Goal: Task Accomplishment & Management: Use online tool/utility

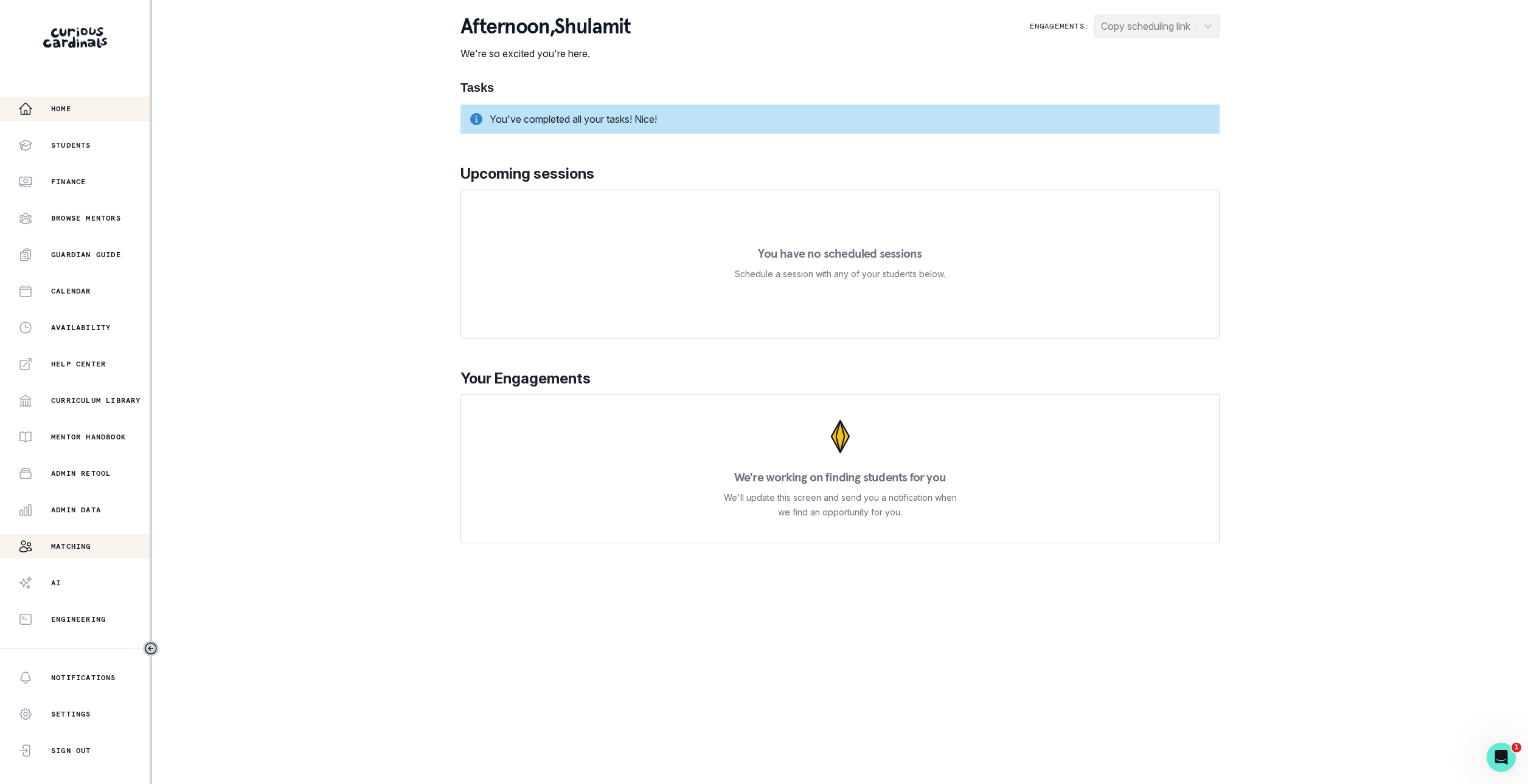
click at [68, 539] on div "Matching" at bounding box center [84, 546] width 131 height 14
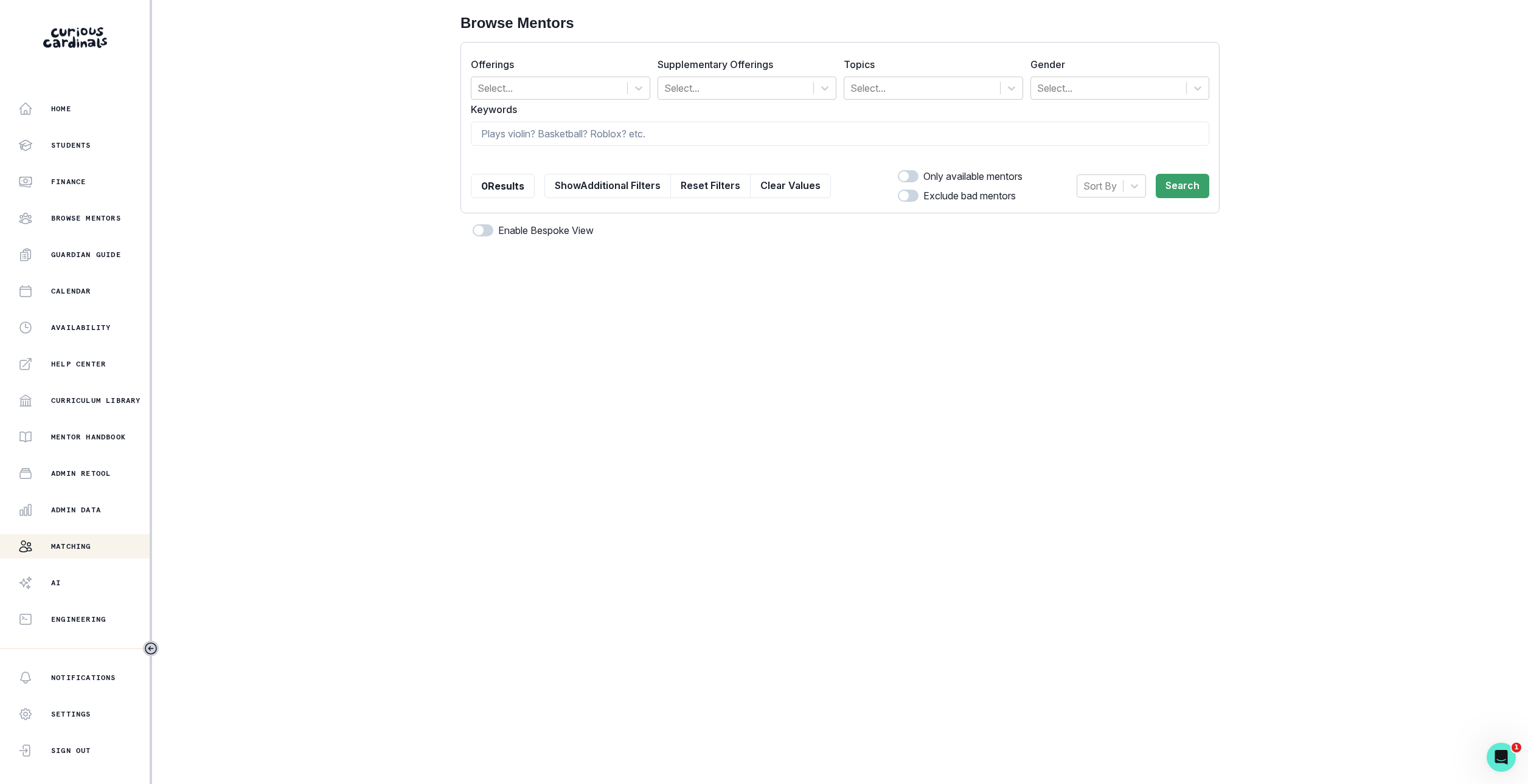
click at [653, 151] on form "Offerings Select... Supplementary Offerings Select... Topics Select... Gender S…" at bounding box center [840, 127] width 738 height 151
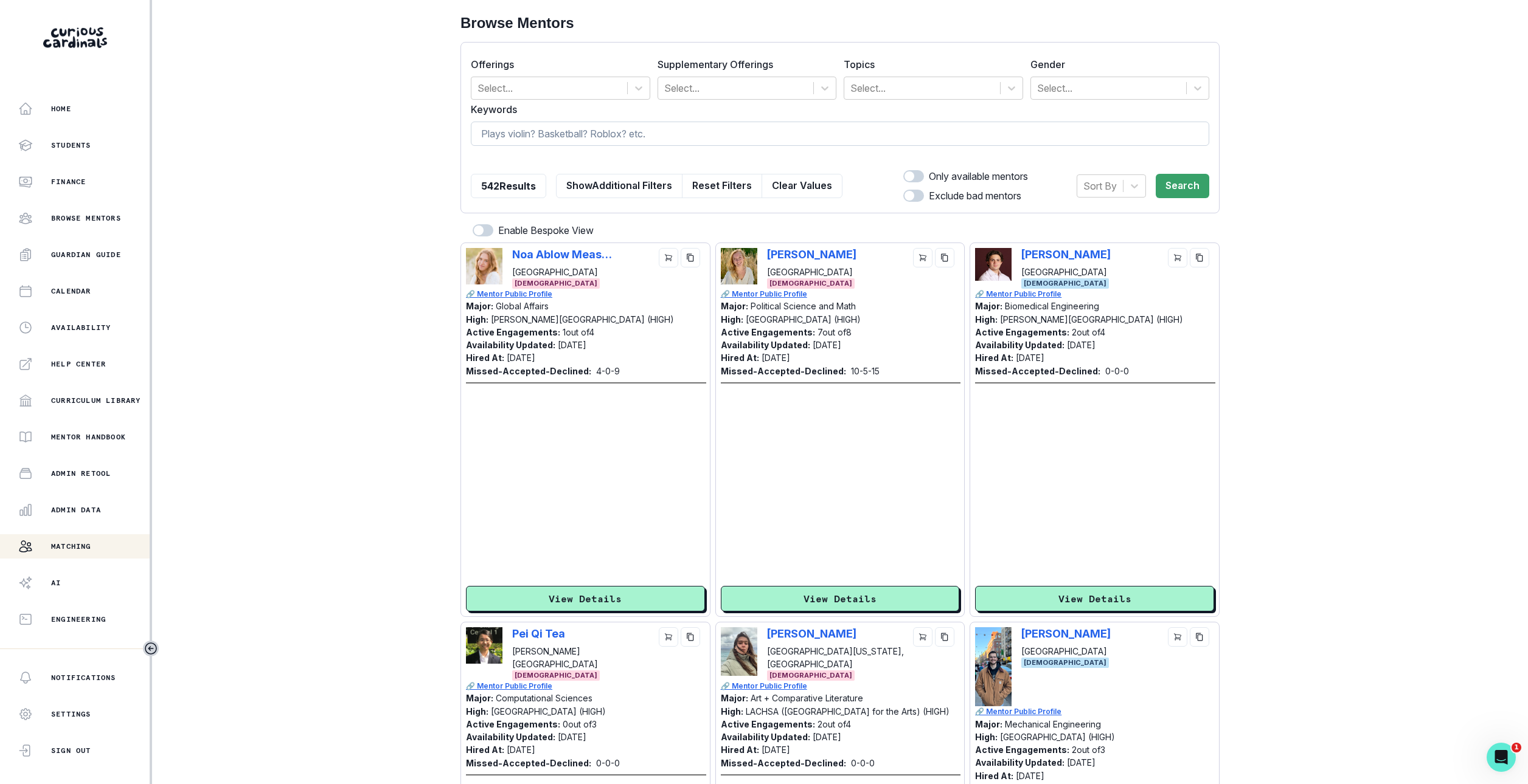
click at [653, 138] on input at bounding box center [840, 133] width 738 height 24
type input "[PERSON_NAME]"
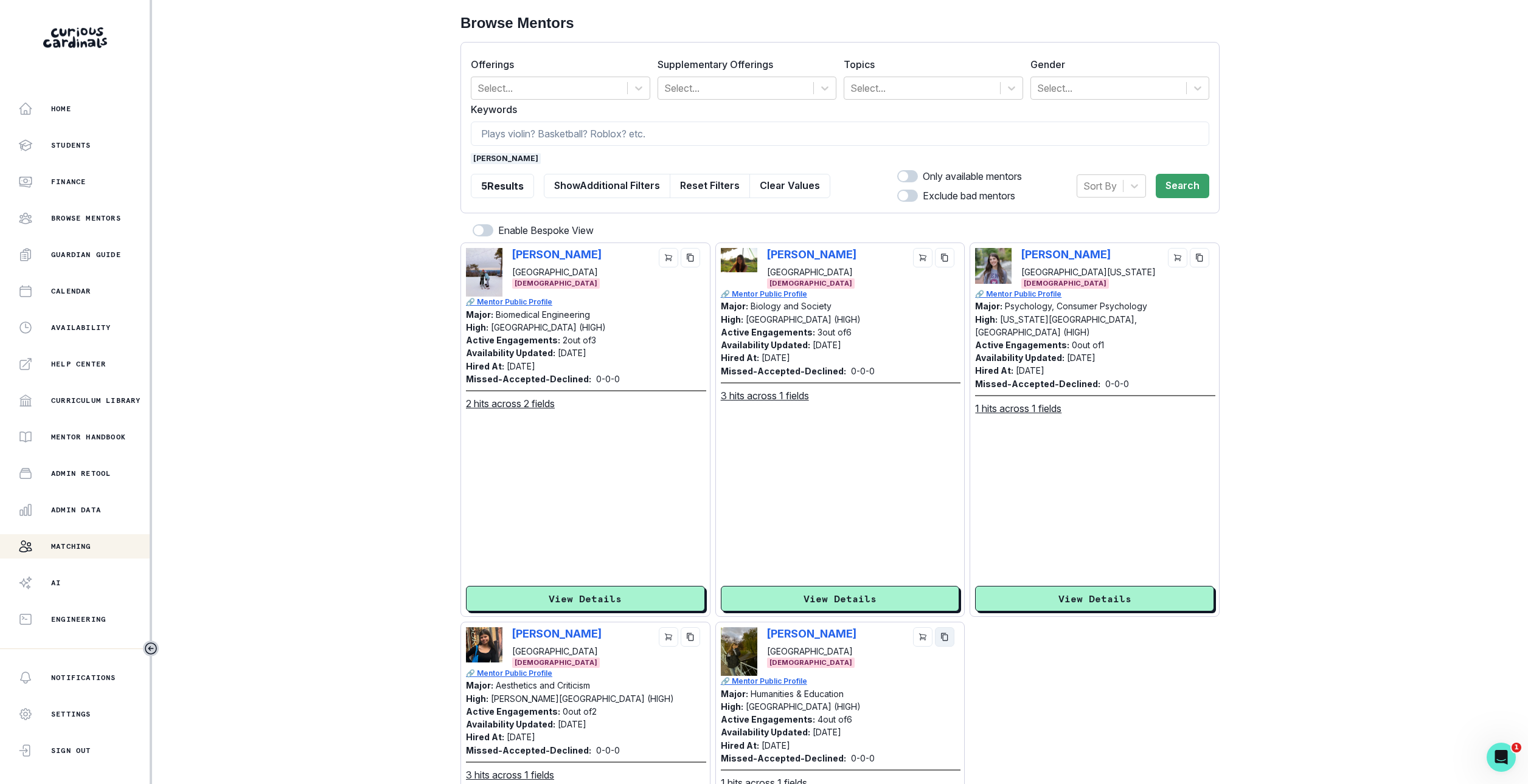
click at [941, 641] on icon "copy" at bounding box center [944, 637] width 8 height 8
click at [528, 142] on input at bounding box center [840, 133] width 738 height 24
click at [494, 153] on span "[PERSON_NAME]" at bounding box center [506, 158] width 70 height 11
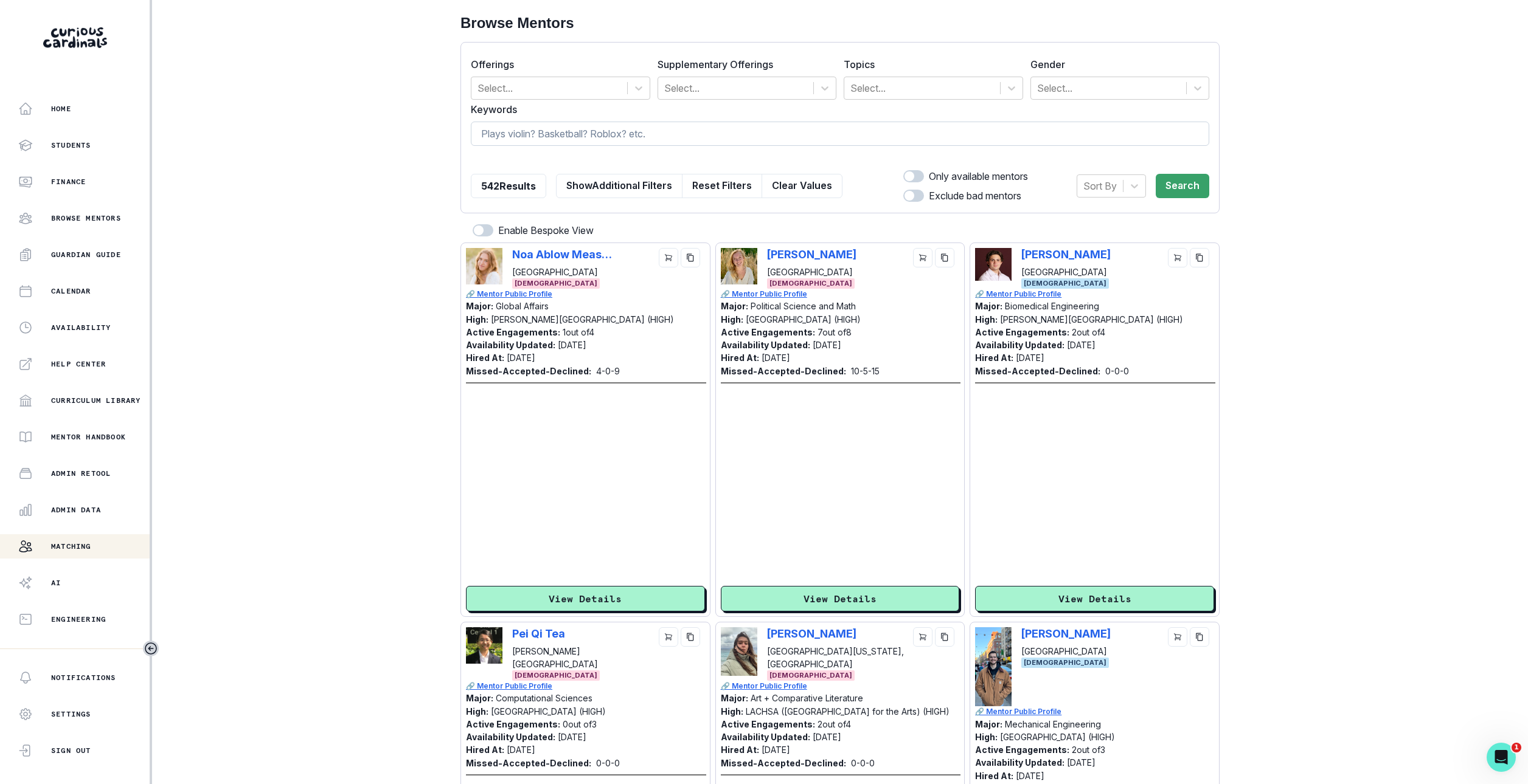
click at [508, 136] on input at bounding box center [840, 133] width 738 height 24
type input "cho"
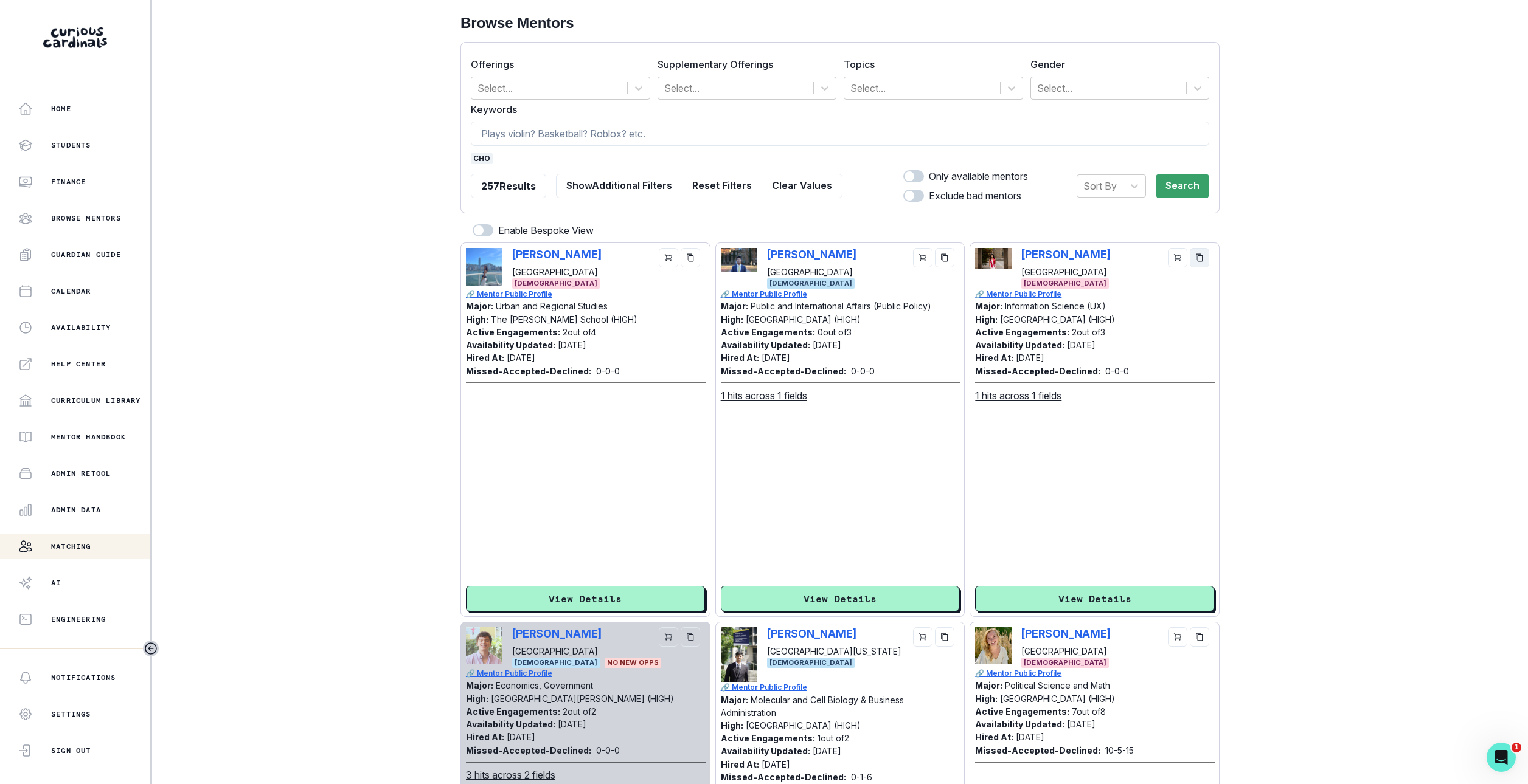
click at [1204, 261] on button "copy" at bounding box center [1200, 258] width 19 height 19
click at [68, 509] on p "Admin Data" at bounding box center [76, 510] width 50 height 10
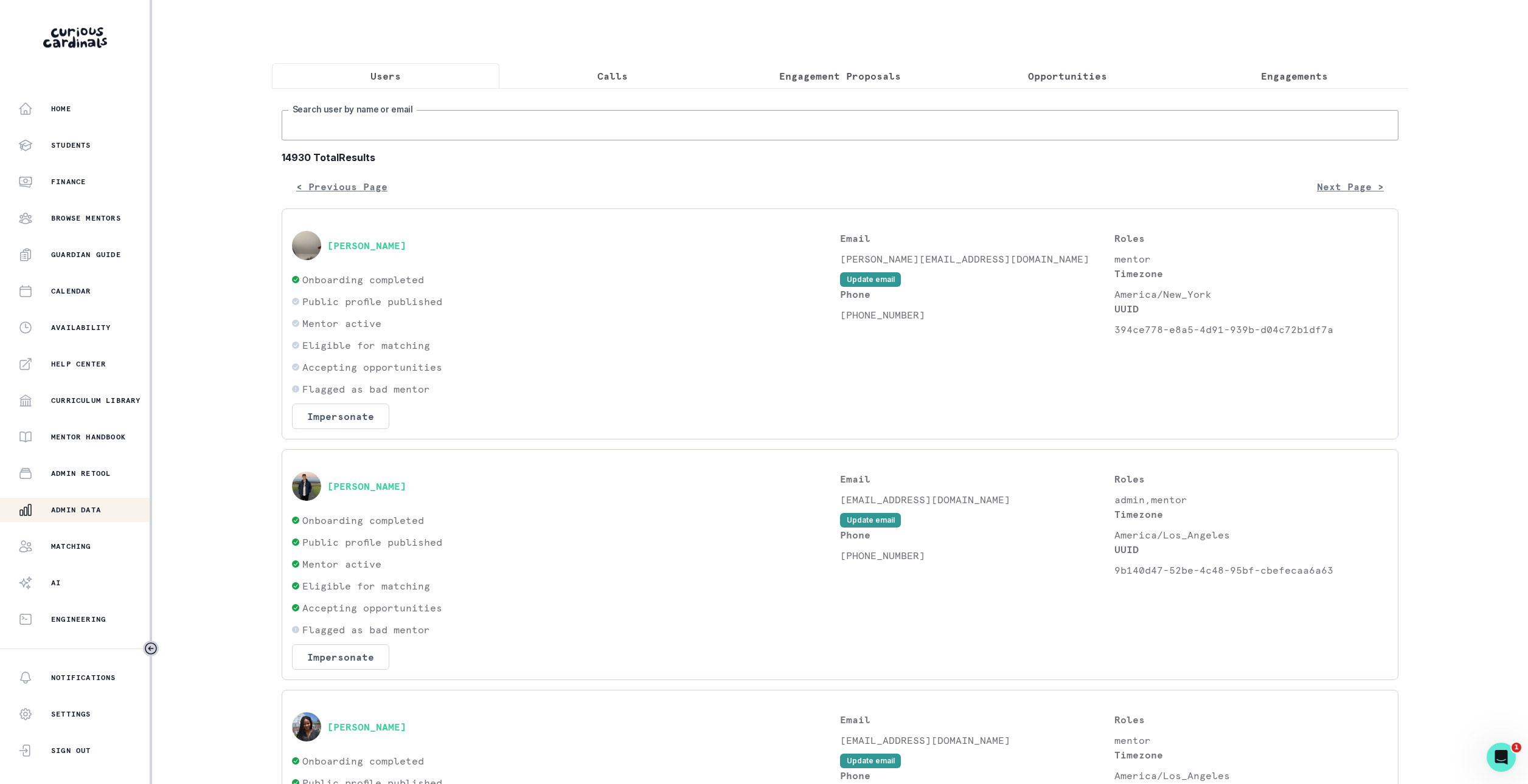
click at [496, 128] on input "Search user by name or email" at bounding box center [840, 125] width 1117 height 31
type input "[PERSON_NAME]"
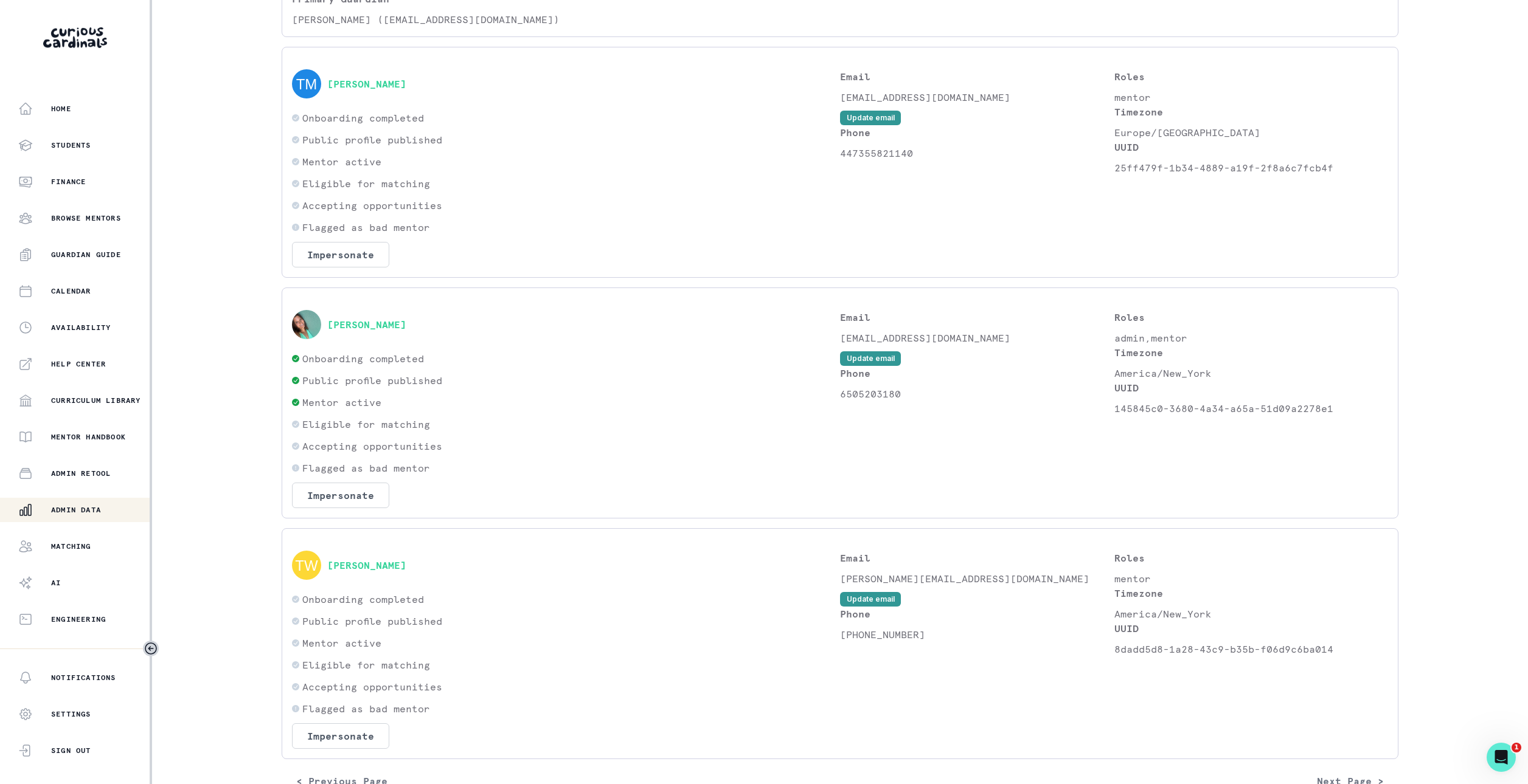
scroll to position [383, 0]
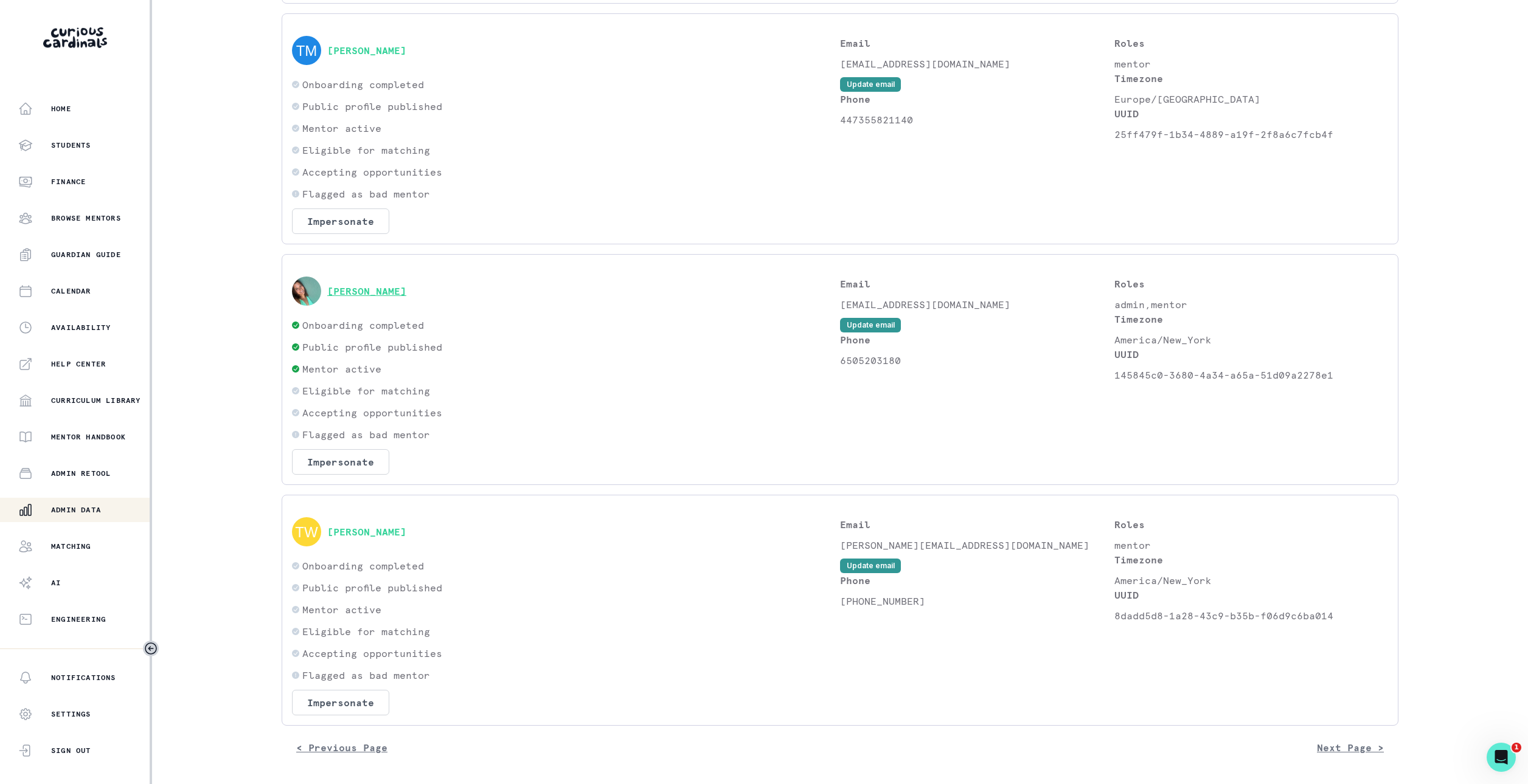
click at [406, 287] on button "[PERSON_NAME]" at bounding box center [367, 291] width 79 height 12
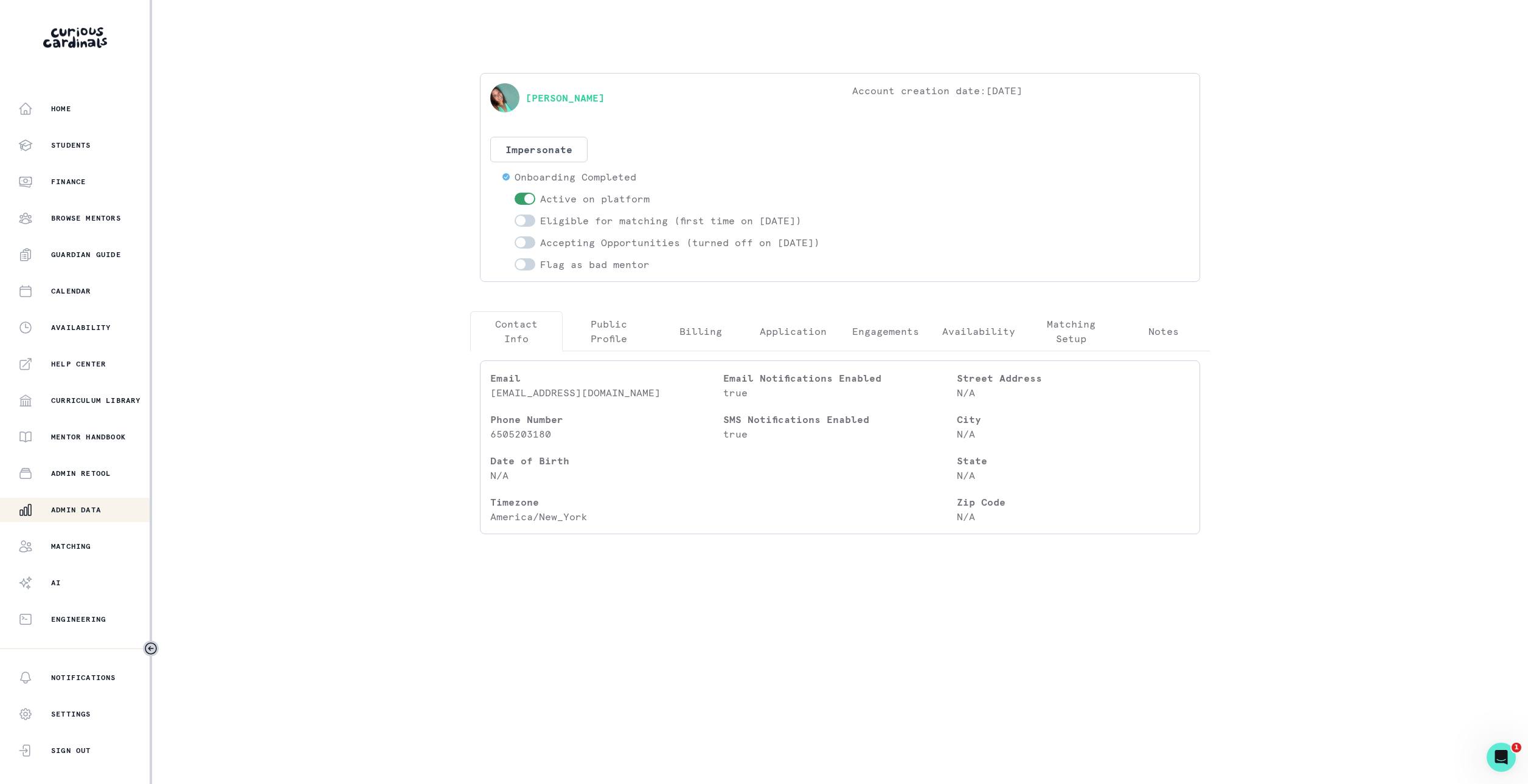
click at [894, 338] on p "Engagements" at bounding box center [885, 331] width 67 height 14
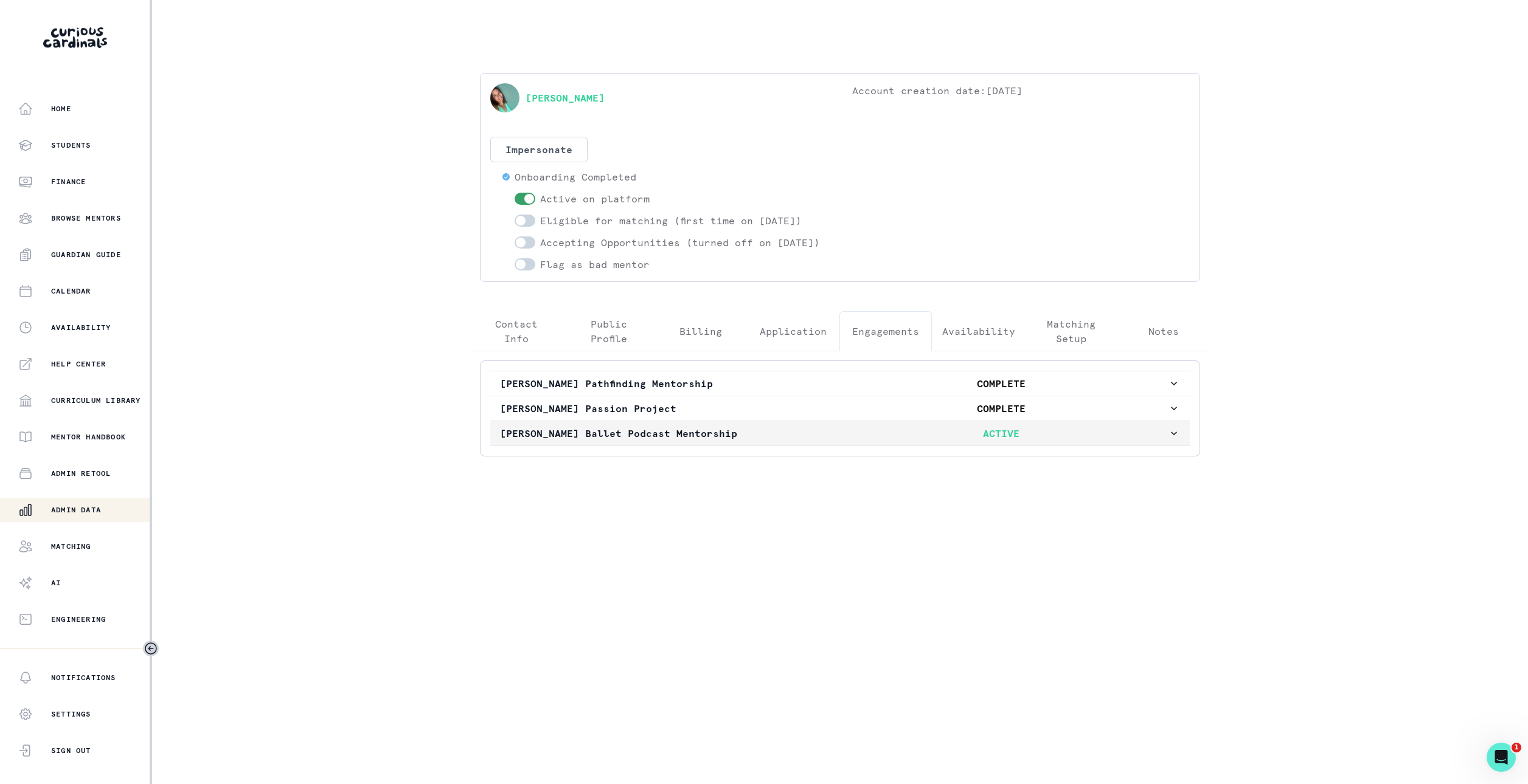
click at [866, 441] on p "ACTIVE" at bounding box center [1001, 433] width 334 height 14
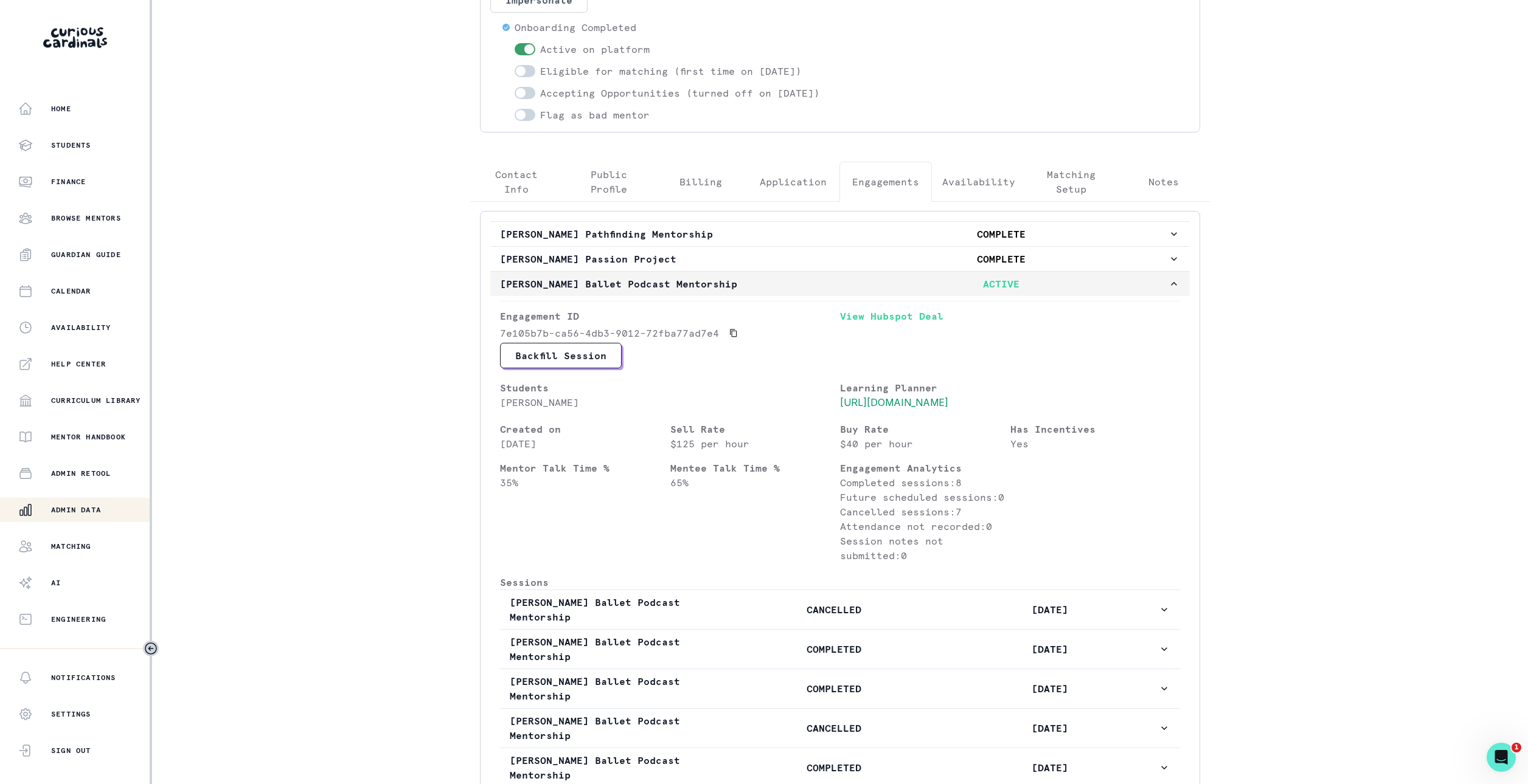
scroll to position [375, 0]
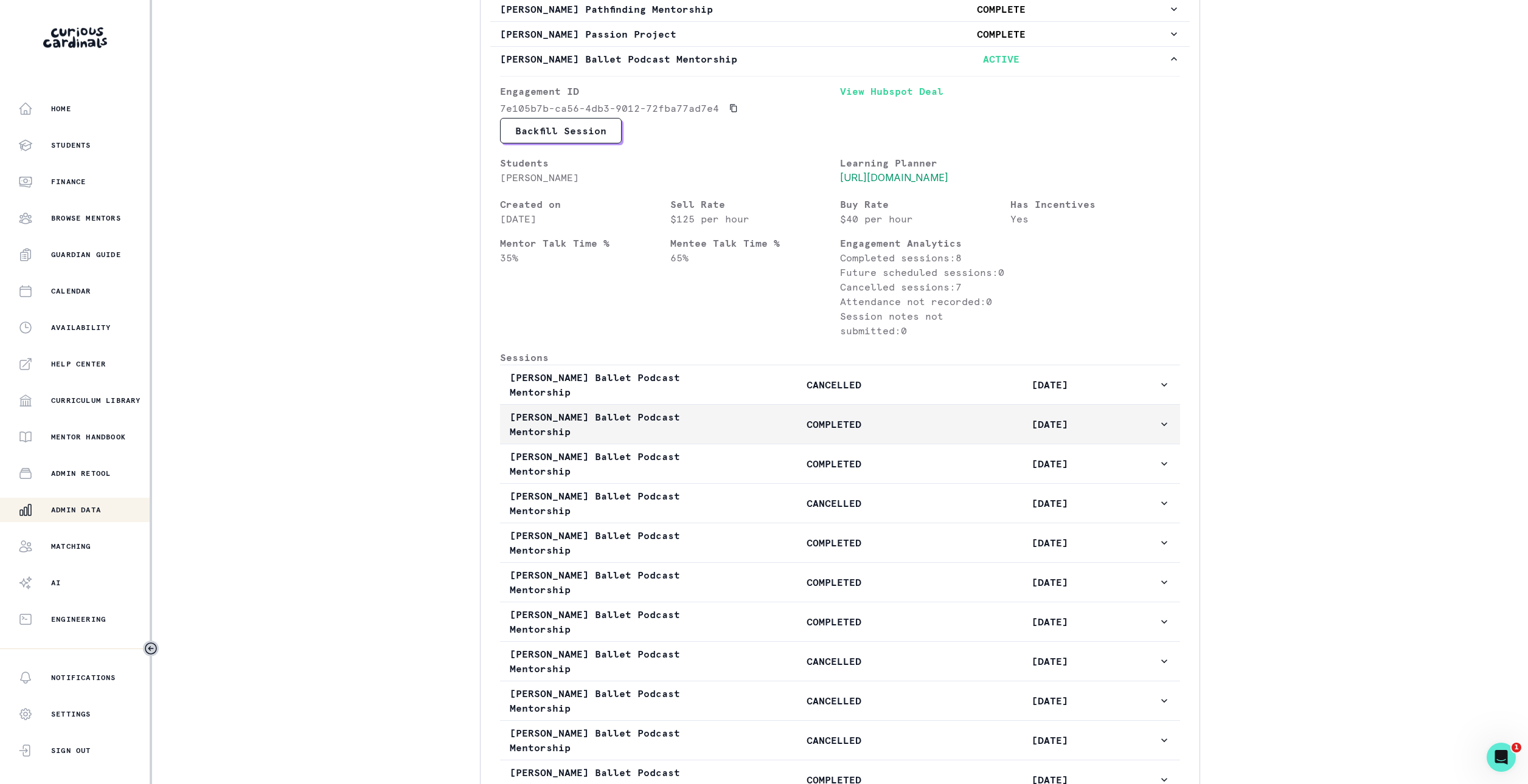
click at [879, 431] on p "COMPLETED" at bounding box center [834, 424] width 216 height 14
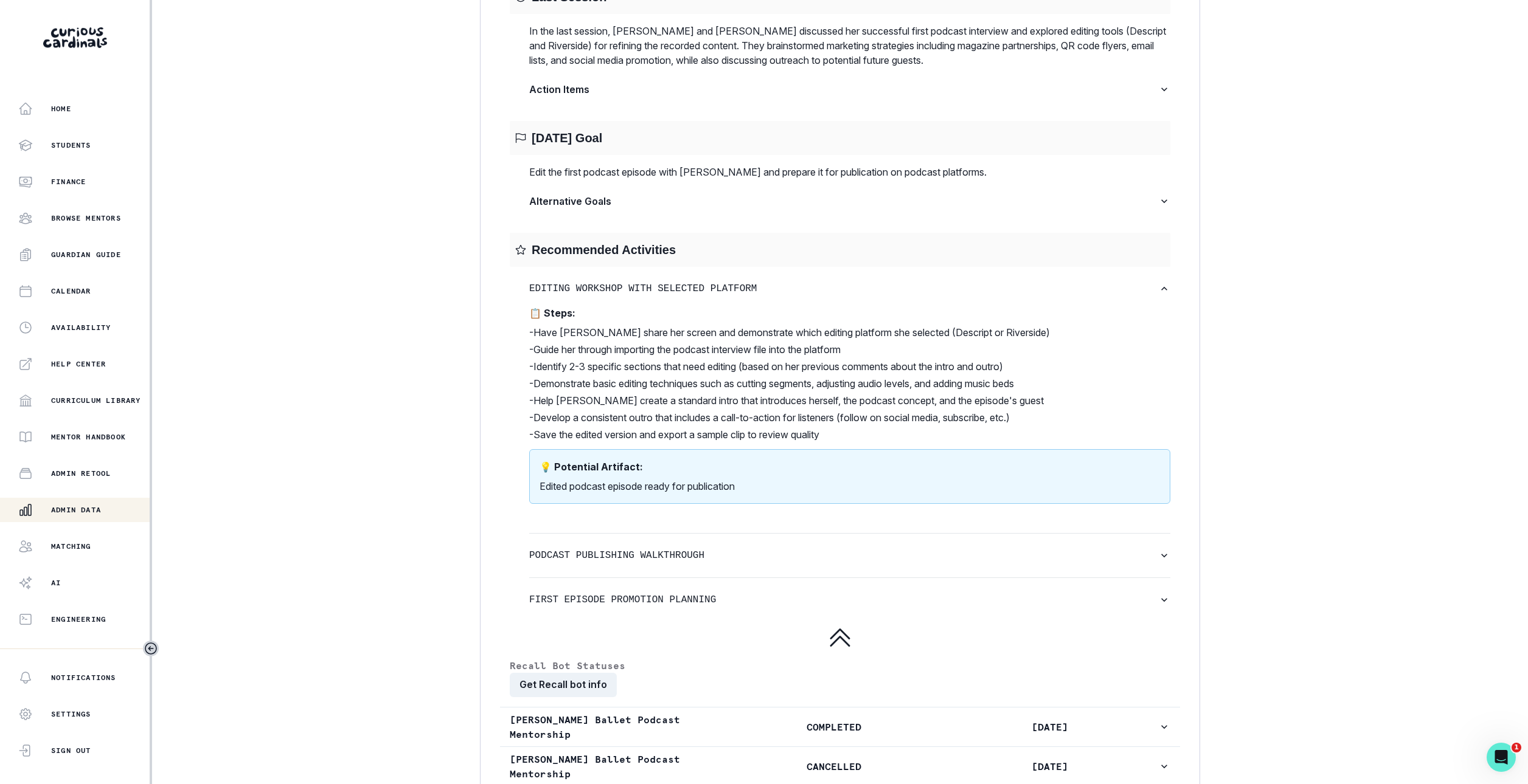
scroll to position [2603, 0]
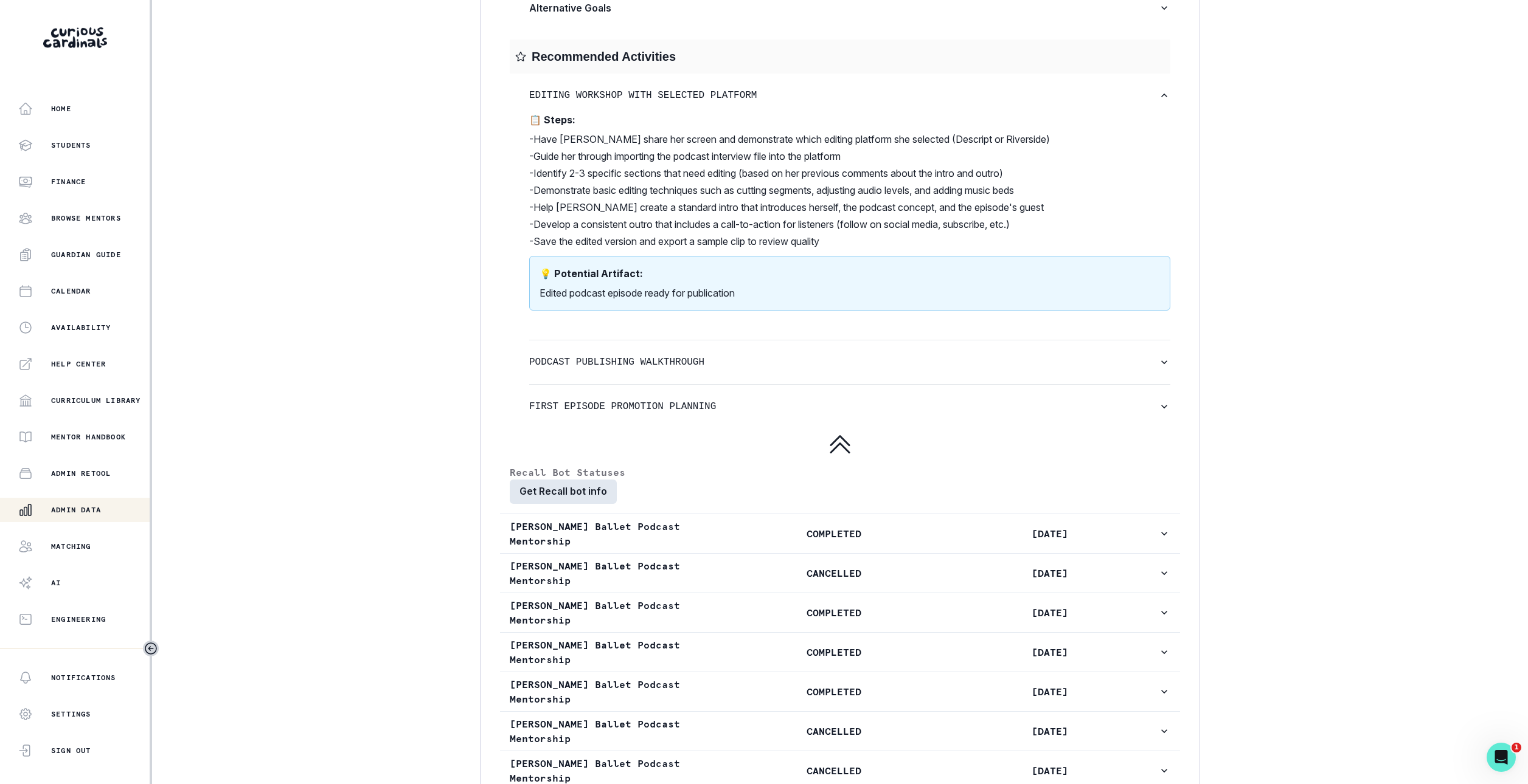
click at [593, 504] on button "Get Recall bot info" at bounding box center [563, 491] width 107 height 24
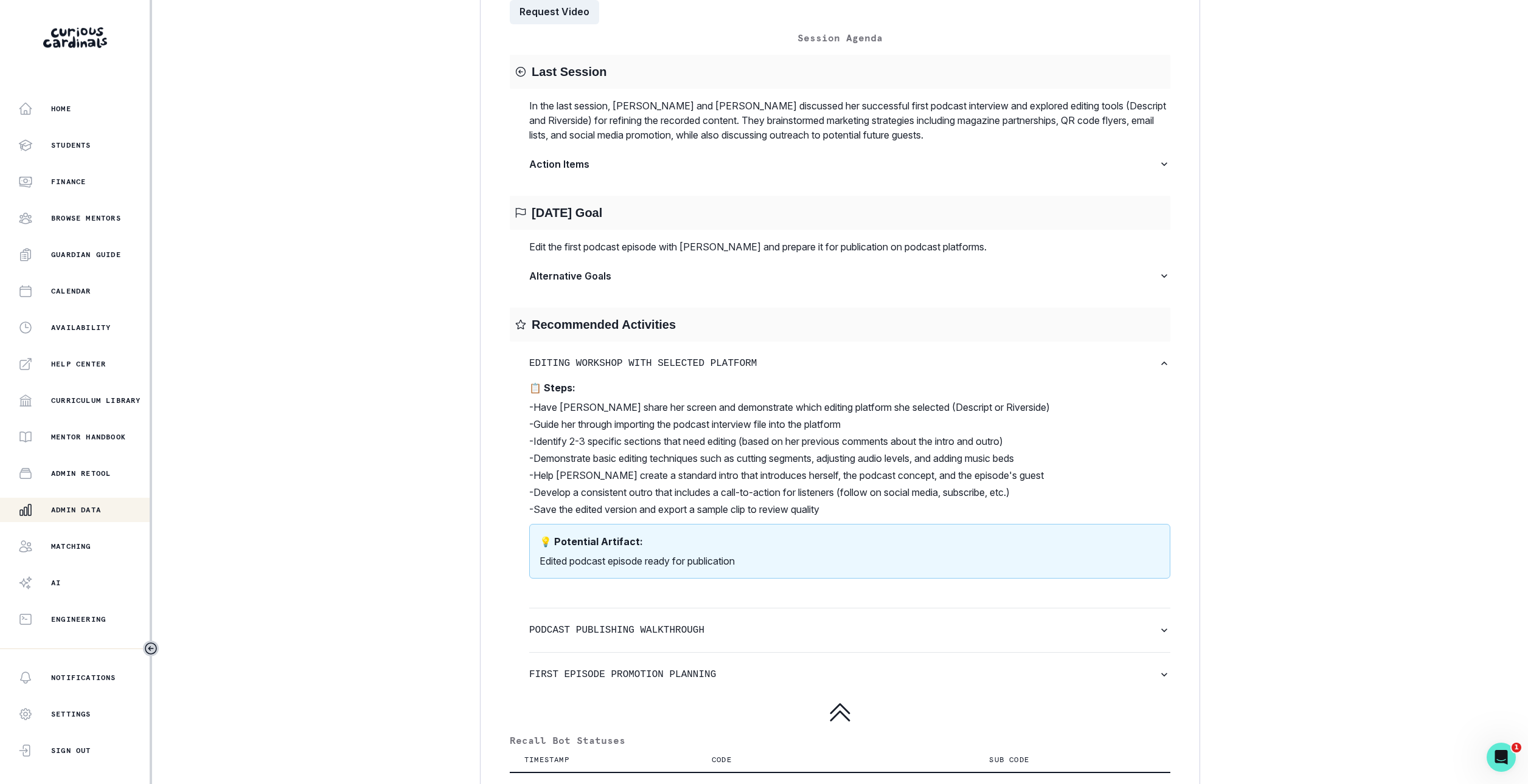
scroll to position [1999, 0]
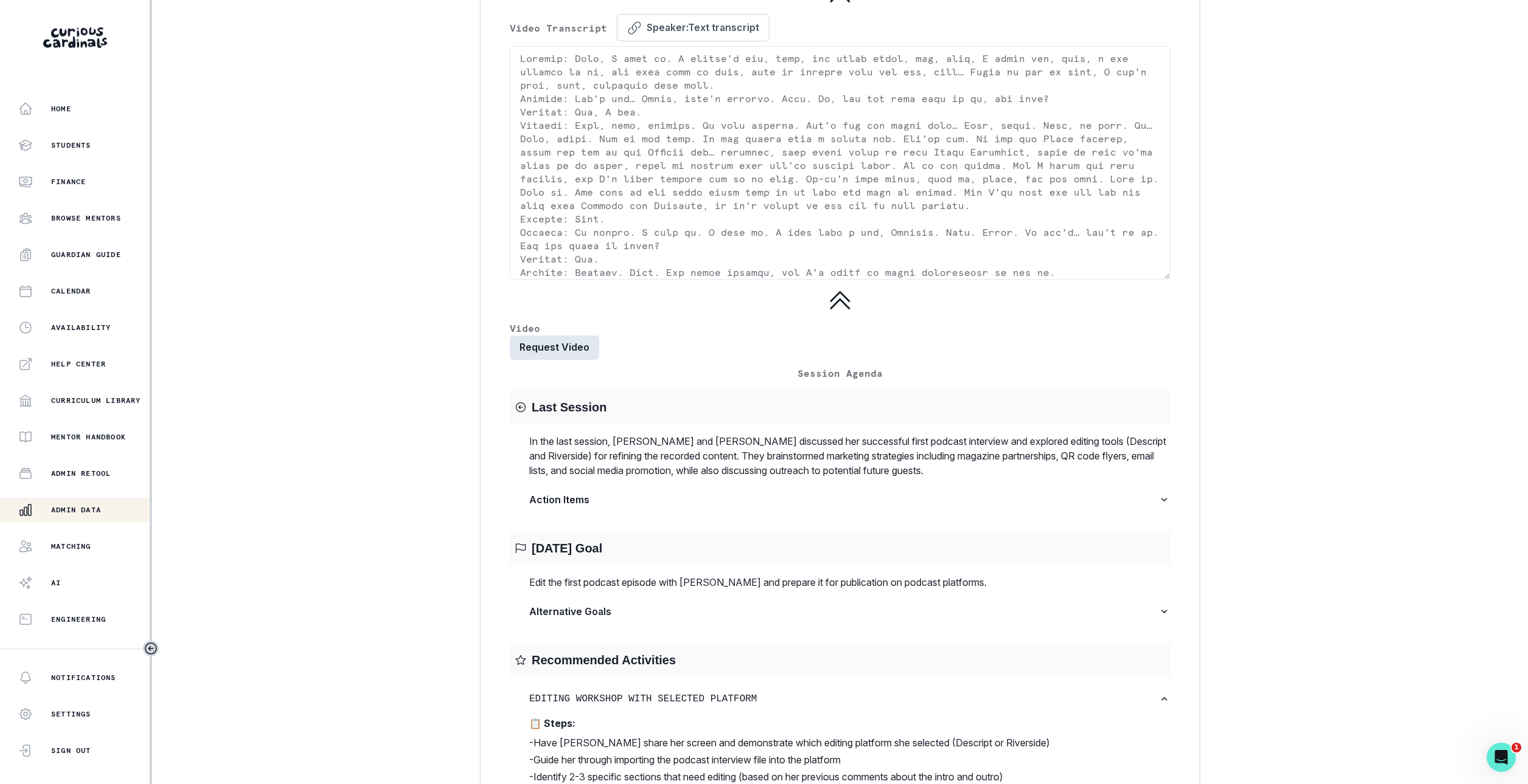
click at [565, 360] on button "Request Video" at bounding box center [554, 348] width 90 height 24
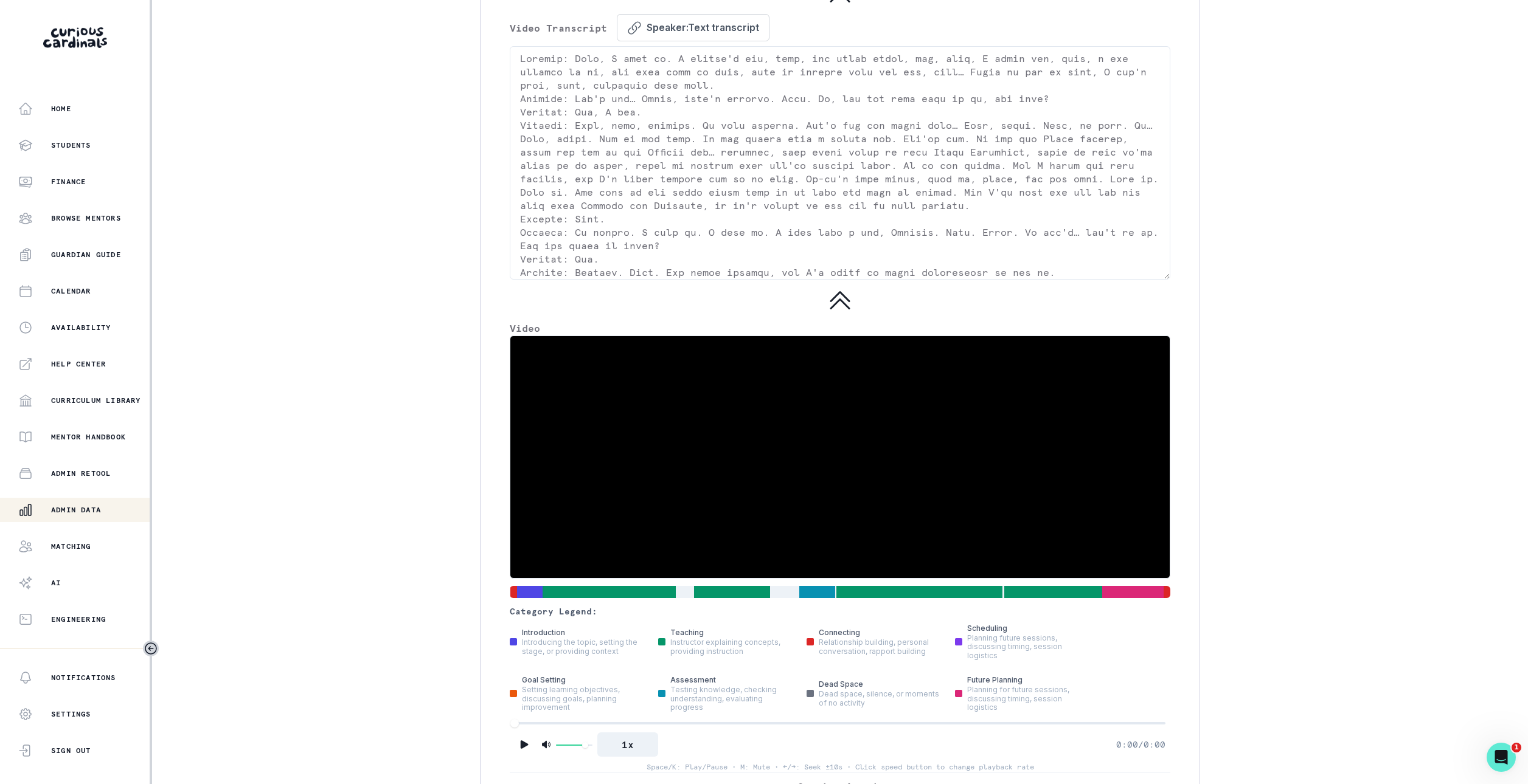
click at [651, 462] on video at bounding box center [840, 457] width 660 height 242
click at [526, 751] on icon "Play" at bounding box center [524, 744] width 12 height 12
click at [566, 618] on div "Category Legend: introduction Introducing the topic, setting the stage, or prov…" at bounding box center [840, 554] width 660 height 437
click at [571, 599] on div at bounding box center [609, 592] width 133 height 14
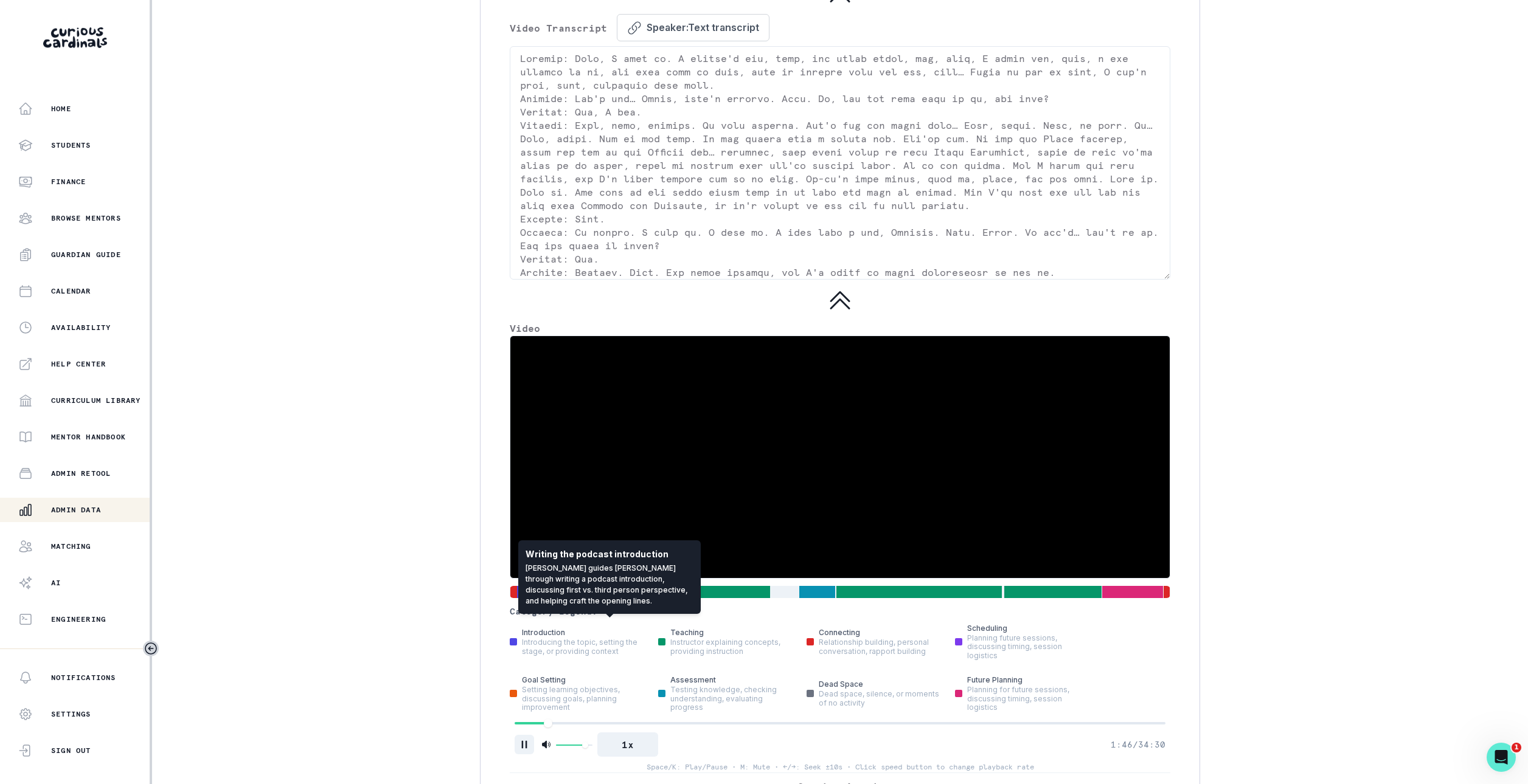
click at [643, 599] on div at bounding box center [609, 592] width 133 height 14
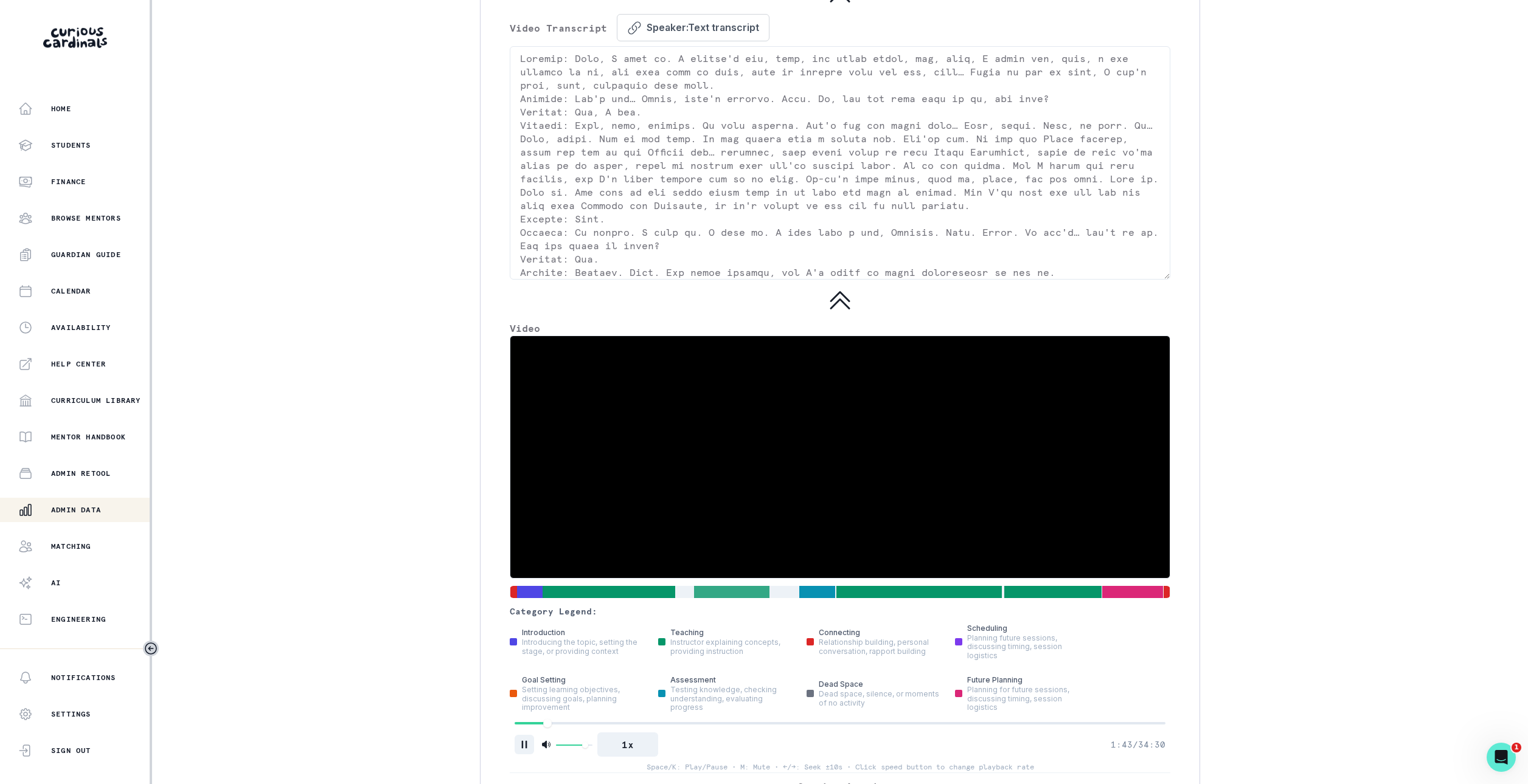
click at [723, 599] on div at bounding box center [732, 592] width 75 height 14
click at [838, 599] on div at bounding box center [920, 592] width 166 height 14
click at [933, 599] on div at bounding box center [920, 592] width 166 height 14
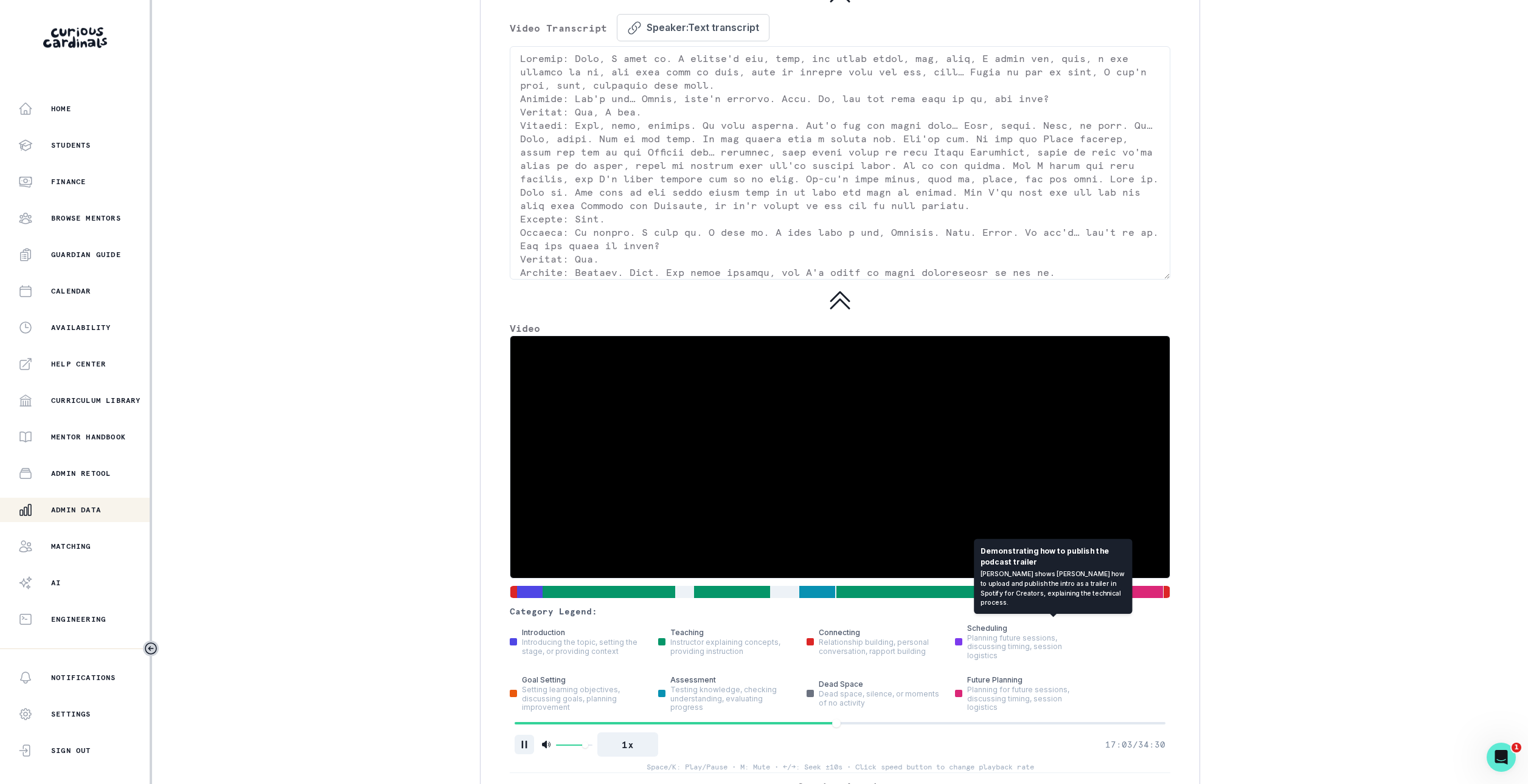
click at [1053, 599] on div at bounding box center [1053, 592] width 98 height 14
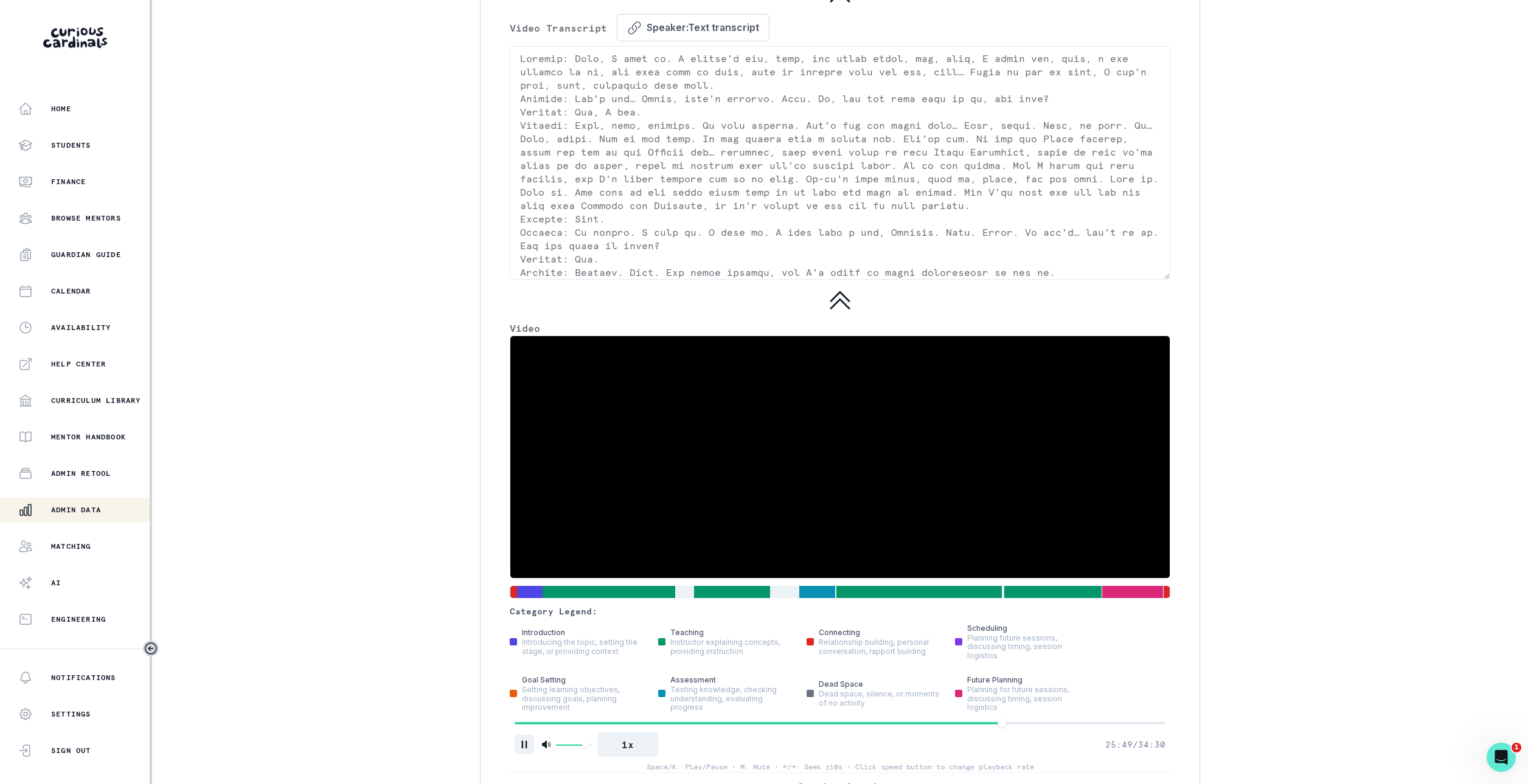
click at [1136, 616] on div "Category Legend: introduction Introducing the topic, setting the stage, or prov…" at bounding box center [840, 554] width 660 height 437
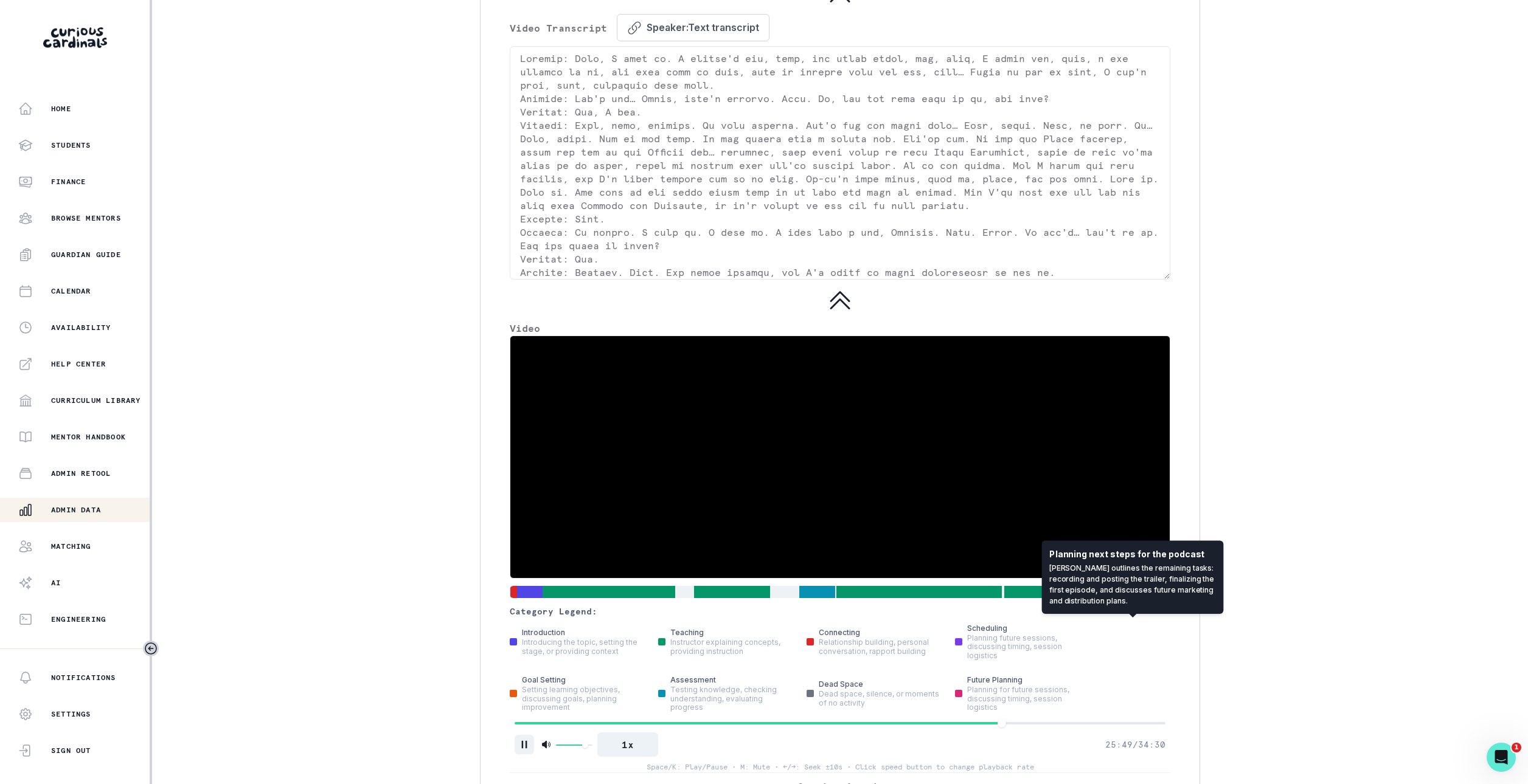
click at [1136, 599] on div at bounding box center [1133, 592] width 61 height 14
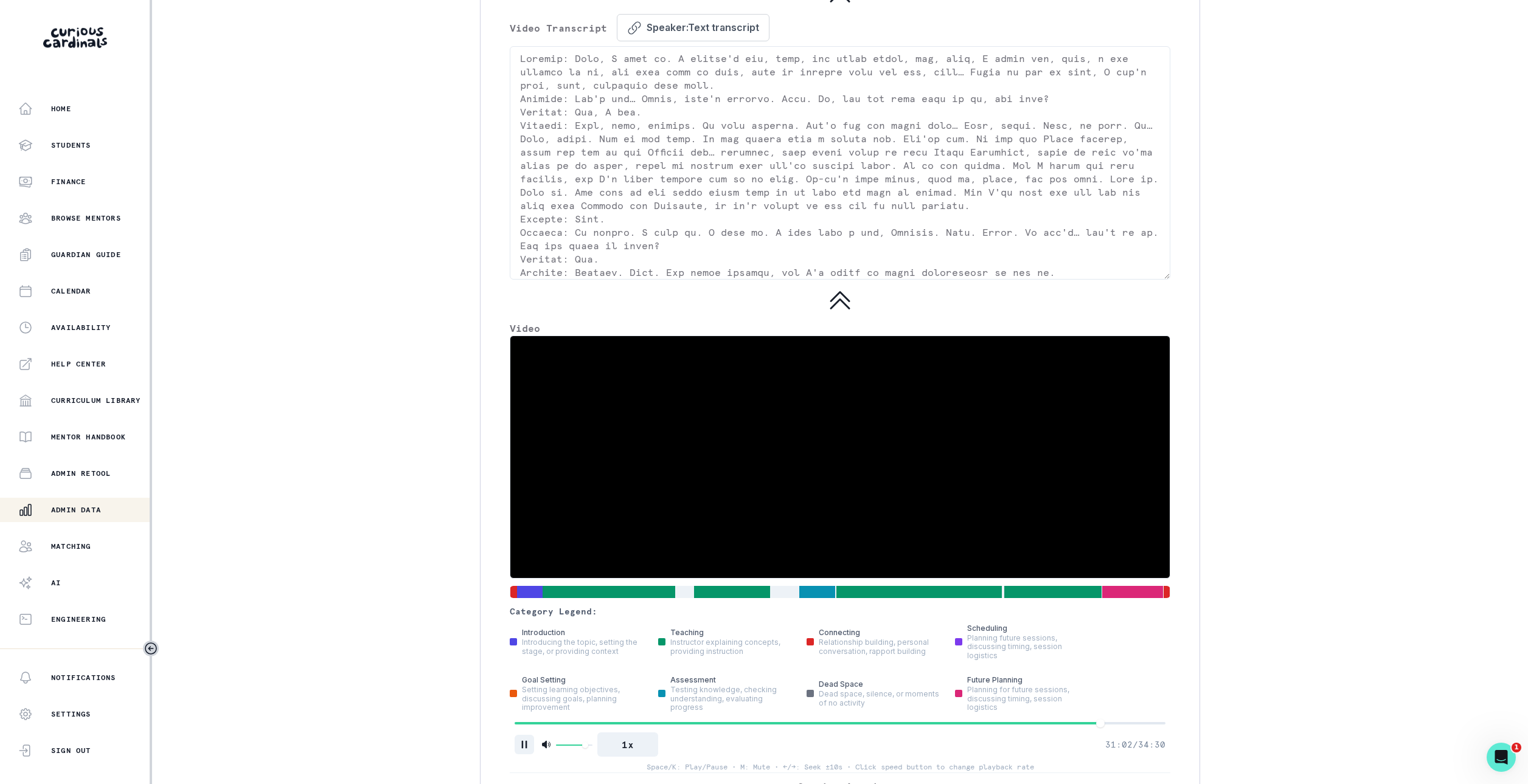
click at [1117, 548] on video at bounding box center [840, 457] width 660 height 242
click at [1038, 456] on video at bounding box center [840, 457] width 660 height 242
click at [810, 484] on video at bounding box center [840, 457] width 660 height 242
click at [522, 749] on icon "Pause" at bounding box center [524, 745] width 5 height 8
click at [116, 505] on div "Admin Data" at bounding box center [84, 510] width 131 height 14
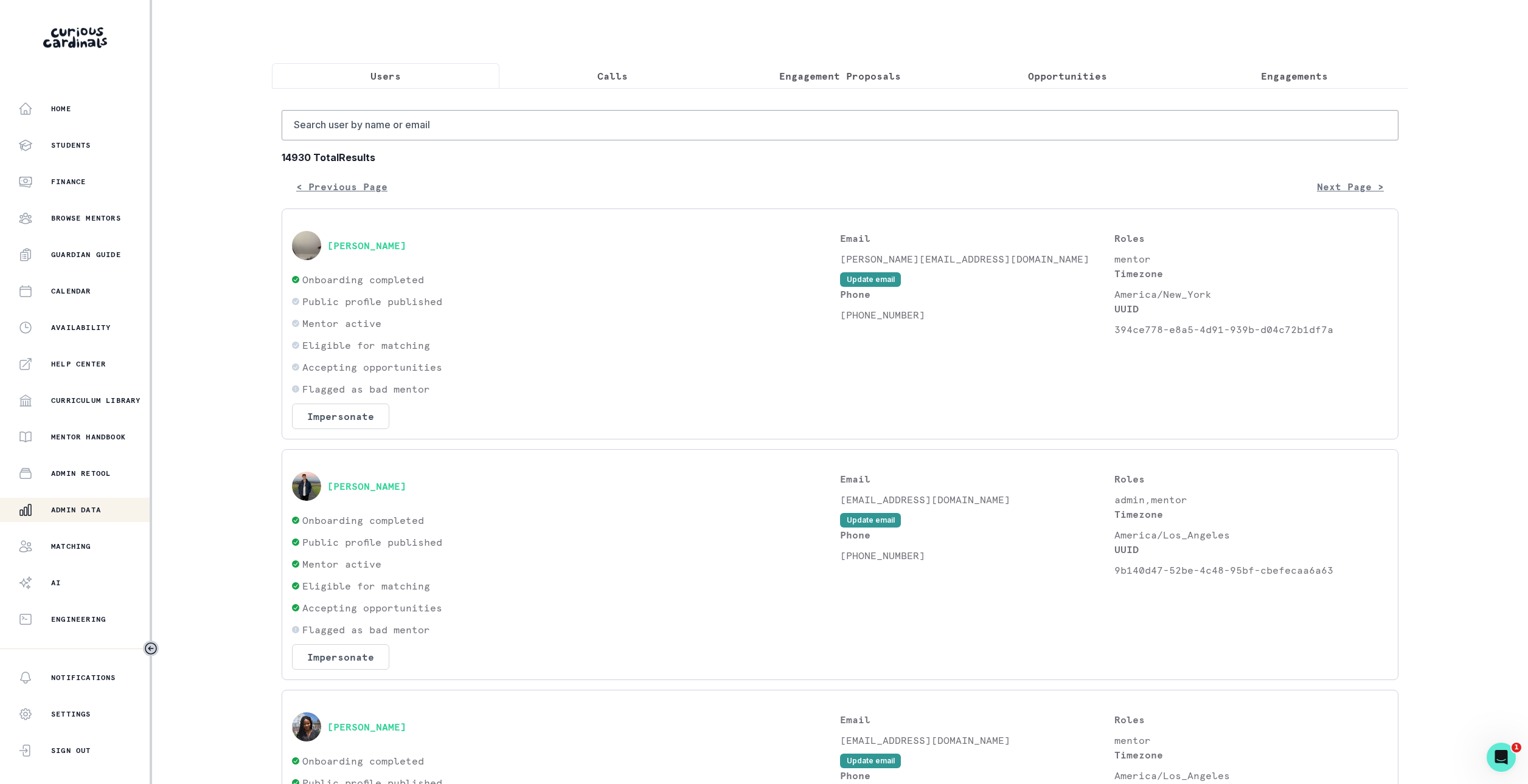
click at [897, 79] on p "Engagement Proposals" at bounding box center [840, 76] width 122 height 14
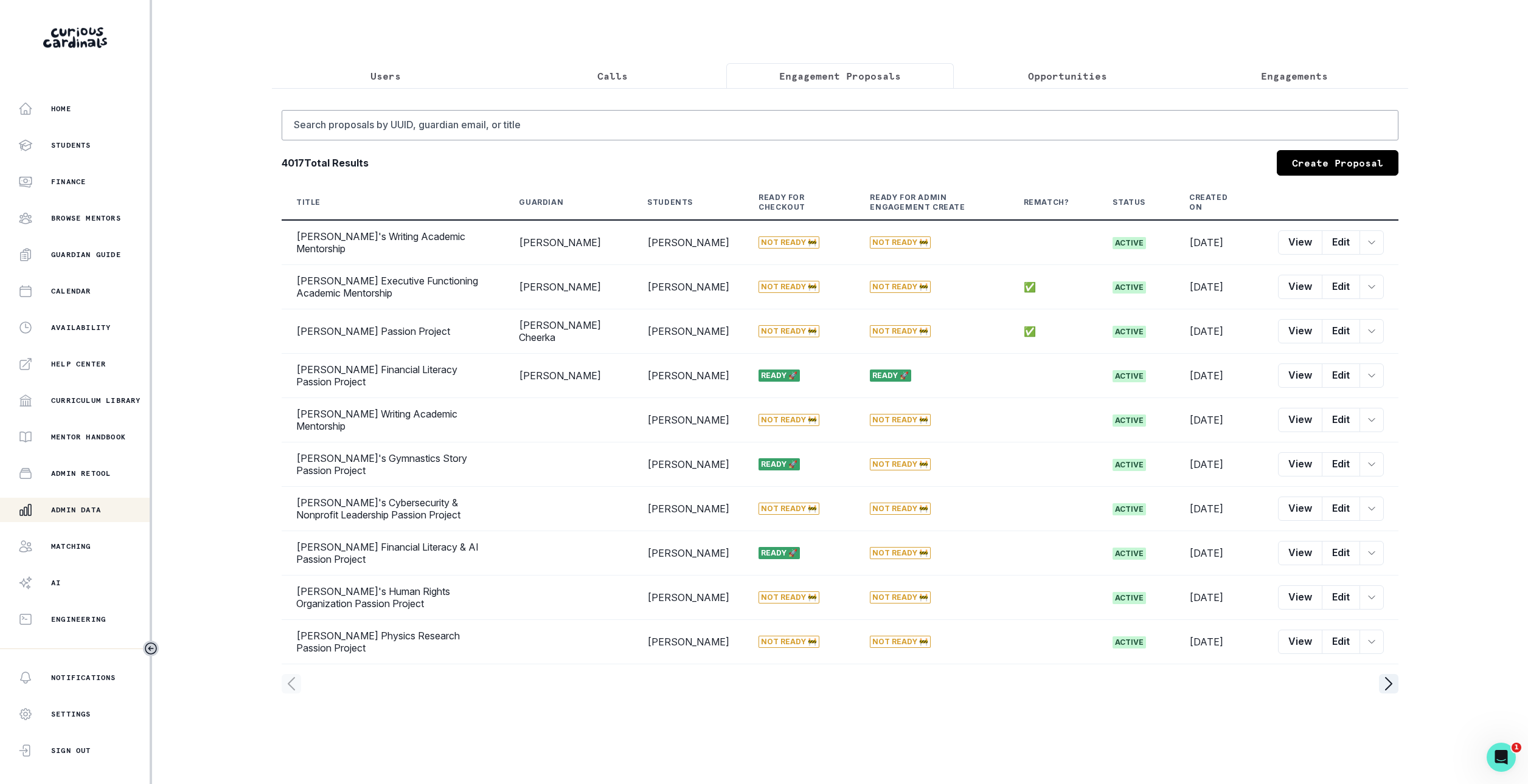
click at [1306, 81] on p "Engagements" at bounding box center [1294, 76] width 67 height 14
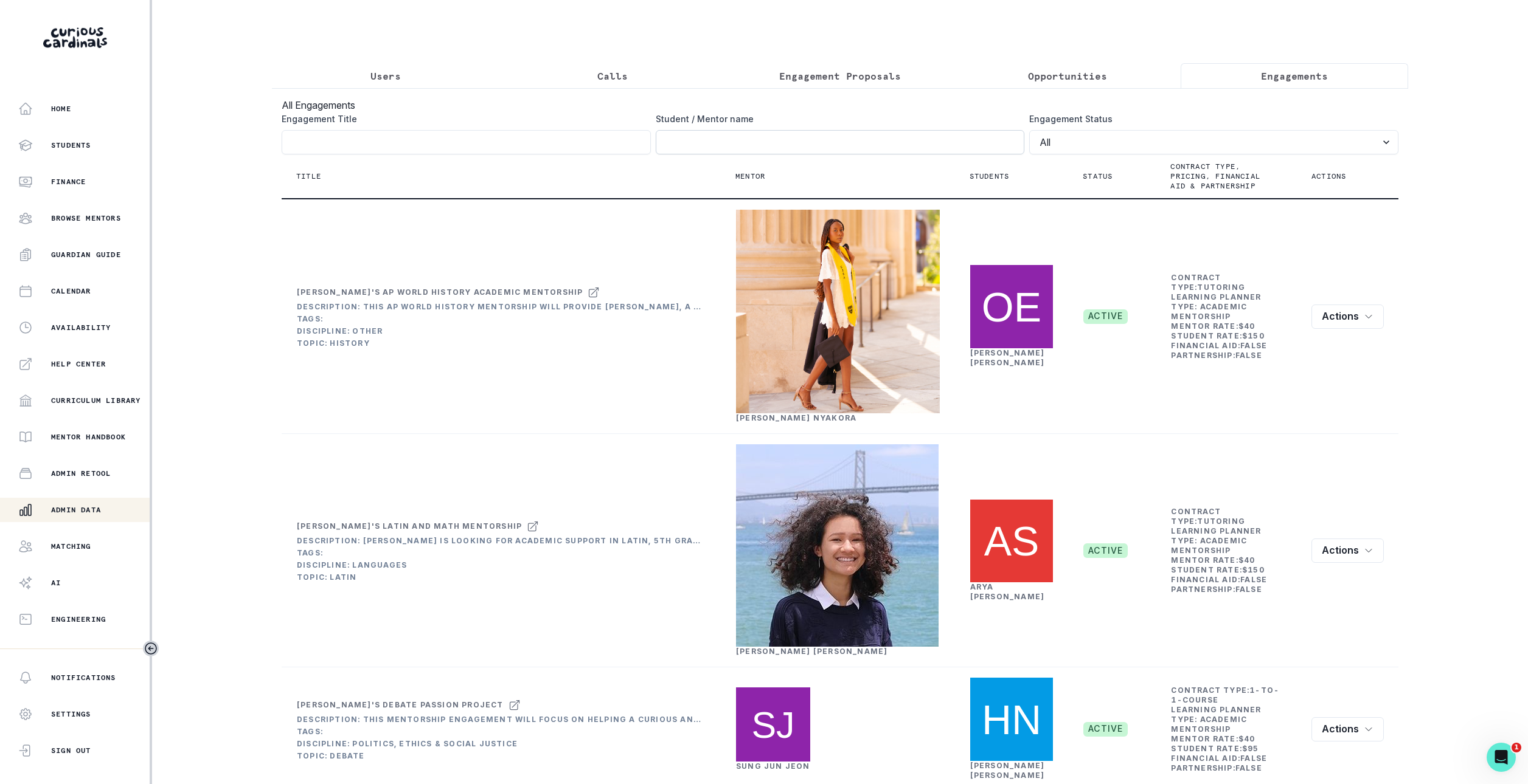
click at [876, 138] on input "Engagement Title" at bounding box center [840, 142] width 369 height 24
type input "elise"
click button "submit" at bounding box center [0, 0] width 0 height 0
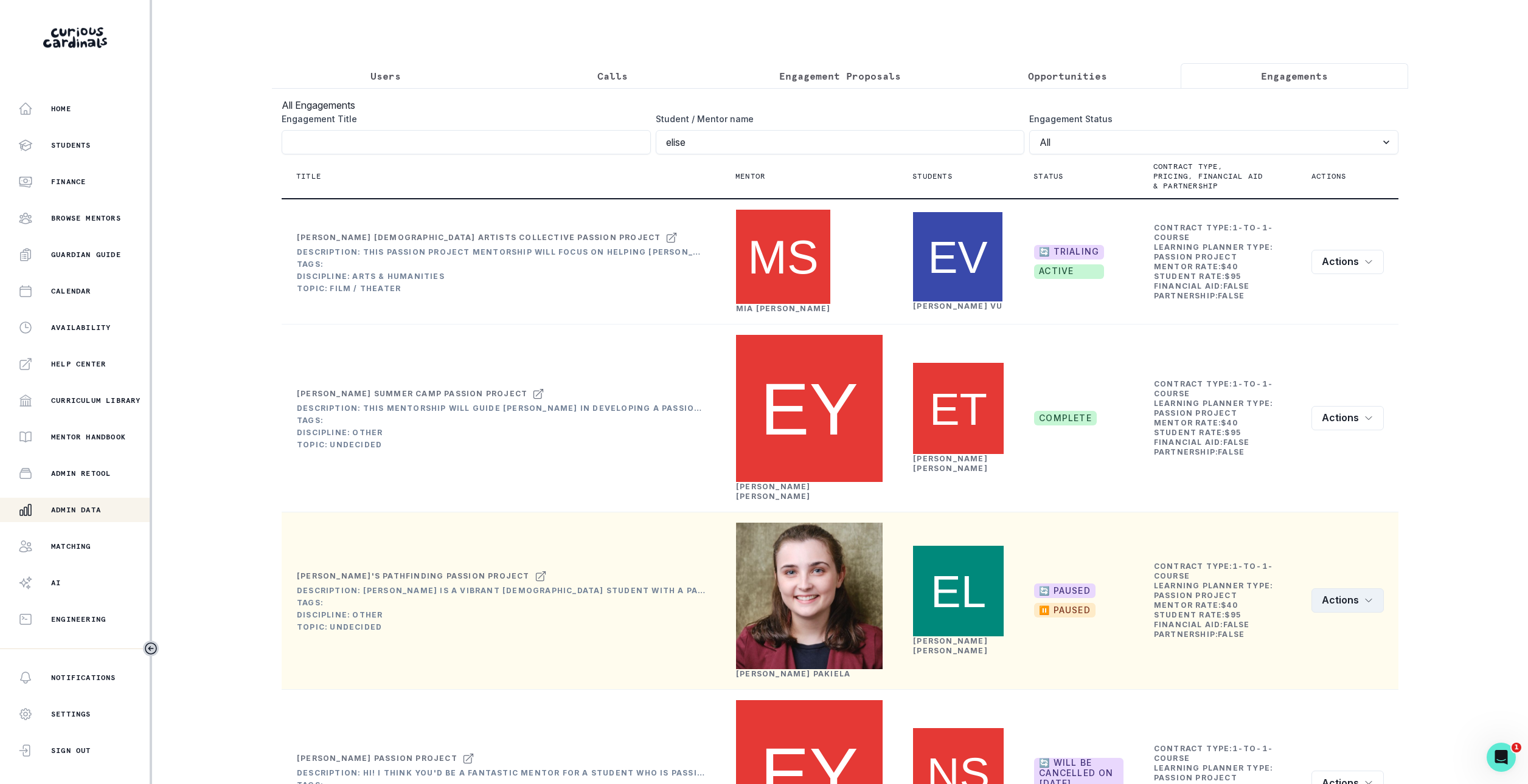
click at [1368, 596] on icon "row menu" at bounding box center [1368, 600] width 10 height 10
click at [1356, 553] on button "Rematch" at bounding box center [1380, 551] width 135 height 19
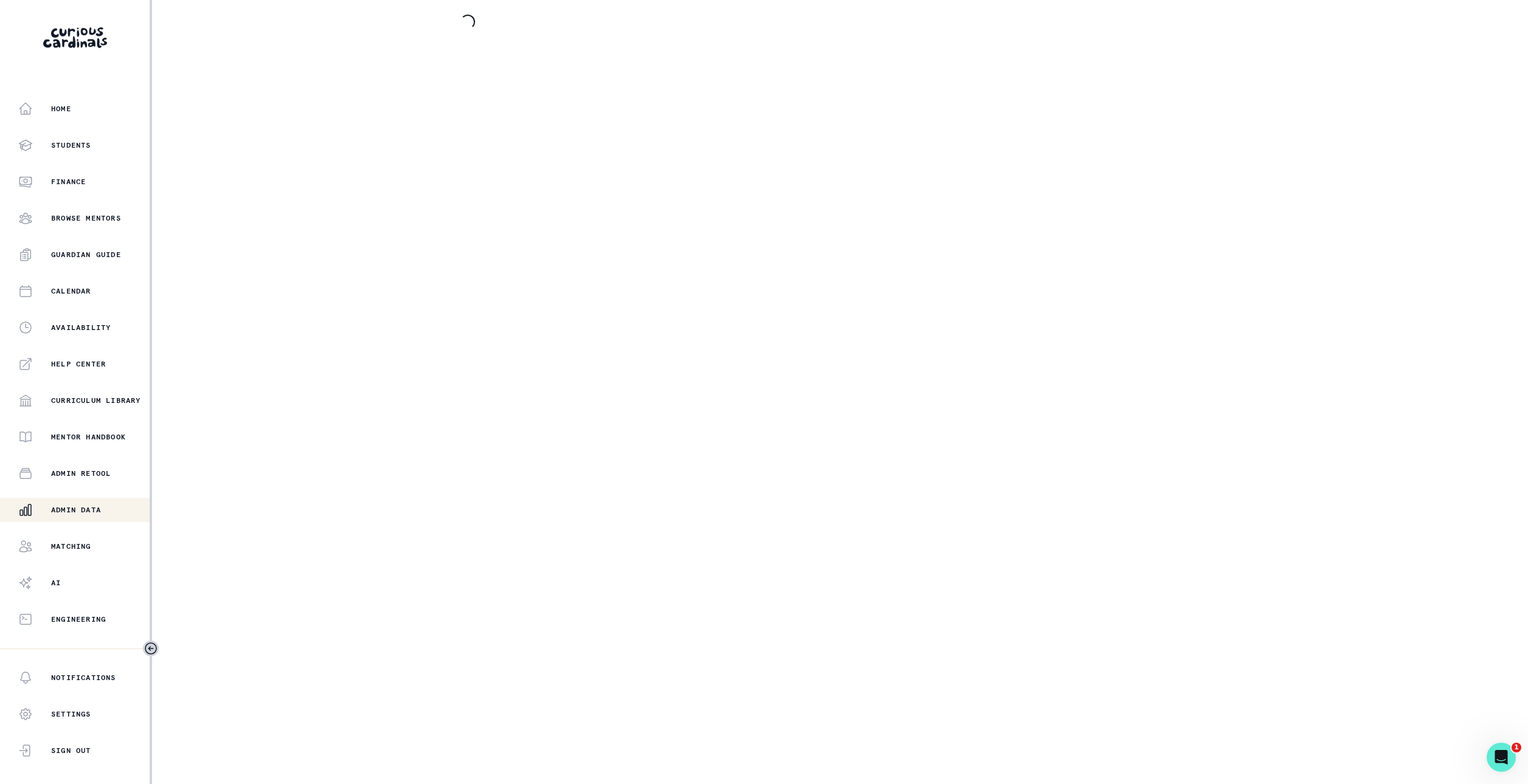
select select "e033fb60-c44d-4508-bd33-ec0706a1598e"
select select "5544d42b-75e4-4e6a-80dd-da7258343d57"
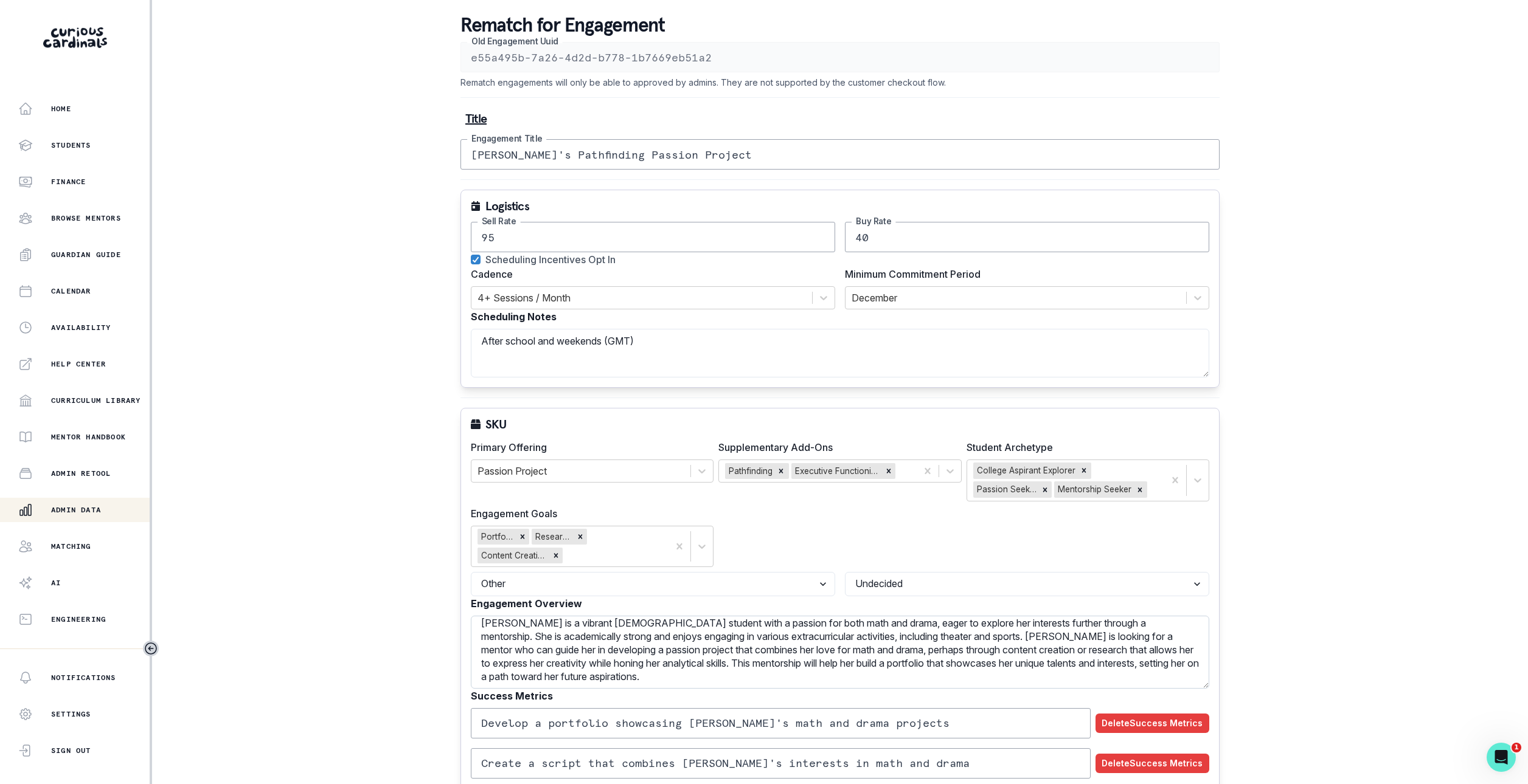
scroll to position [58, 0]
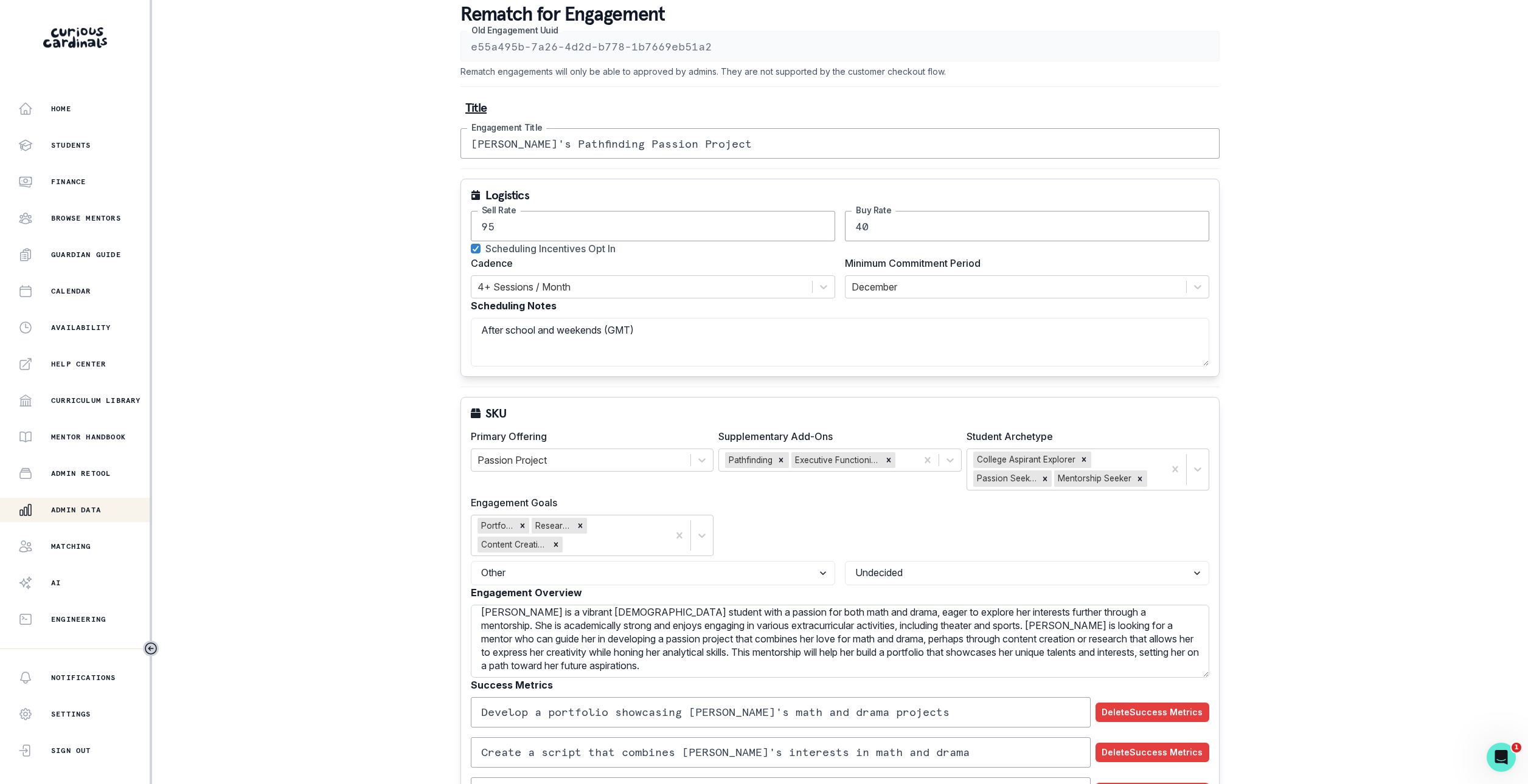
click at [918, 678] on textarea "[PERSON_NAME] is a vibrant [DEMOGRAPHIC_DATA] student with a passion for both m…" at bounding box center [840, 641] width 738 height 73
click at [1122, 621] on textarea "[PERSON_NAME] is a vibrant [DEMOGRAPHIC_DATA] student with a passion for both m…" at bounding box center [840, 641] width 738 height 73
click at [1117, 618] on textarea "[PERSON_NAME] is a vibrant [DEMOGRAPHIC_DATA] student with a passion for both m…" at bounding box center [840, 641] width 738 height 73
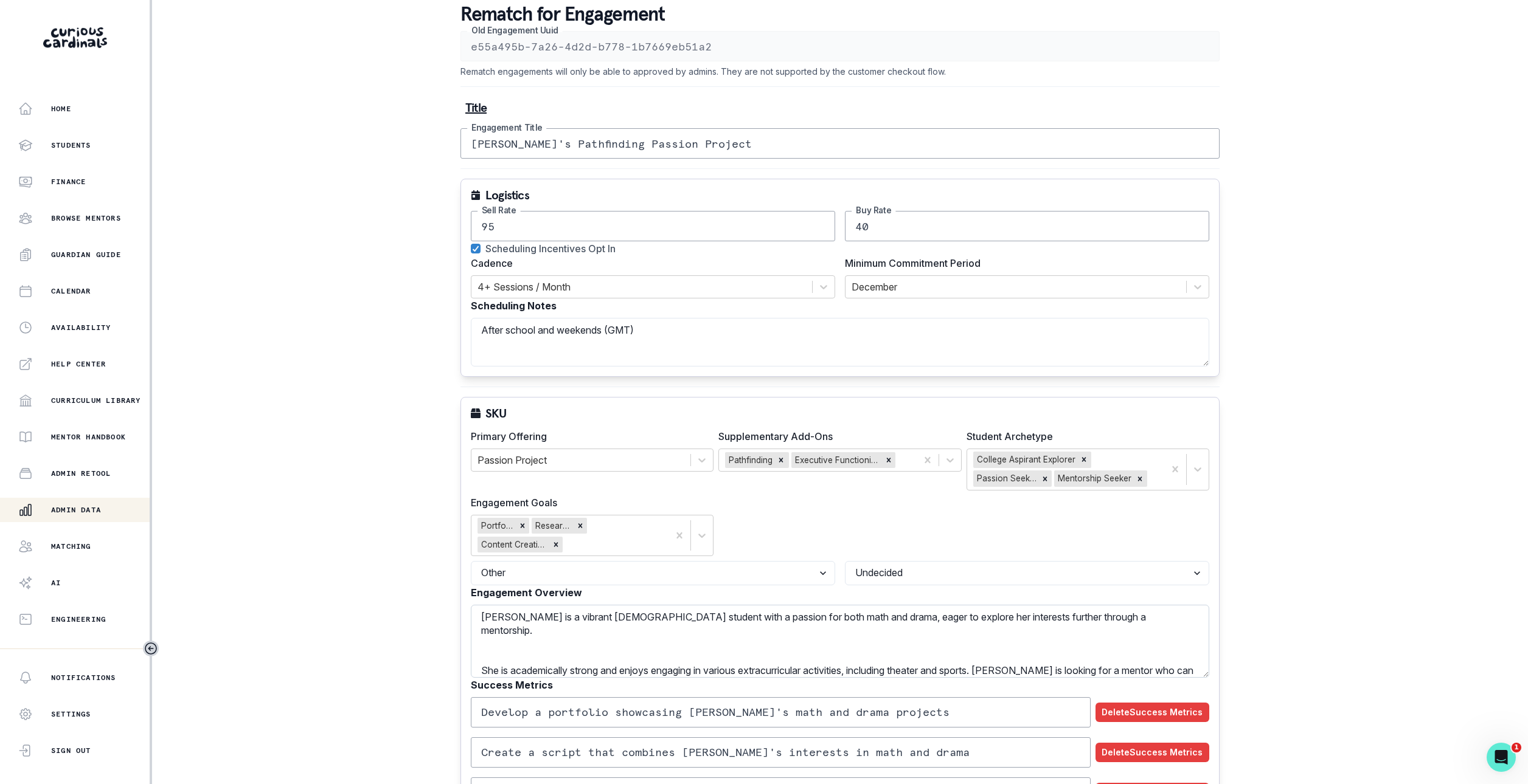
click at [1074, 650] on textarea "[PERSON_NAME] is a vibrant [DEMOGRAPHIC_DATA] student with a passion for both m…" at bounding box center [840, 641] width 738 height 73
paste textarea "She is interested in developing an AI line learning assistant/memorization tool…"
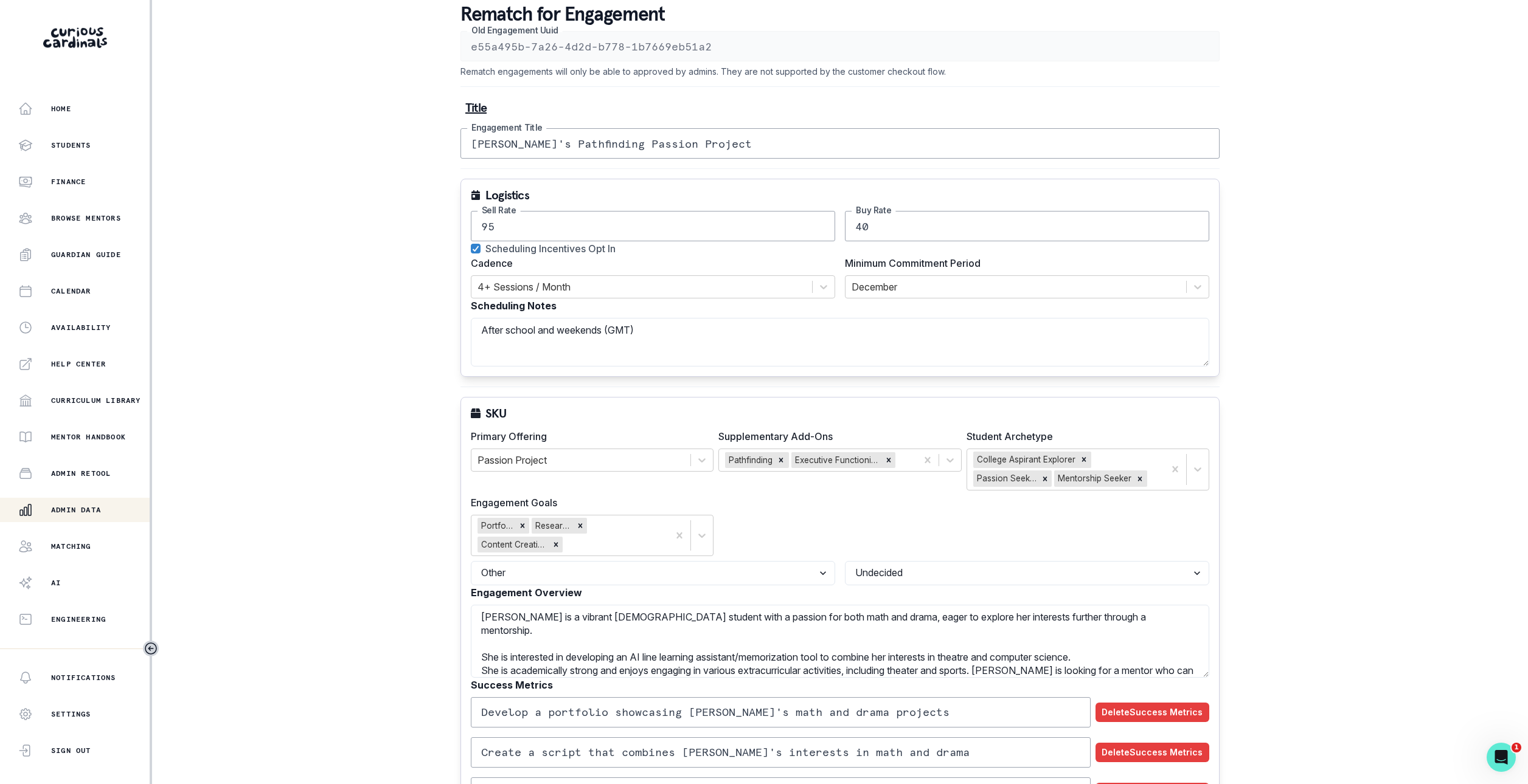
click at [1087, 683] on label "Success Metrics" at bounding box center [836, 685] width 731 height 14
click at [1093, 668] on textarea "[PERSON_NAME] is a vibrant [DEMOGRAPHIC_DATA] student with a passion for both m…" at bounding box center [840, 641] width 738 height 73
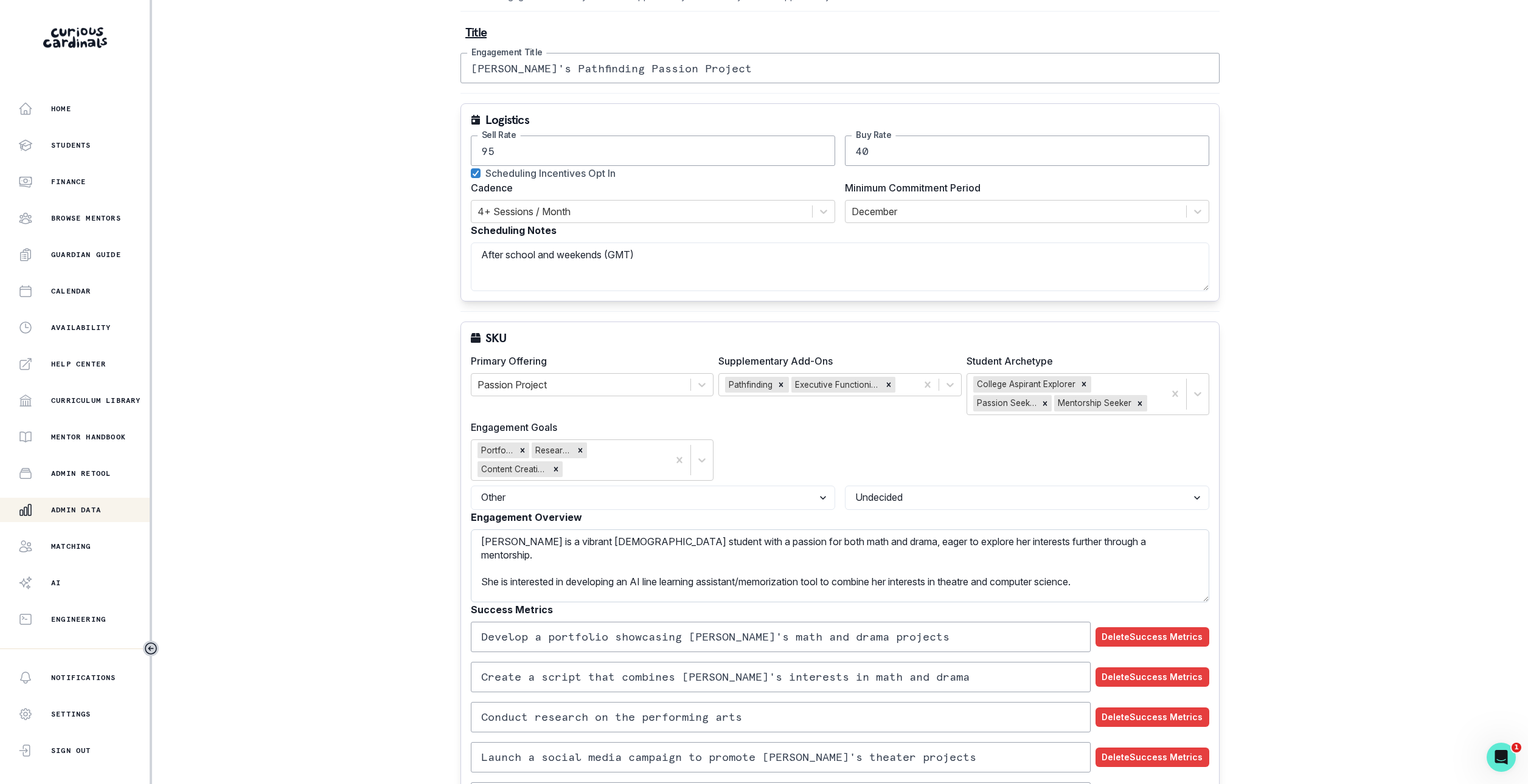
scroll to position [138, 0]
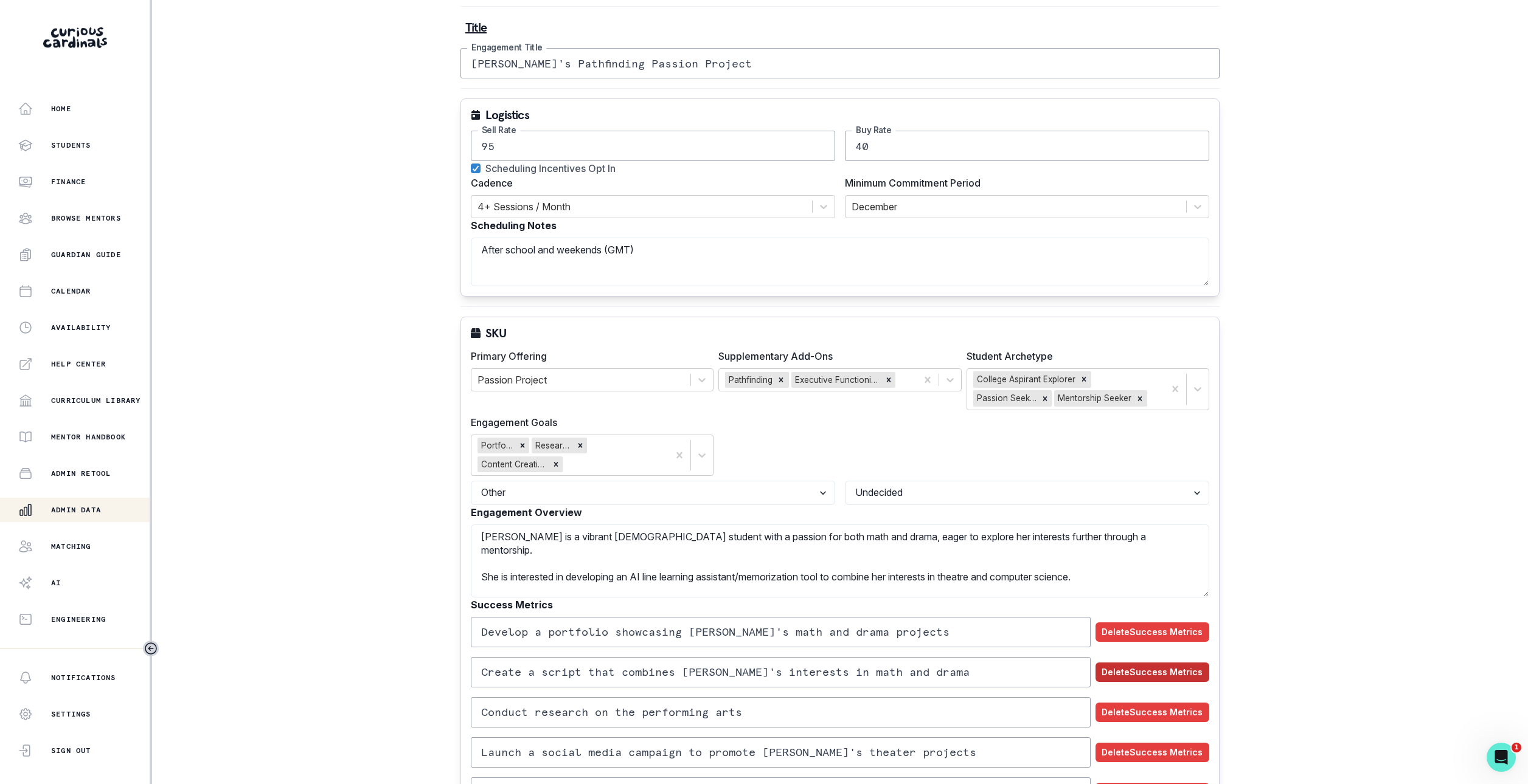
type textarea "[PERSON_NAME] is a vibrant [DEMOGRAPHIC_DATA] student with a passion for both m…"
click at [1176, 666] on button "Delete Success Metrics" at bounding box center [1152, 672] width 114 height 19
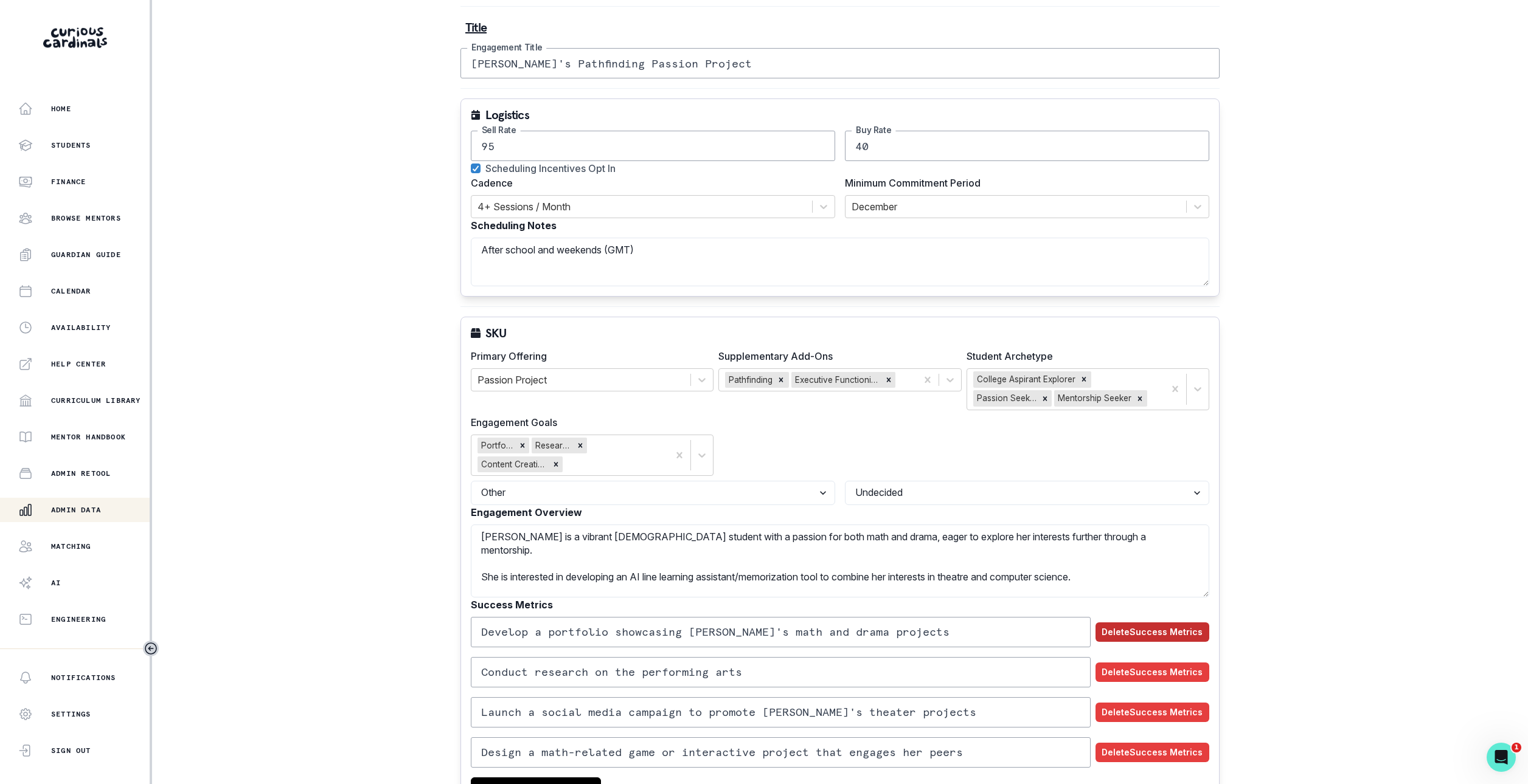
click at [1173, 642] on button "Delete Success Metrics" at bounding box center [1152, 632] width 114 height 19
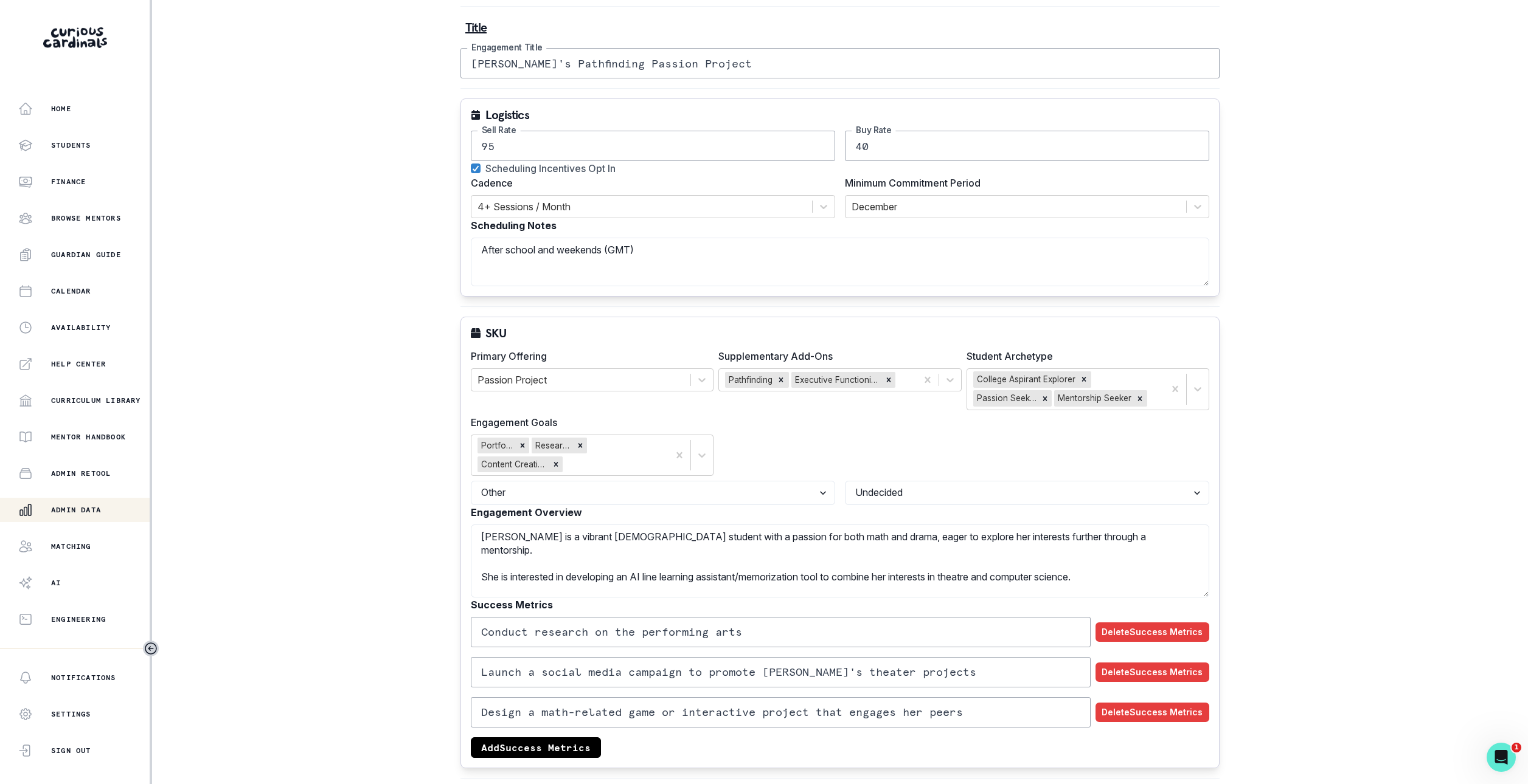
click at [1172, 654] on div "Conduct research on the performing arts Delete Success Metrics Launch a social …" at bounding box center [840, 687] width 738 height 141
click at [1172, 664] on div "Launch a social media campaign to promote [PERSON_NAME]'s theater projects Dele…" at bounding box center [840, 672] width 738 height 31
click at [1174, 633] on button "Delete Success Metrics" at bounding box center [1152, 632] width 114 height 19
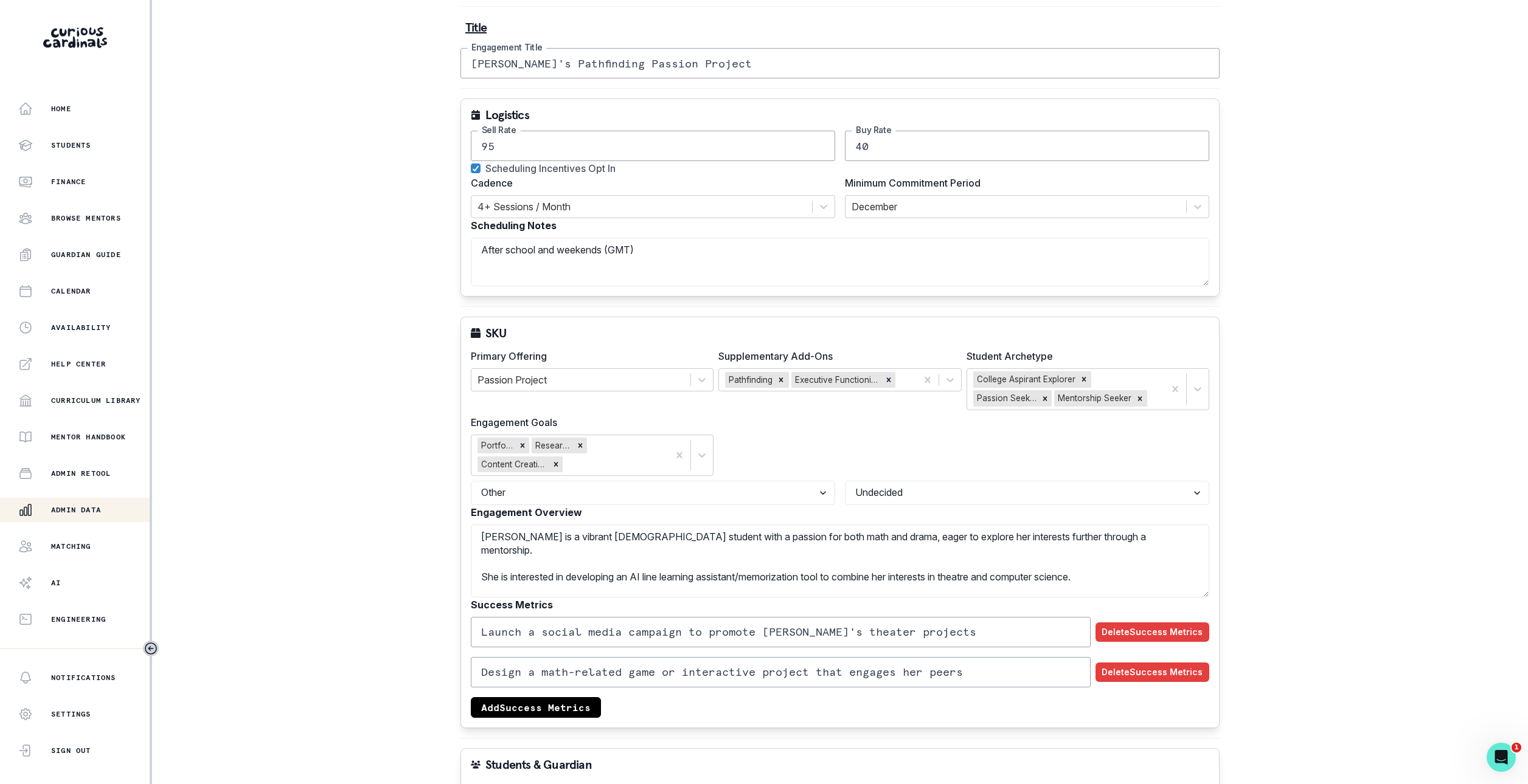
click at [1174, 648] on div "Launch a social media campaign to promote [PERSON_NAME]'s theater projects Dele…" at bounding box center [840, 632] width 738 height 31
click at [1174, 640] on button "Delete Success Metrics" at bounding box center [1152, 632] width 114 height 19
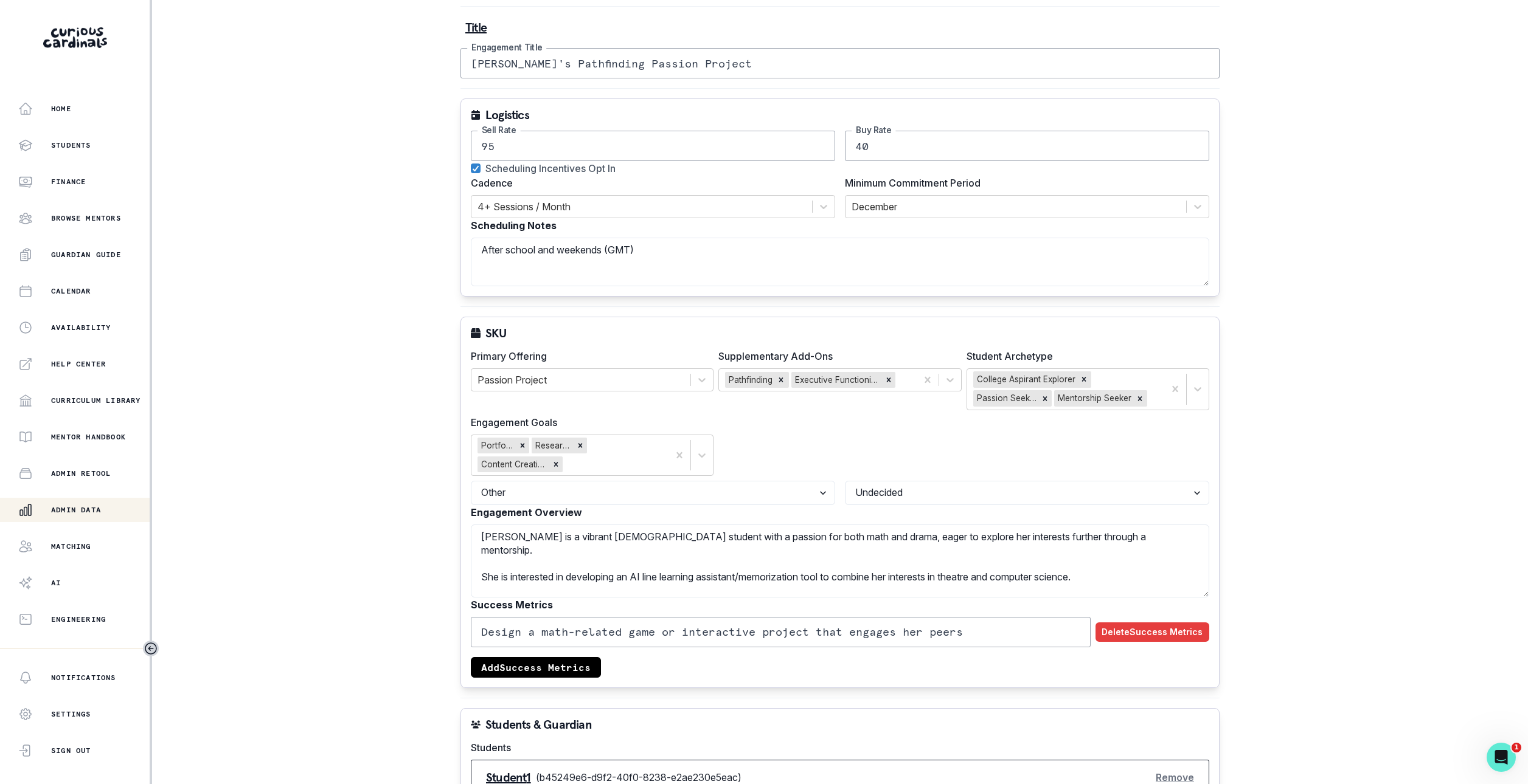
click at [1174, 656] on div "Design a math-related game or interactive project that engages her peers Delete…" at bounding box center [840, 648] width 738 height 61
click at [1176, 641] on button "Delete Success Metrics" at bounding box center [1152, 632] width 114 height 19
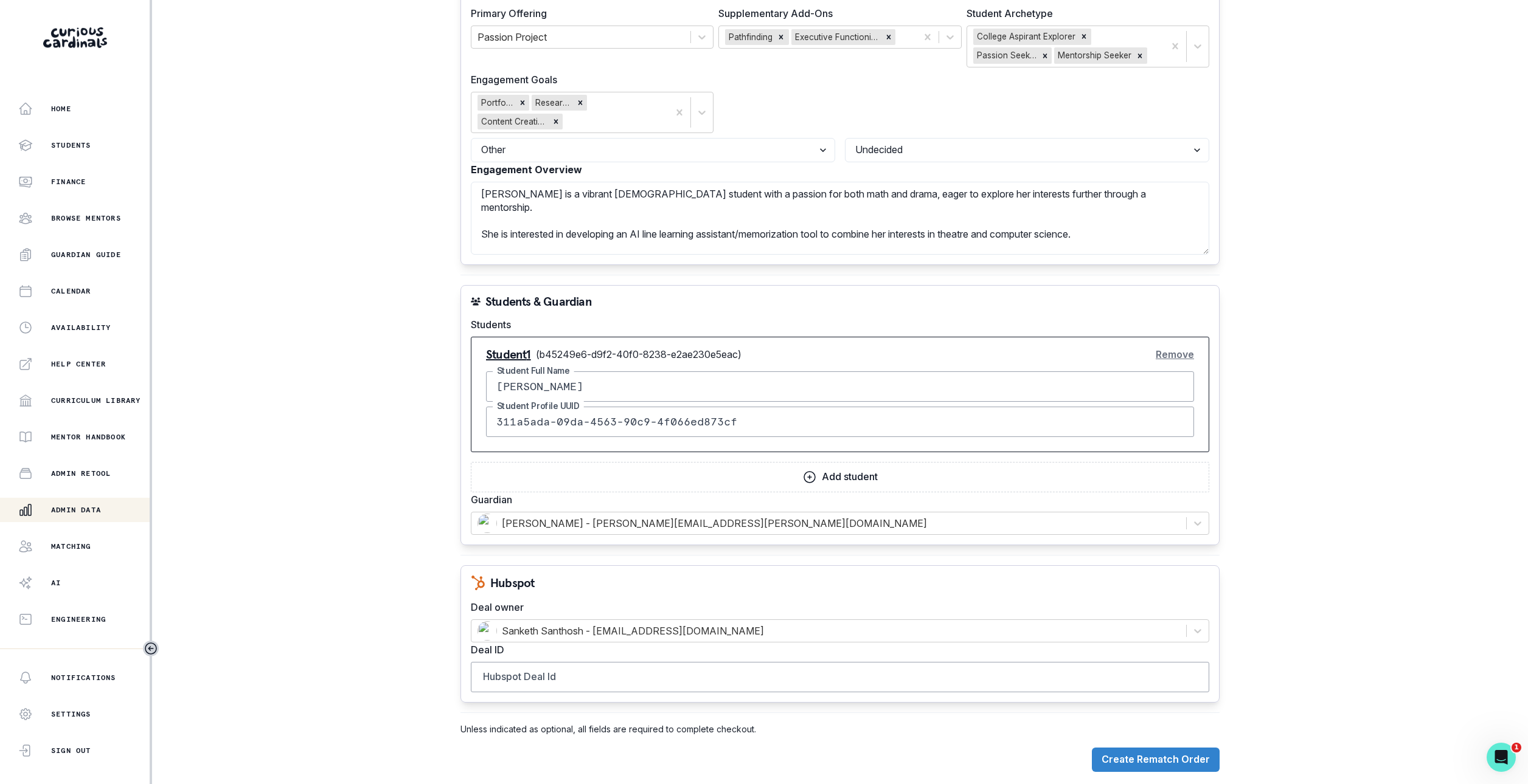
scroll to position [483, 0]
click at [1014, 628] on div at bounding box center [829, 629] width 703 height 17
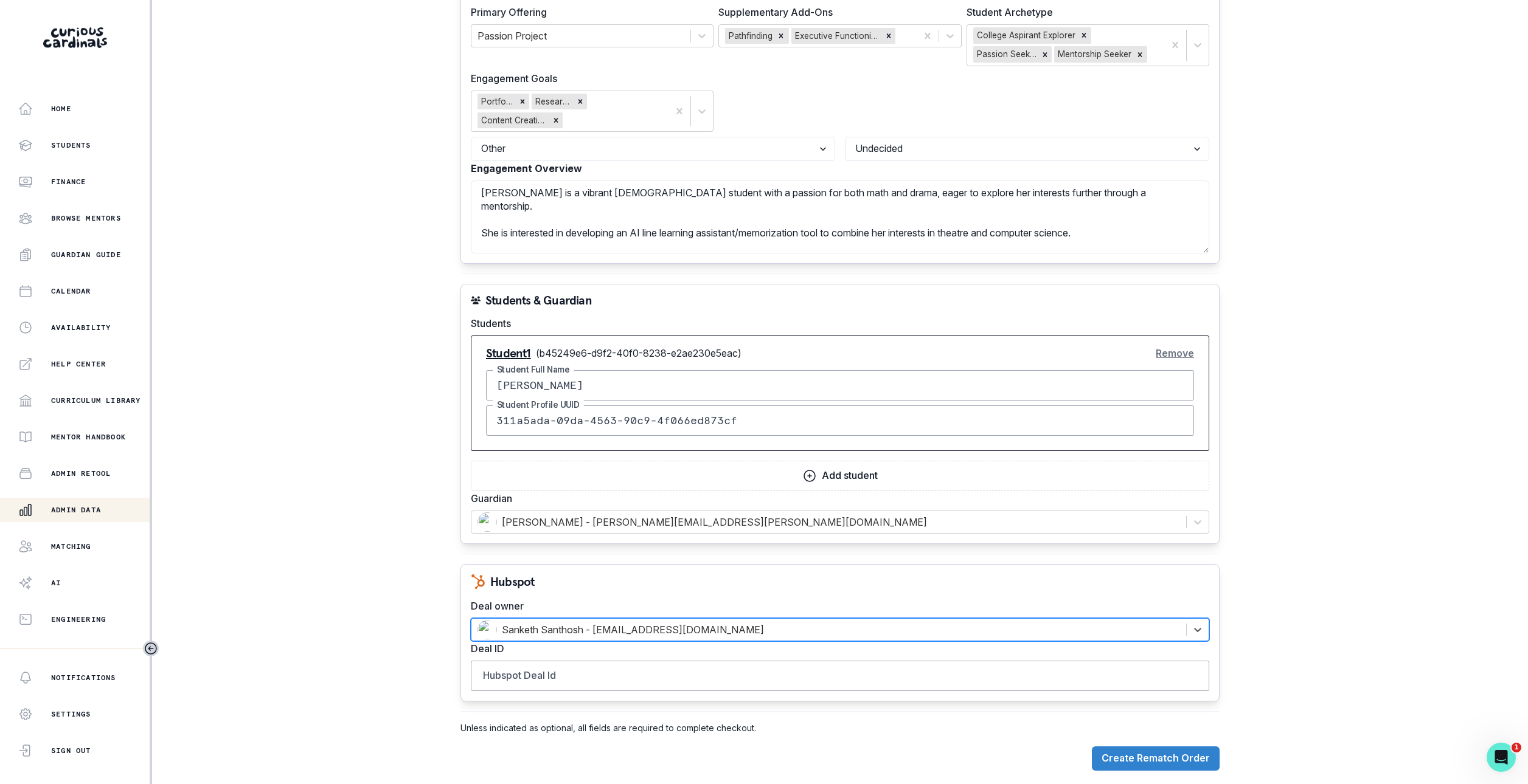
click at [1016, 637] on div at bounding box center [829, 629] width 703 height 17
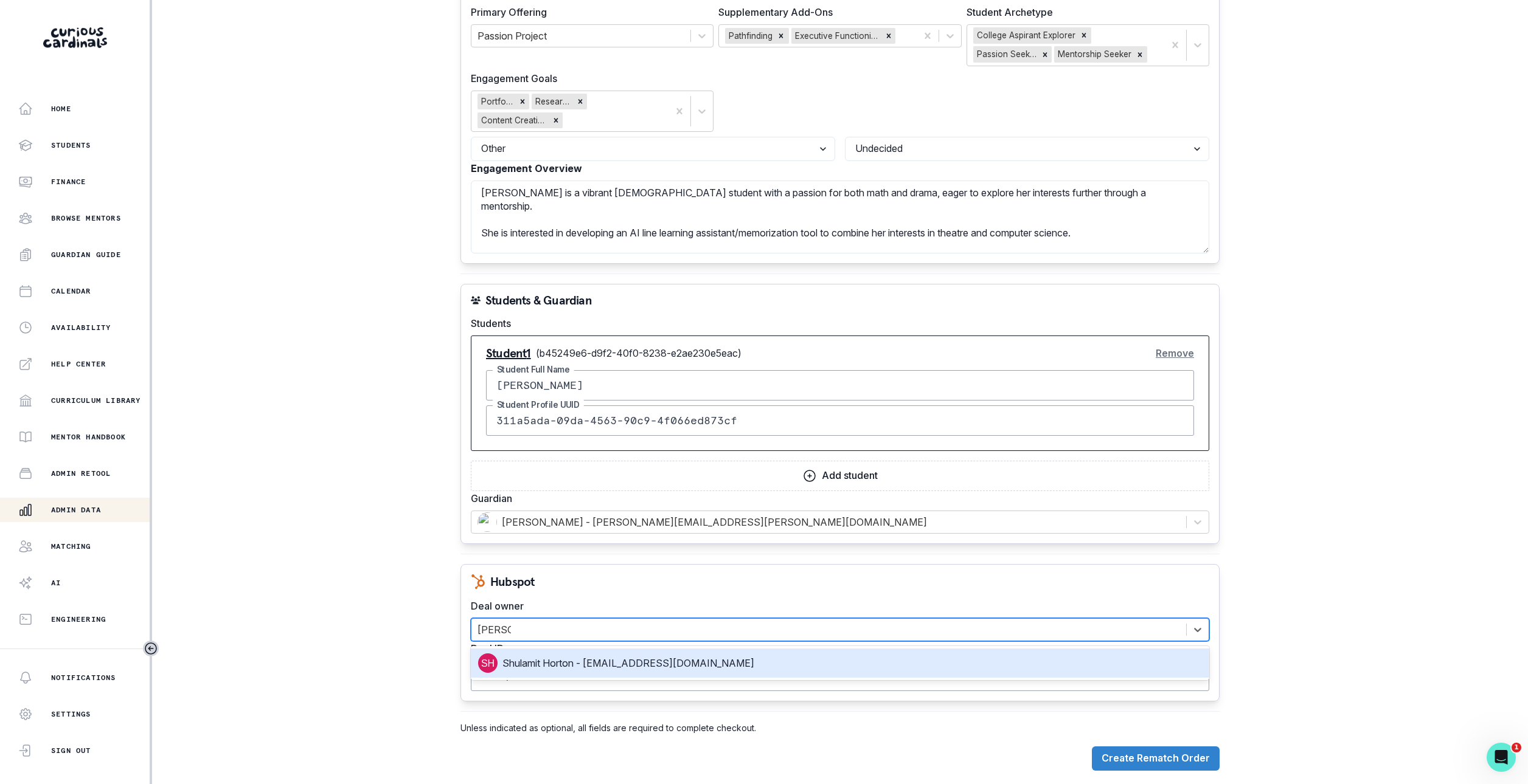
type input "[PERSON_NAME]"
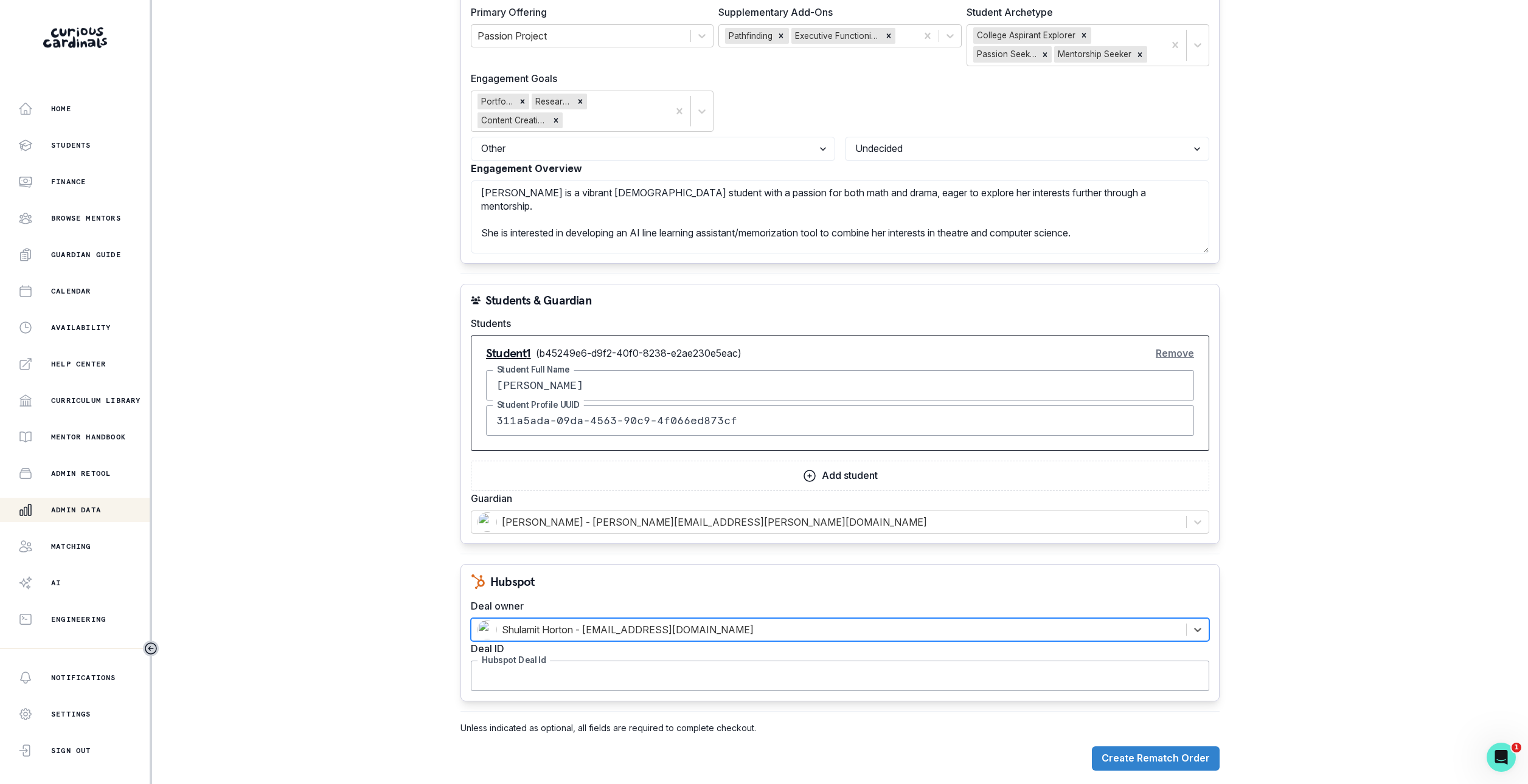
click at [552, 673] on input "Hubspot Deal Id" at bounding box center [840, 676] width 738 height 31
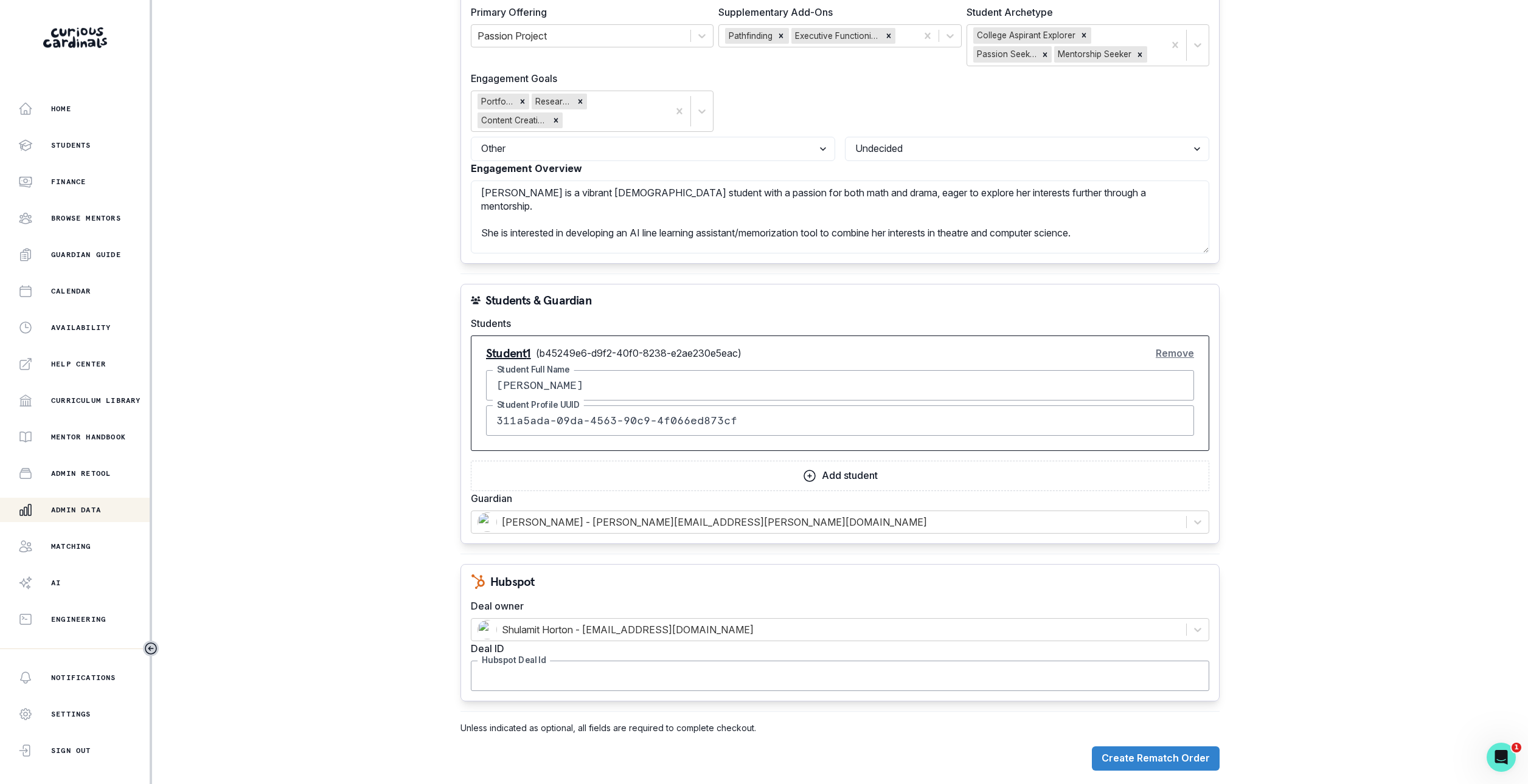
paste input "42911791652"
type input "42911791652"
click at [1161, 764] on button "Create Rematch Order" at bounding box center [1156, 758] width 128 height 24
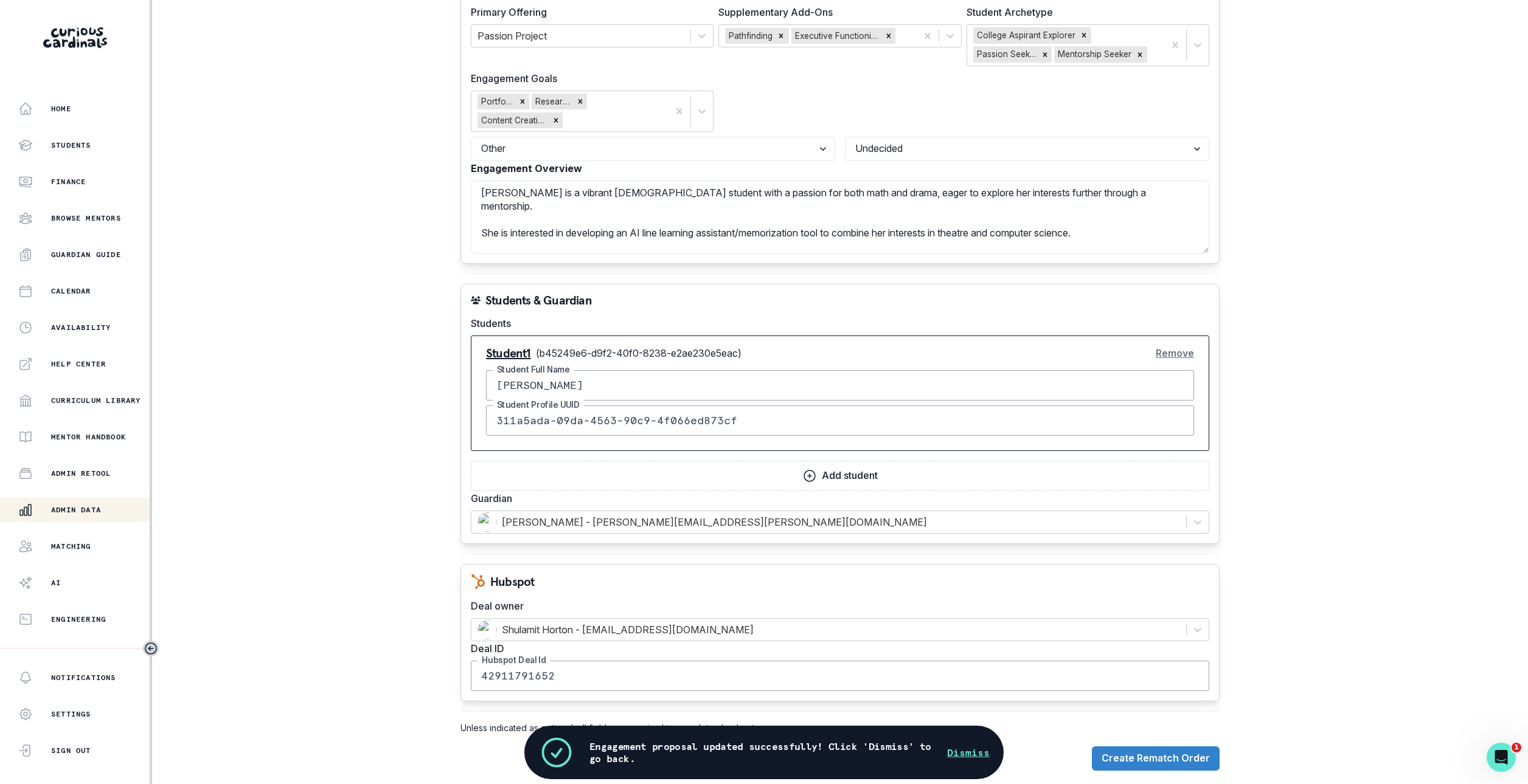
click at [974, 752] on button "Dismiss" at bounding box center [968, 752] width 43 height 14
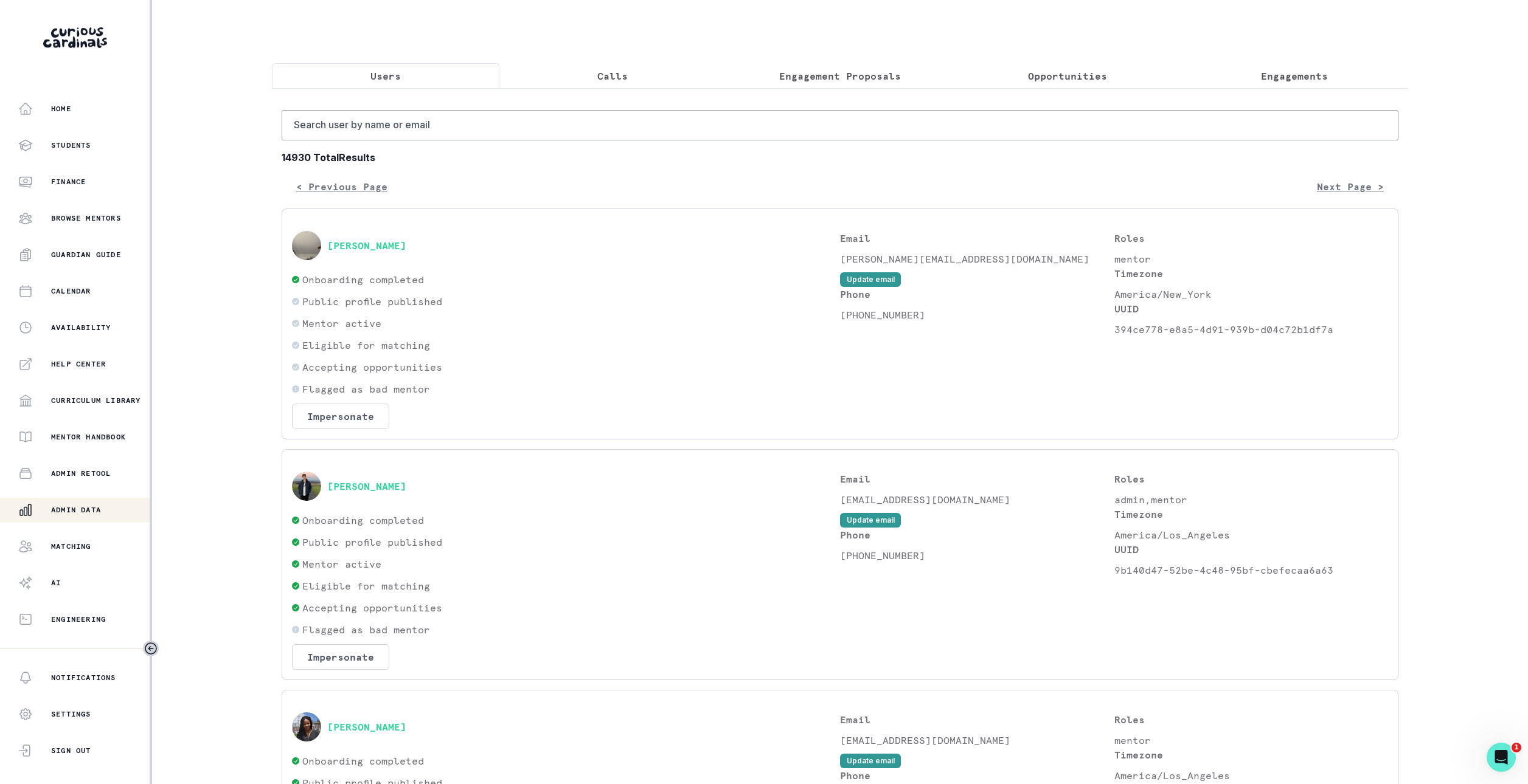
click at [1096, 64] on button "Opportunities" at bounding box center [1068, 75] width 227 height 25
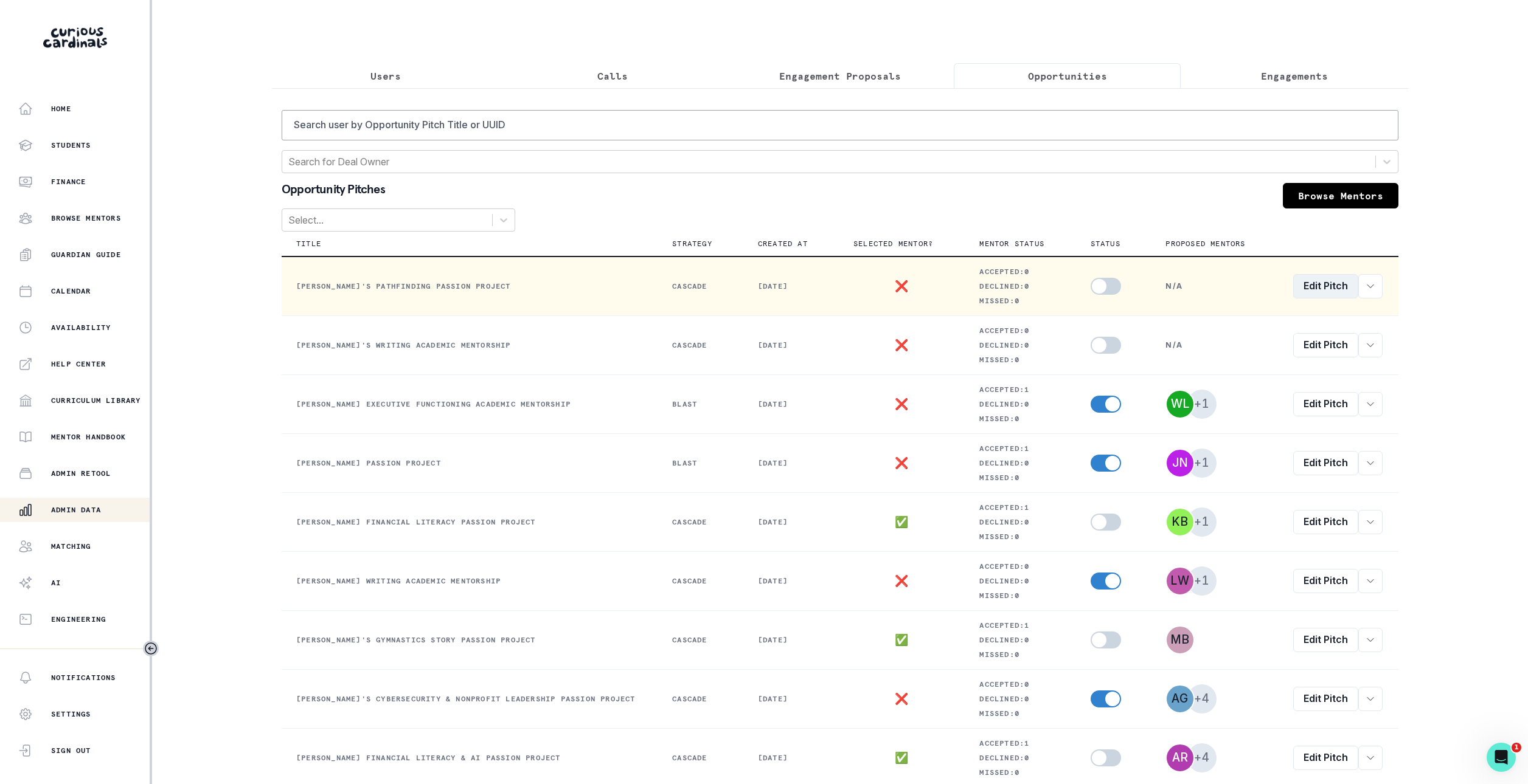
click at [1310, 290] on link "Edit Pitch" at bounding box center [1326, 286] width 65 height 24
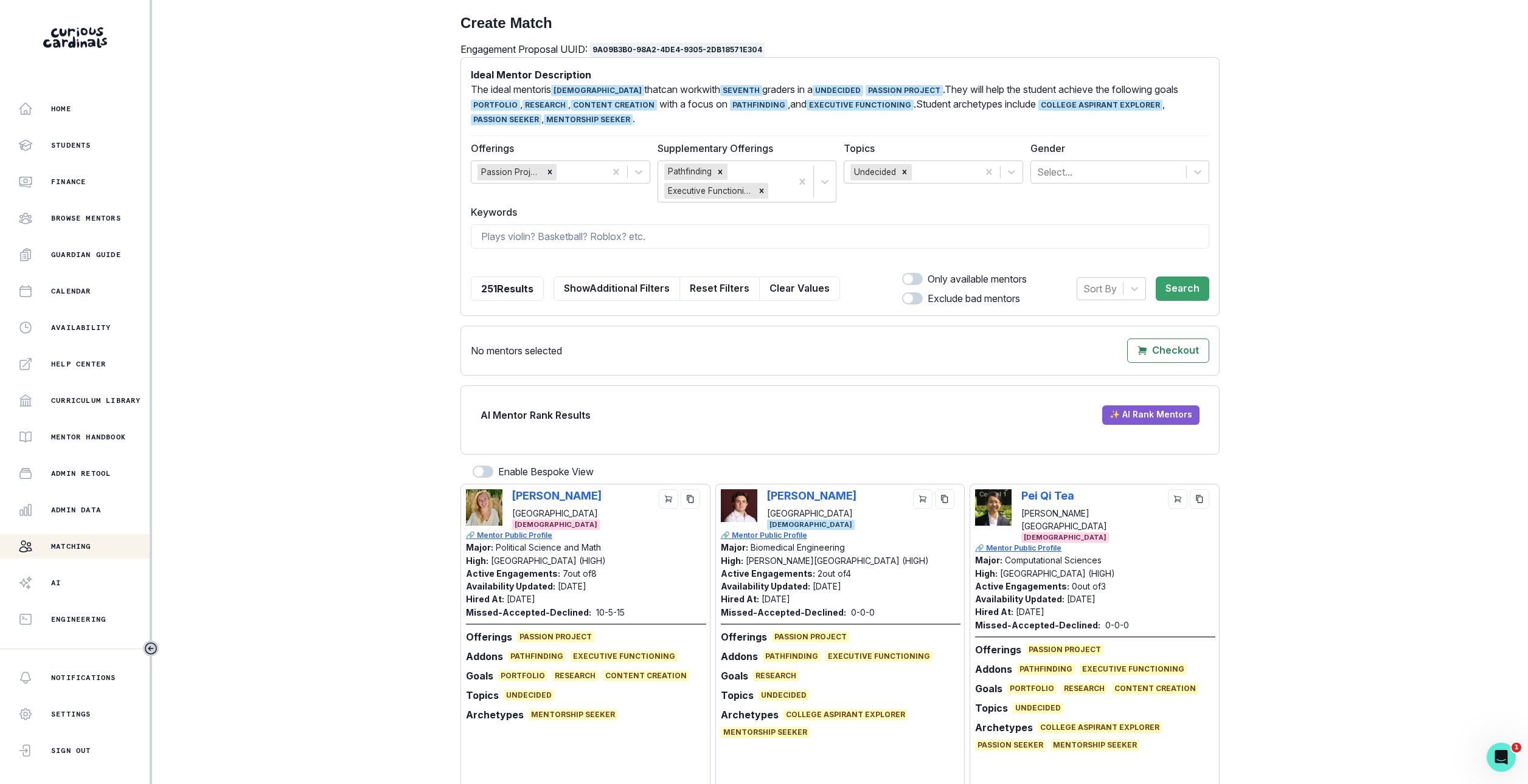
click at [806, 301] on div "251 Results Show Additional Filters Reset Filters Clear Values" at bounding box center [655, 288] width 369 height 34
click at [806, 288] on button "Clear Values" at bounding box center [799, 288] width 81 height 24
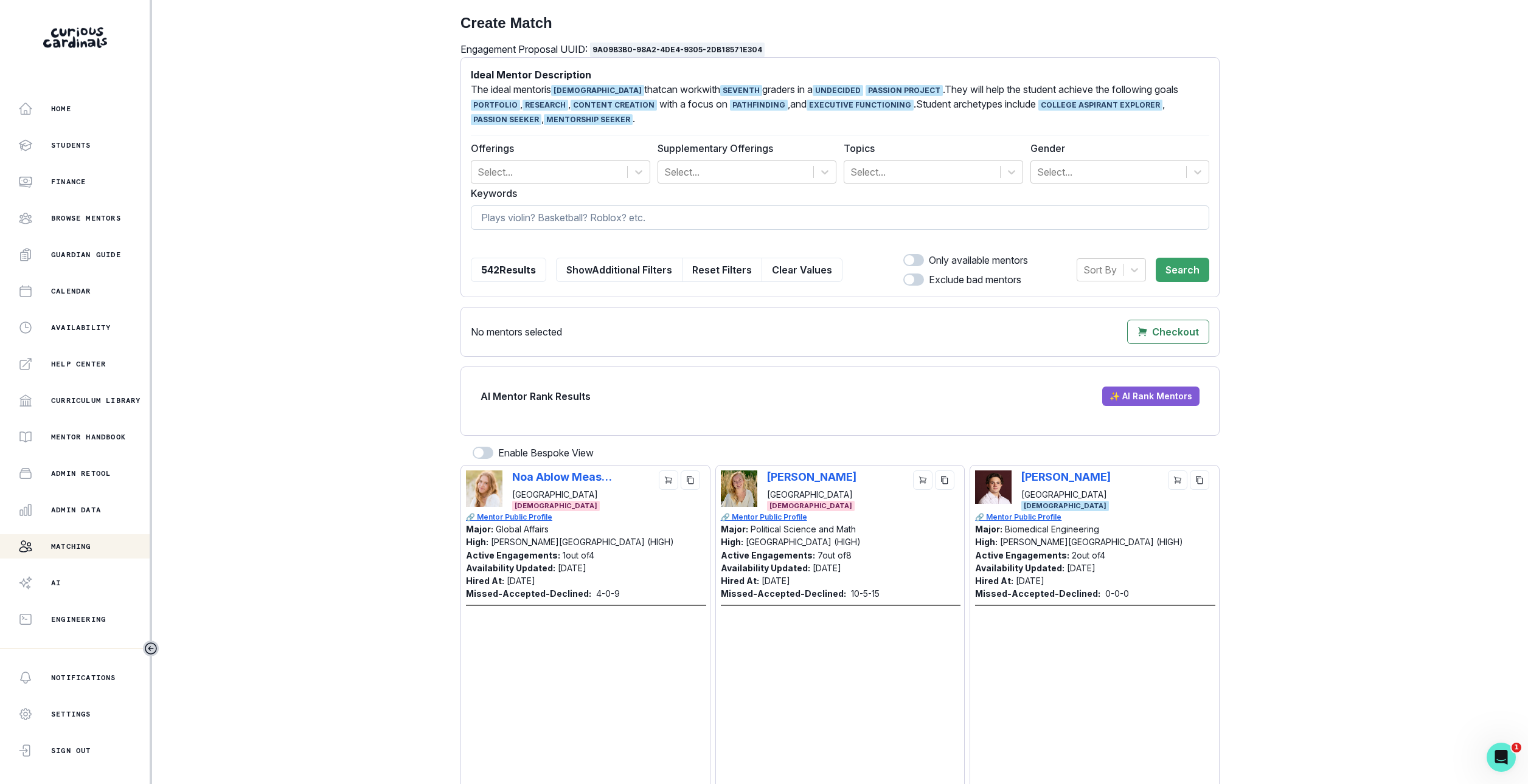
click at [806, 222] on input at bounding box center [840, 217] width 738 height 24
type input "anya"
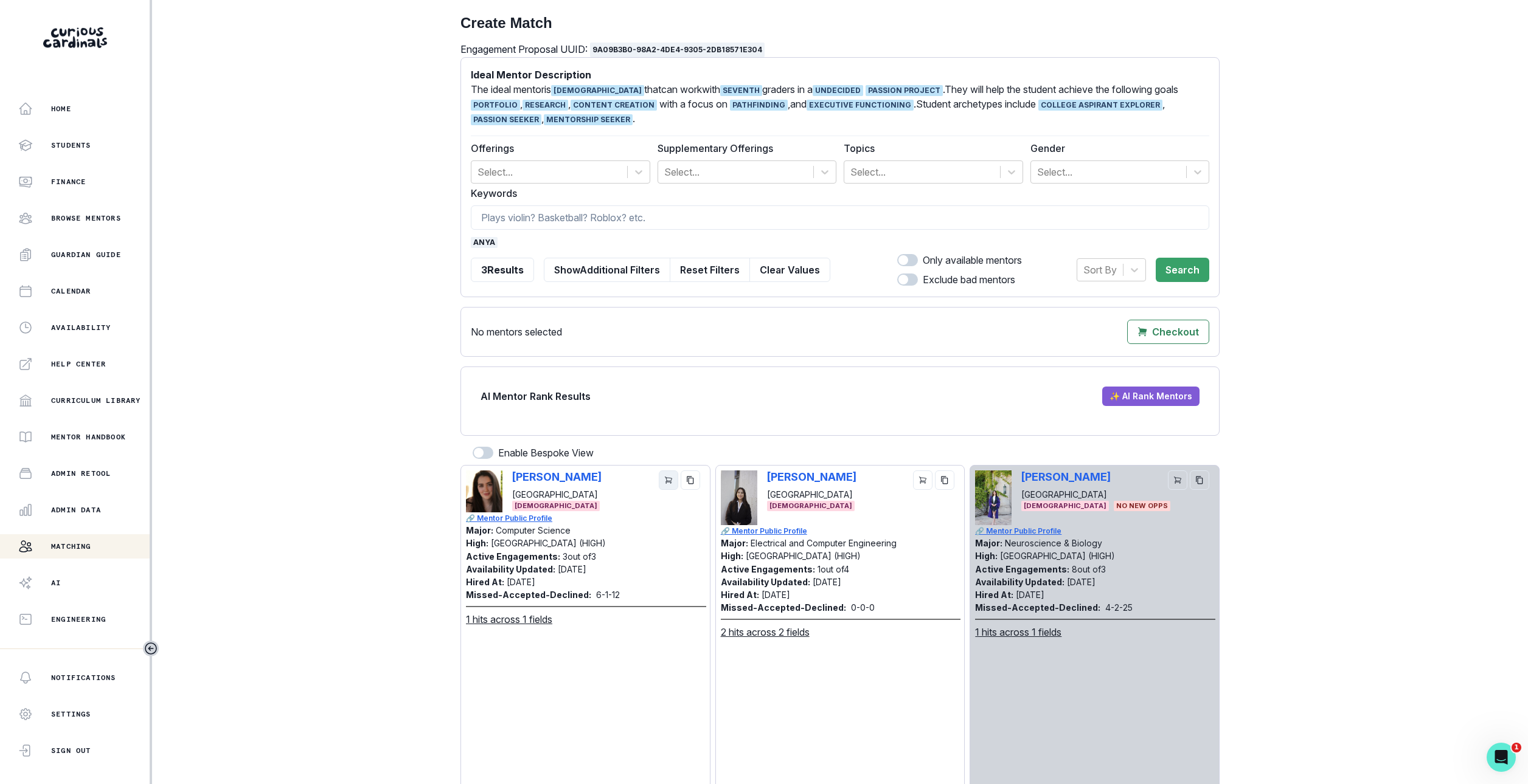
click at [666, 478] on icon "cart" at bounding box center [668, 480] width 8 height 8
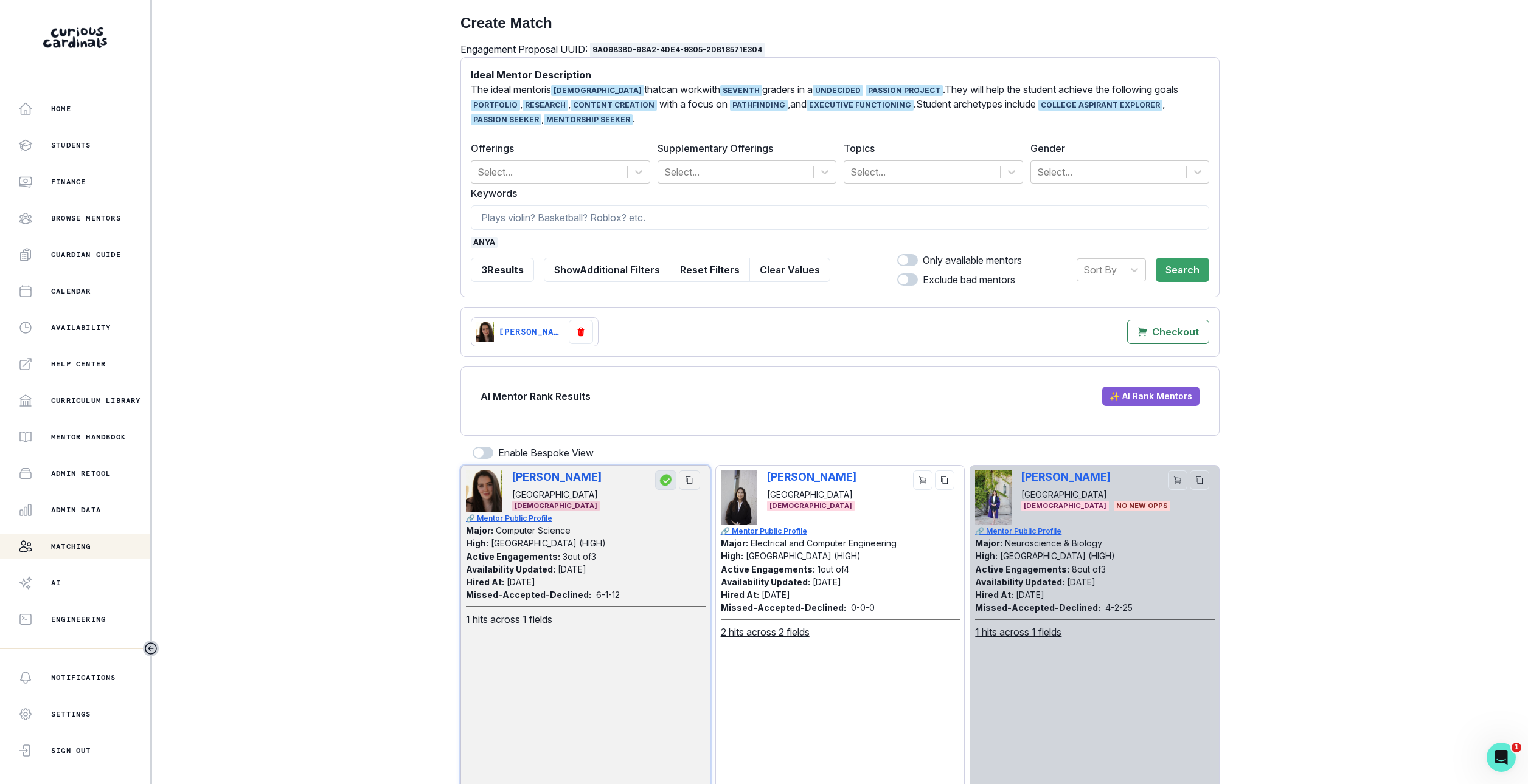
click at [482, 251] on form "Ideal Mentor Description The ideal mentor is [DEMOGRAPHIC_DATA] that can work w…" at bounding box center [840, 177] width 738 height 220
click at [483, 245] on span "anya" at bounding box center [484, 242] width 27 height 11
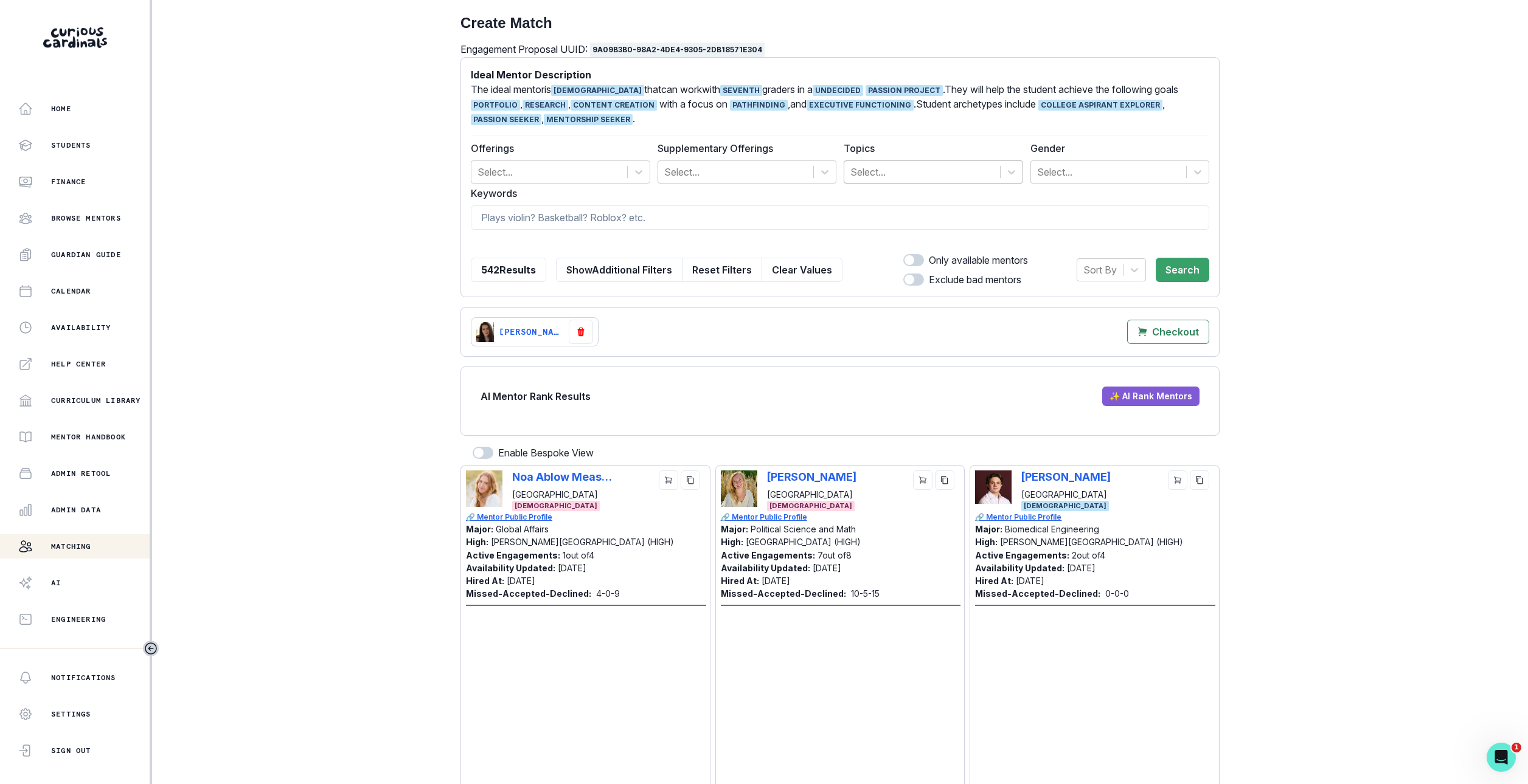
click at [926, 171] on div at bounding box center [922, 172] width 144 height 17
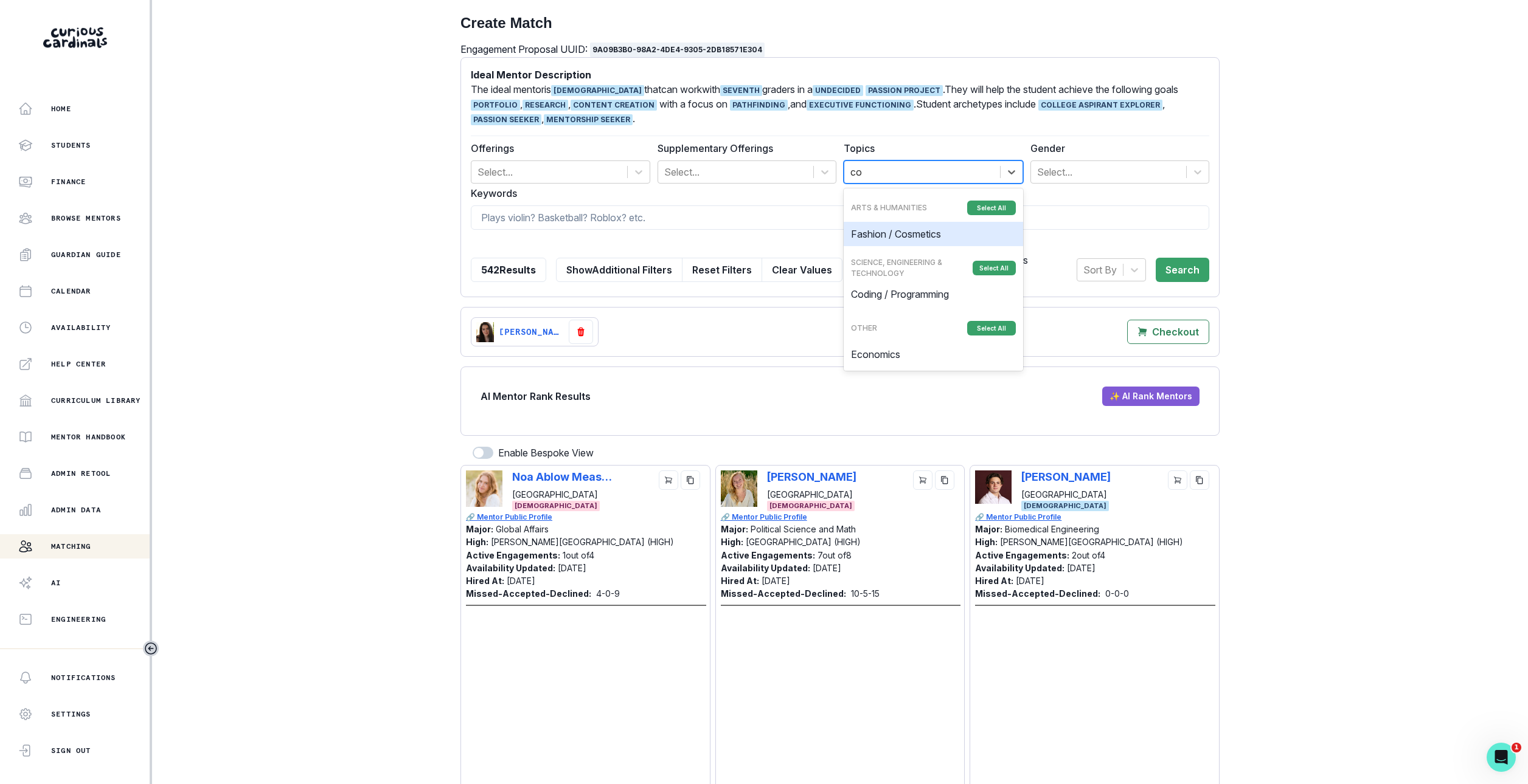
type input "com"
type input "ai"
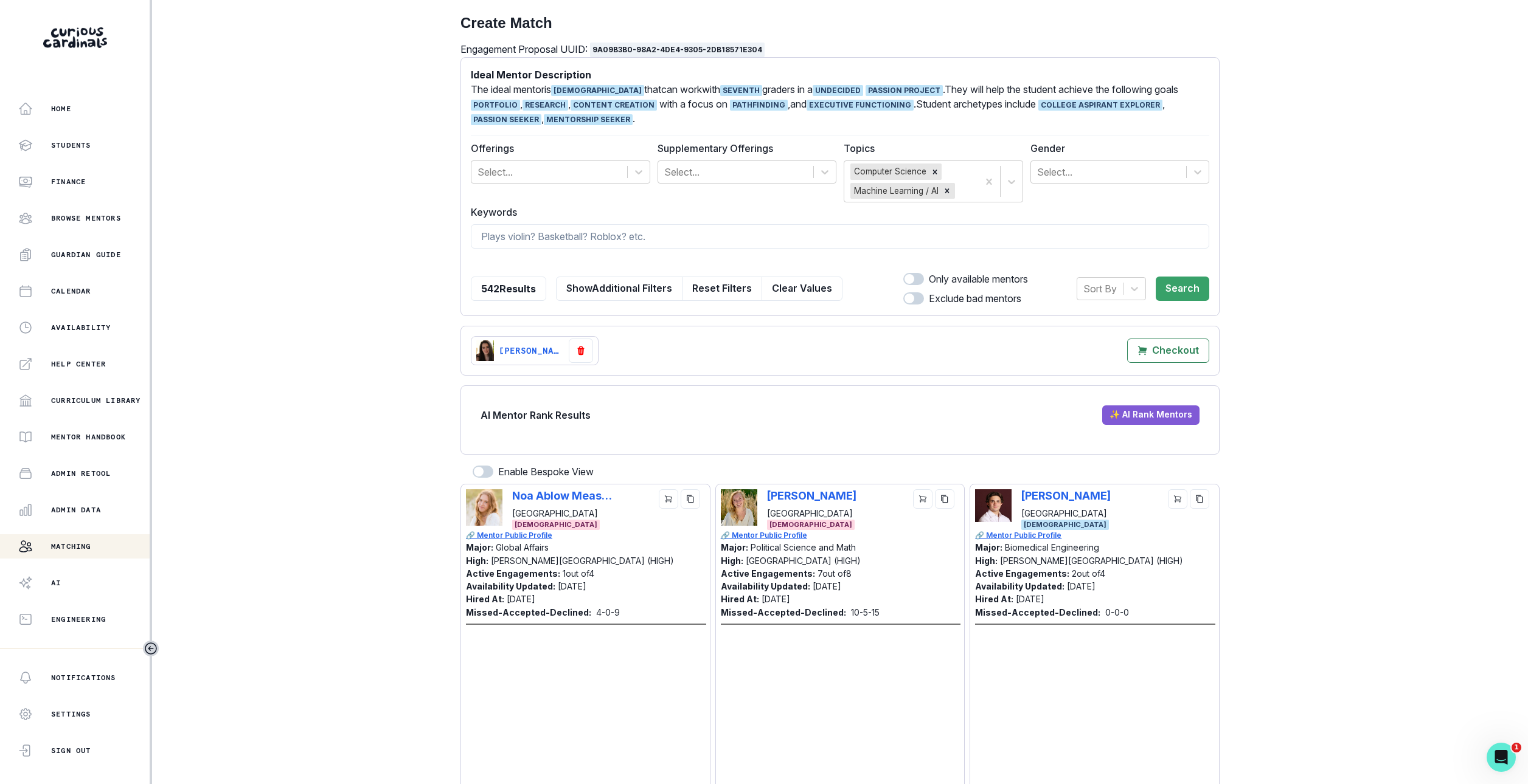
click at [1094, 159] on div "Gender Select..." at bounding box center [1120, 162] width 179 height 43
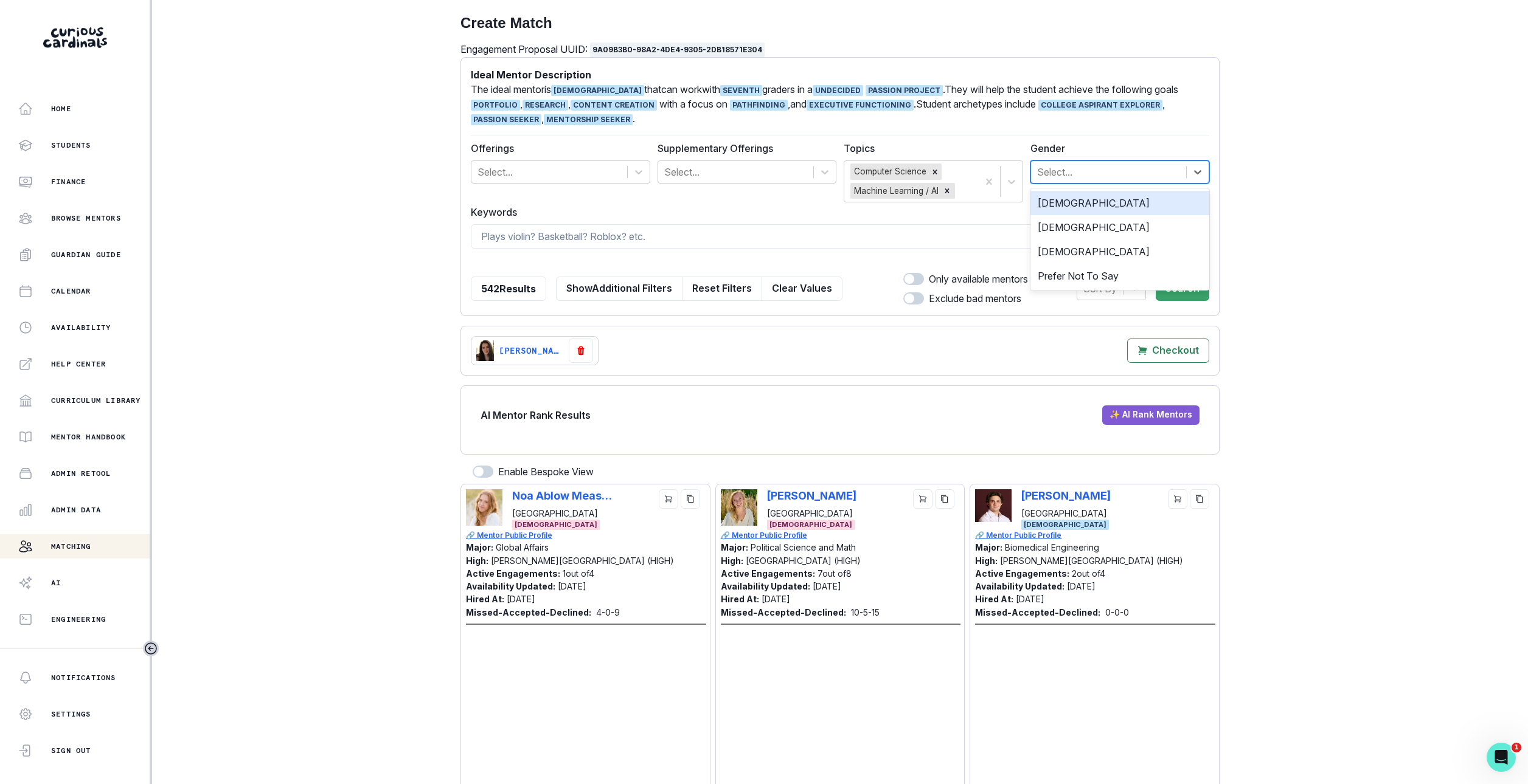
click at [1094, 171] on div at bounding box center [1109, 172] width 144 height 17
click at [1095, 220] on div "[DEMOGRAPHIC_DATA]" at bounding box center [1120, 227] width 179 height 24
click at [1190, 299] on button "Search" at bounding box center [1182, 288] width 53 height 24
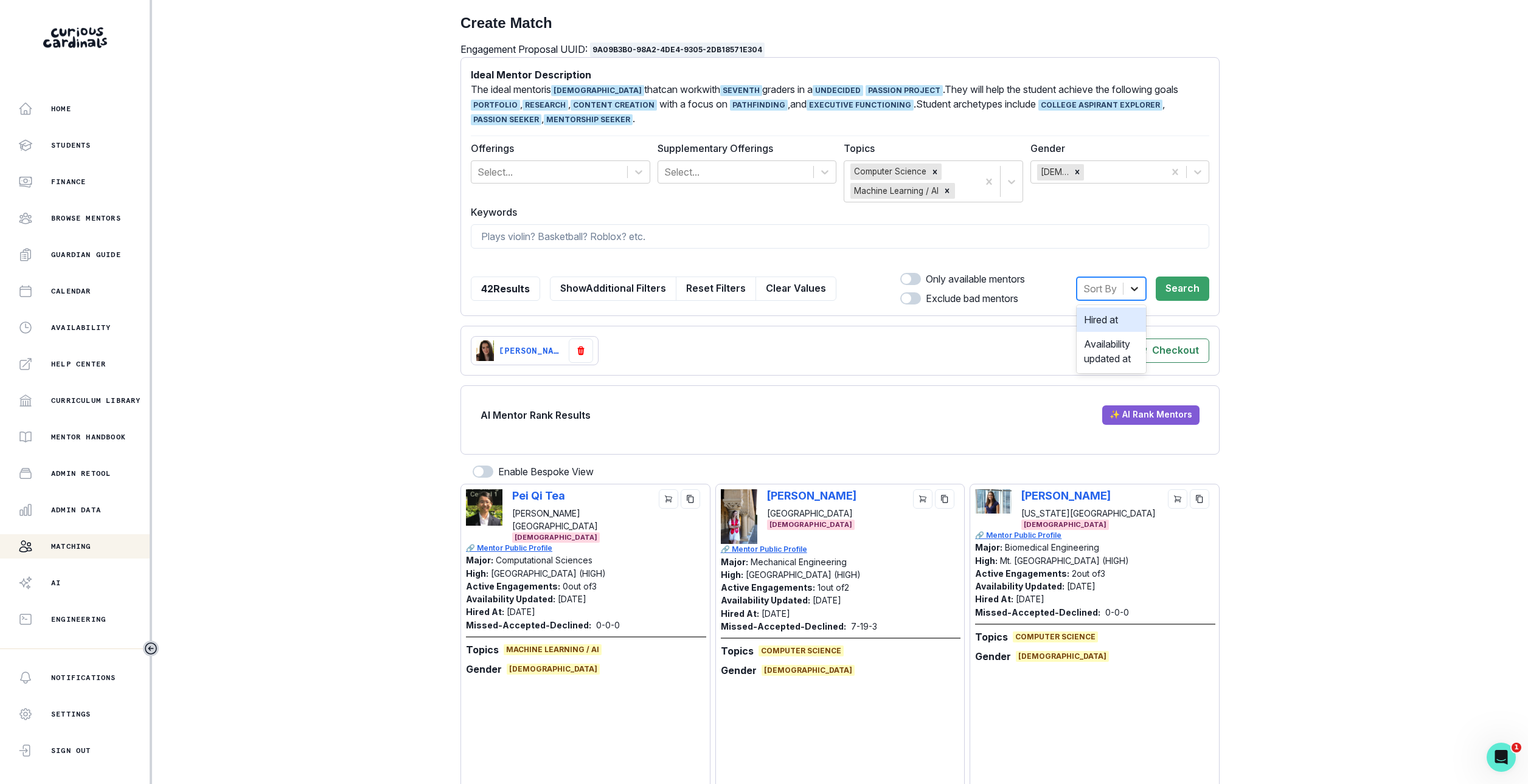
click at [1130, 288] on icon at bounding box center [1134, 288] width 12 height 12
click at [1116, 320] on div "Hired at" at bounding box center [1111, 320] width 70 height 24
click at [1181, 295] on button "Search" at bounding box center [1182, 288] width 53 height 24
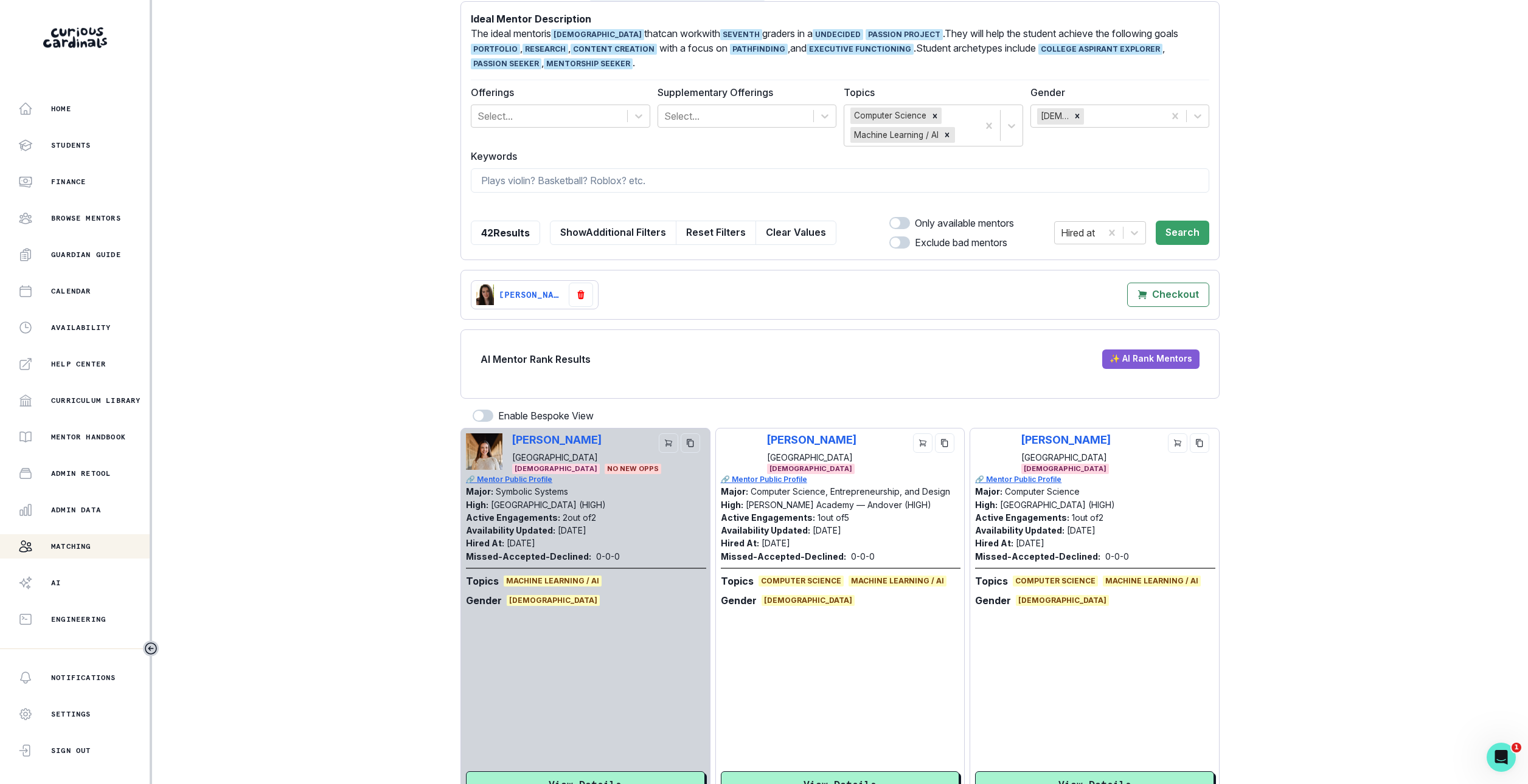
scroll to position [59, 0]
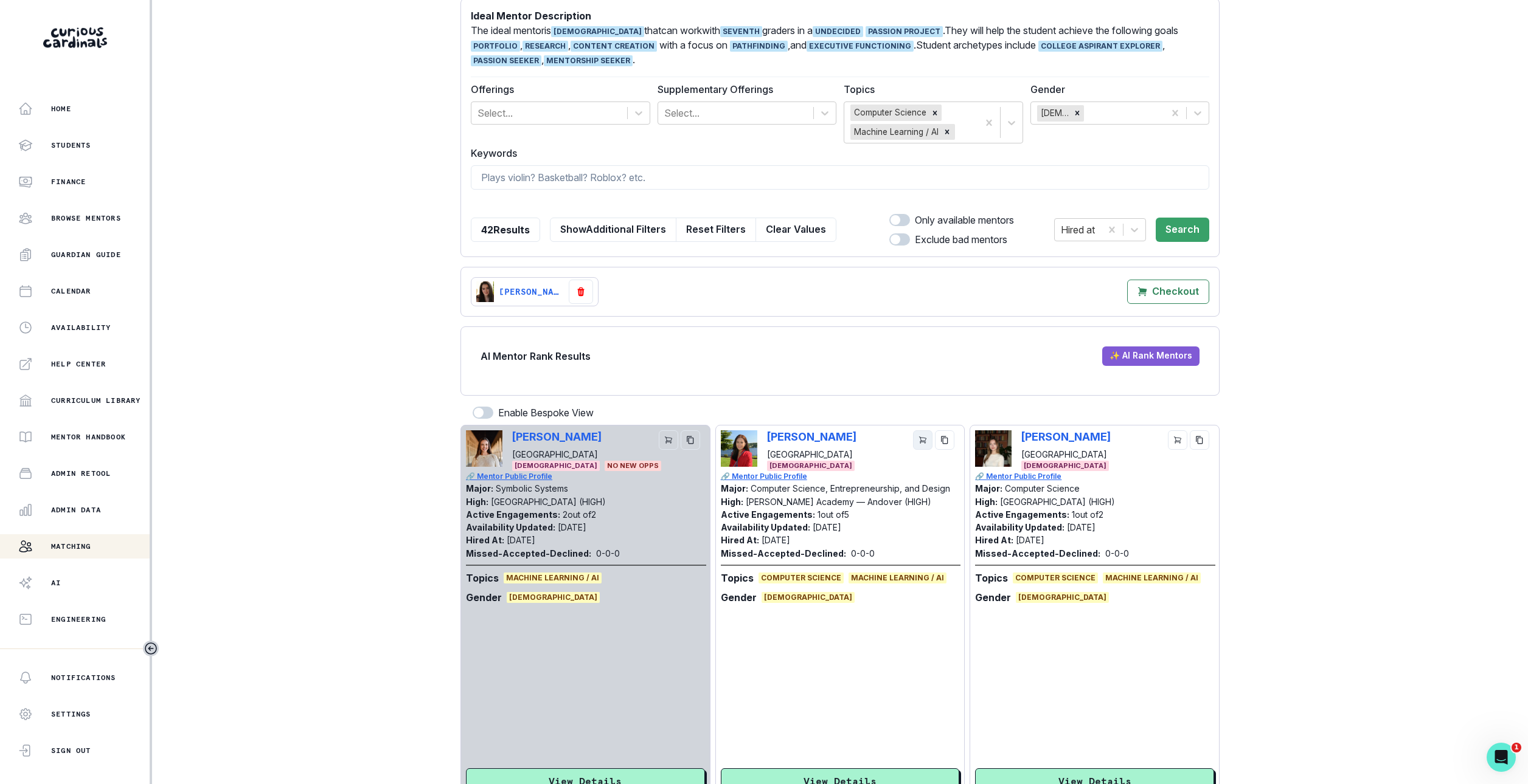
click at [920, 444] on icon "cart" at bounding box center [923, 440] width 6 height 6
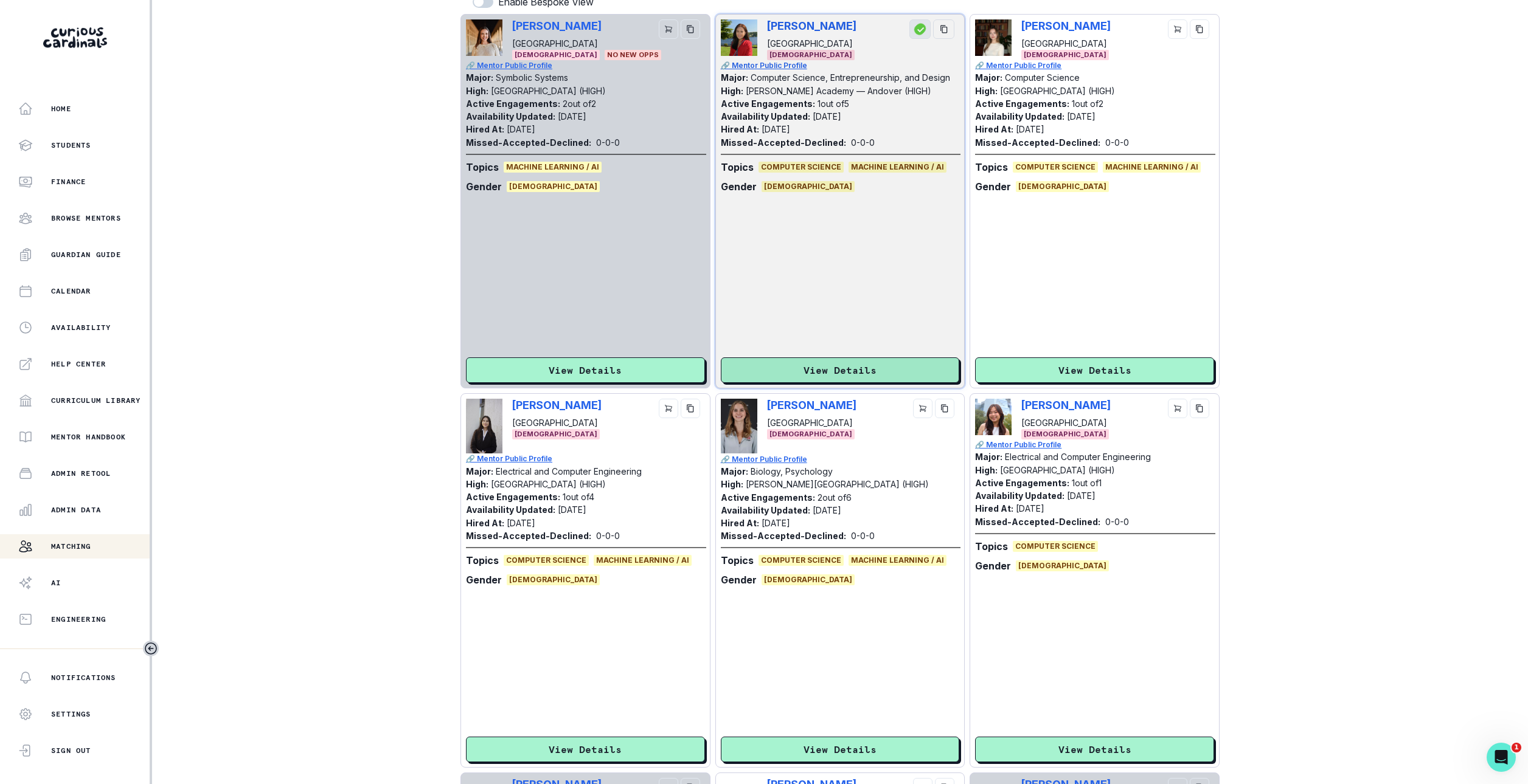
scroll to position [479, 0]
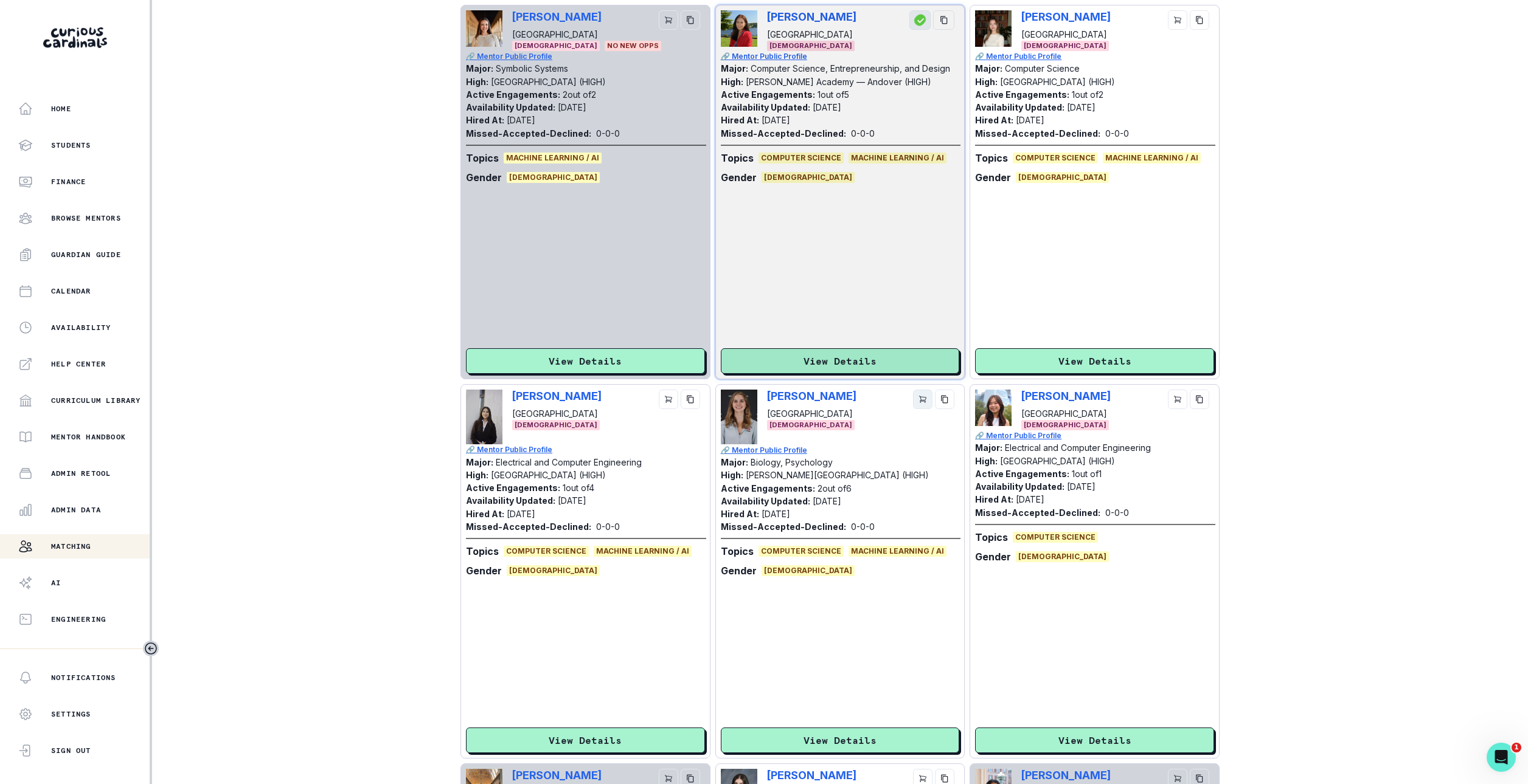
click at [924, 403] on icon "cart" at bounding box center [922, 399] width 8 height 8
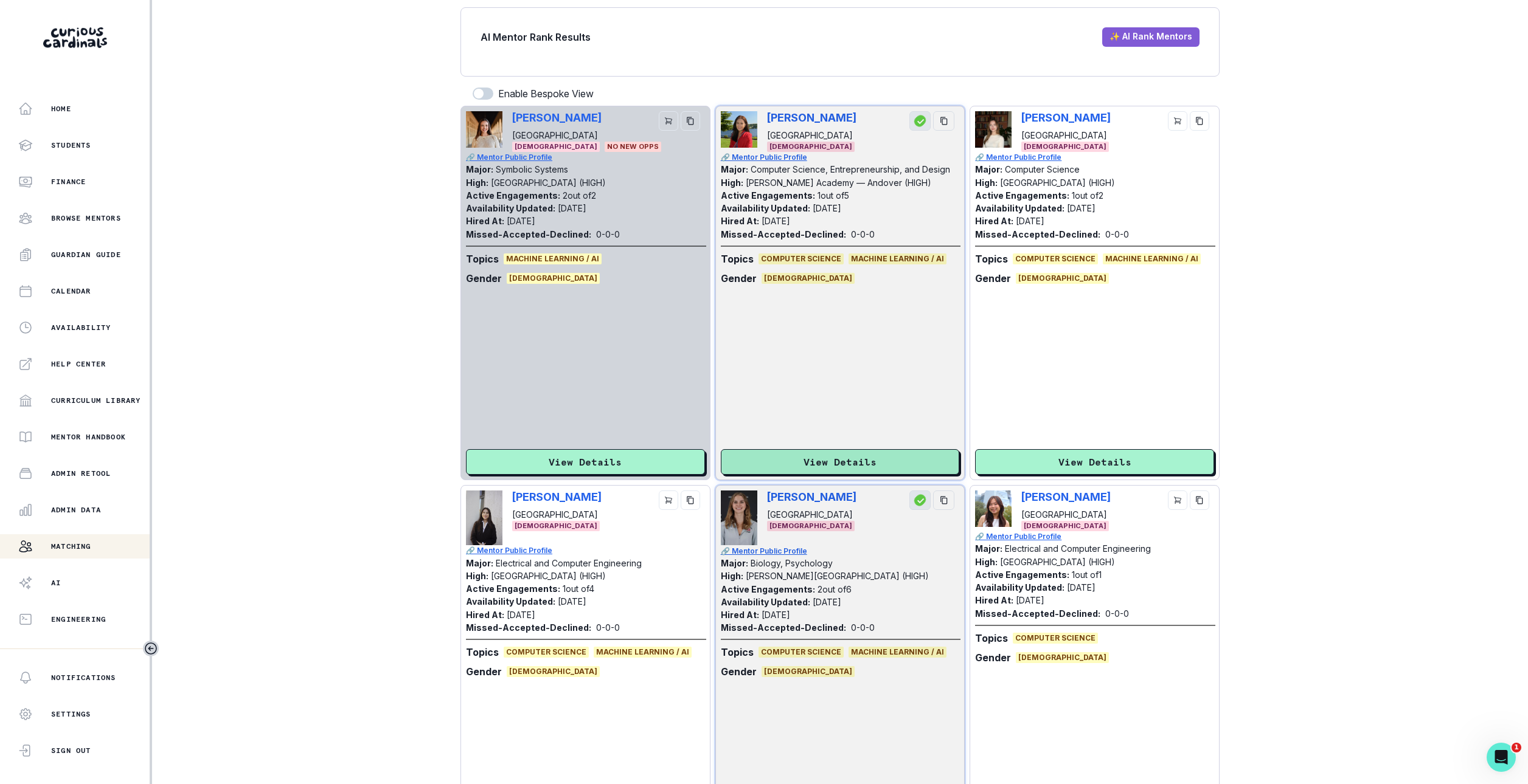
scroll to position [0, 0]
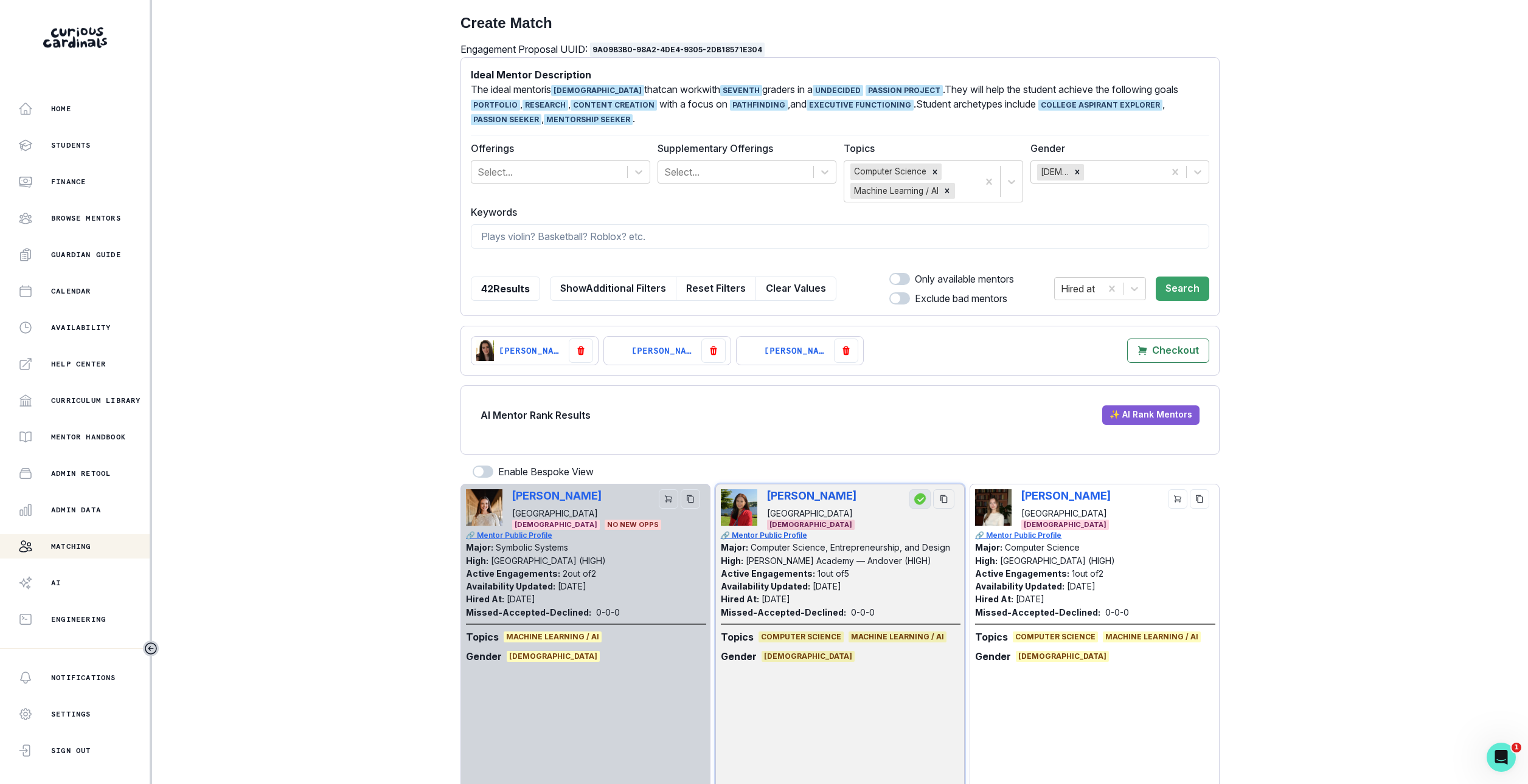
click at [769, 249] on form "Ideal Mentor Description The ideal mentor is [DEMOGRAPHIC_DATA] that can work w…" at bounding box center [840, 186] width 738 height 238
click at [769, 238] on input at bounding box center [840, 236] width 738 height 24
type input "theater"
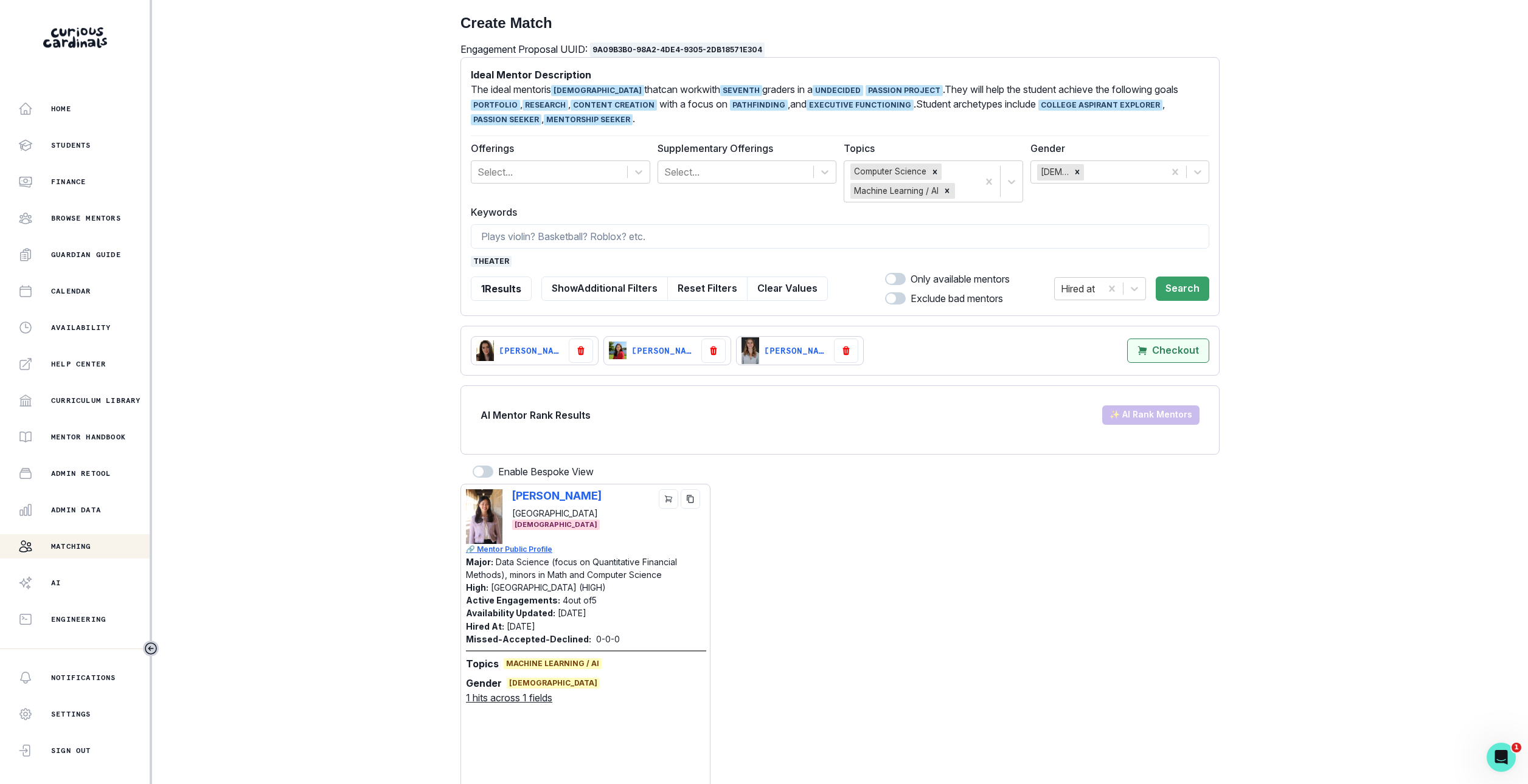
click at [1166, 362] on mentors"] "Checkout" at bounding box center [1168, 350] width 82 height 24
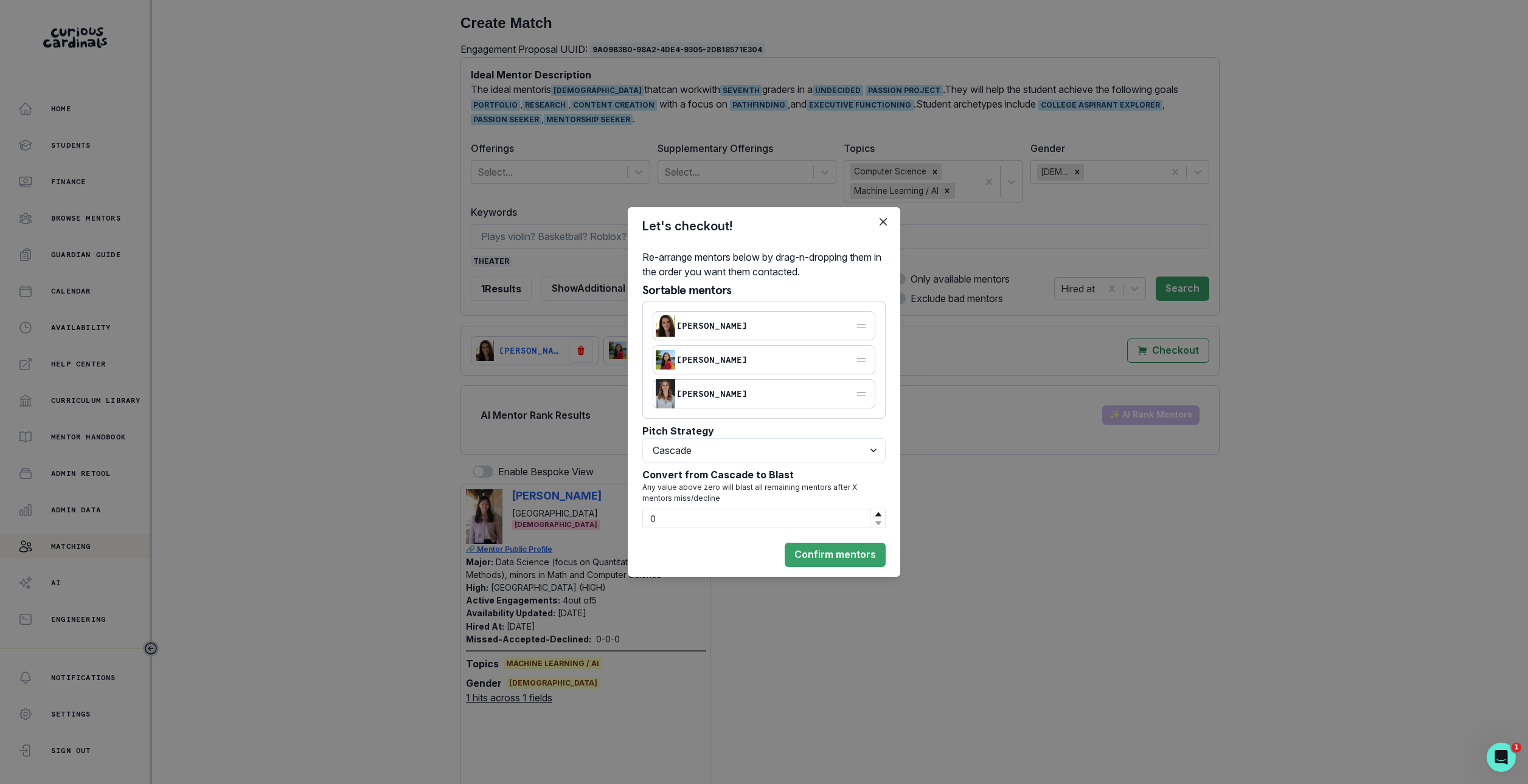
click at [868, 462] on div "Re-arrange mentors below by drag-n-dropping them in the order you want them con…" at bounding box center [764, 389] width 272 height 288
click at [867, 453] on select "Select option Cascade Blast First come, first serve" at bounding box center [764, 450] width 243 height 24
select select "BLAST"
click at [642, 462] on select "Select option Cascade Blast First come, first serve" at bounding box center [764, 450] width 243 height 24
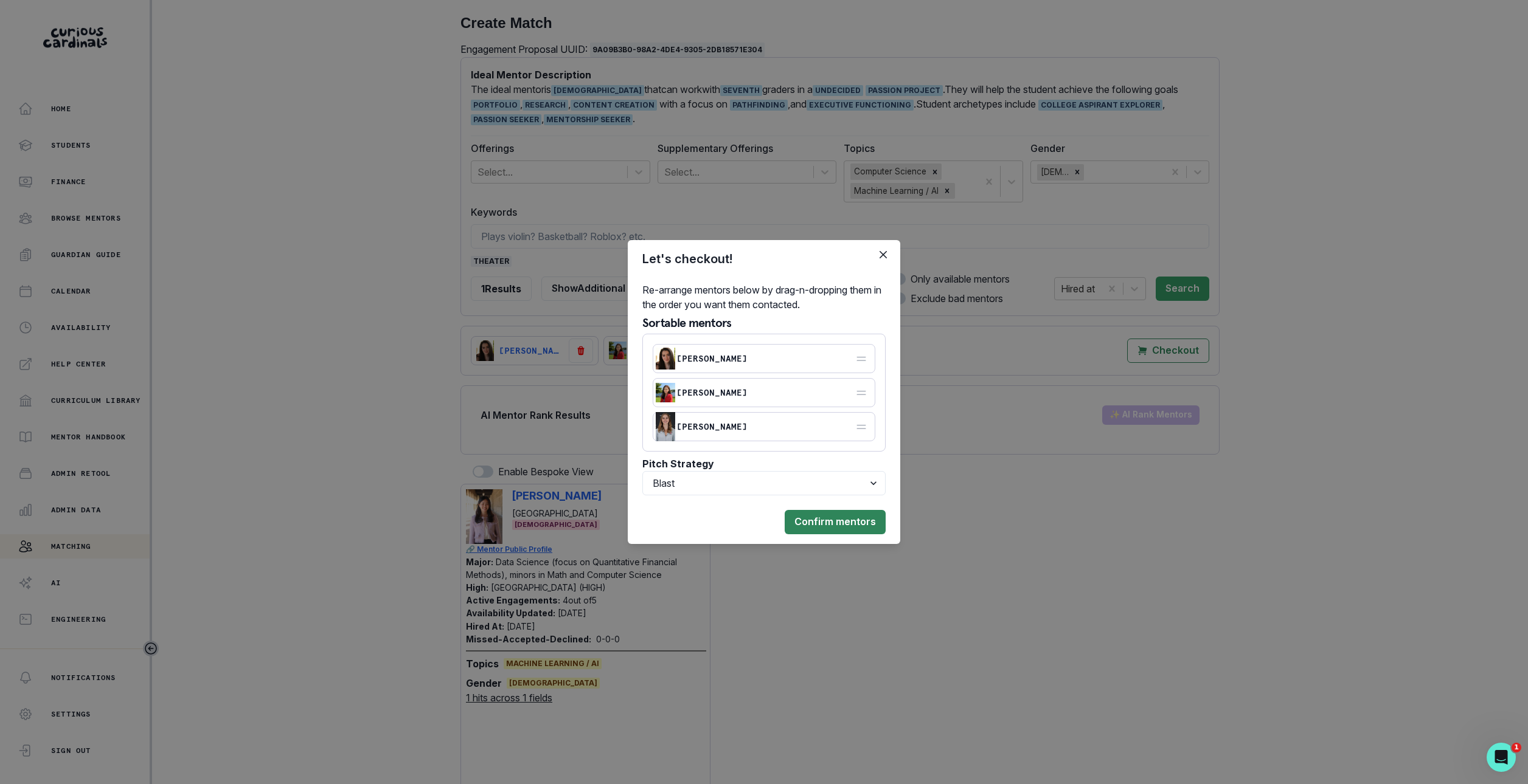
click at [857, 523] on button "Confirm mentors" at bounding box center [835, 522] width 101 height 24
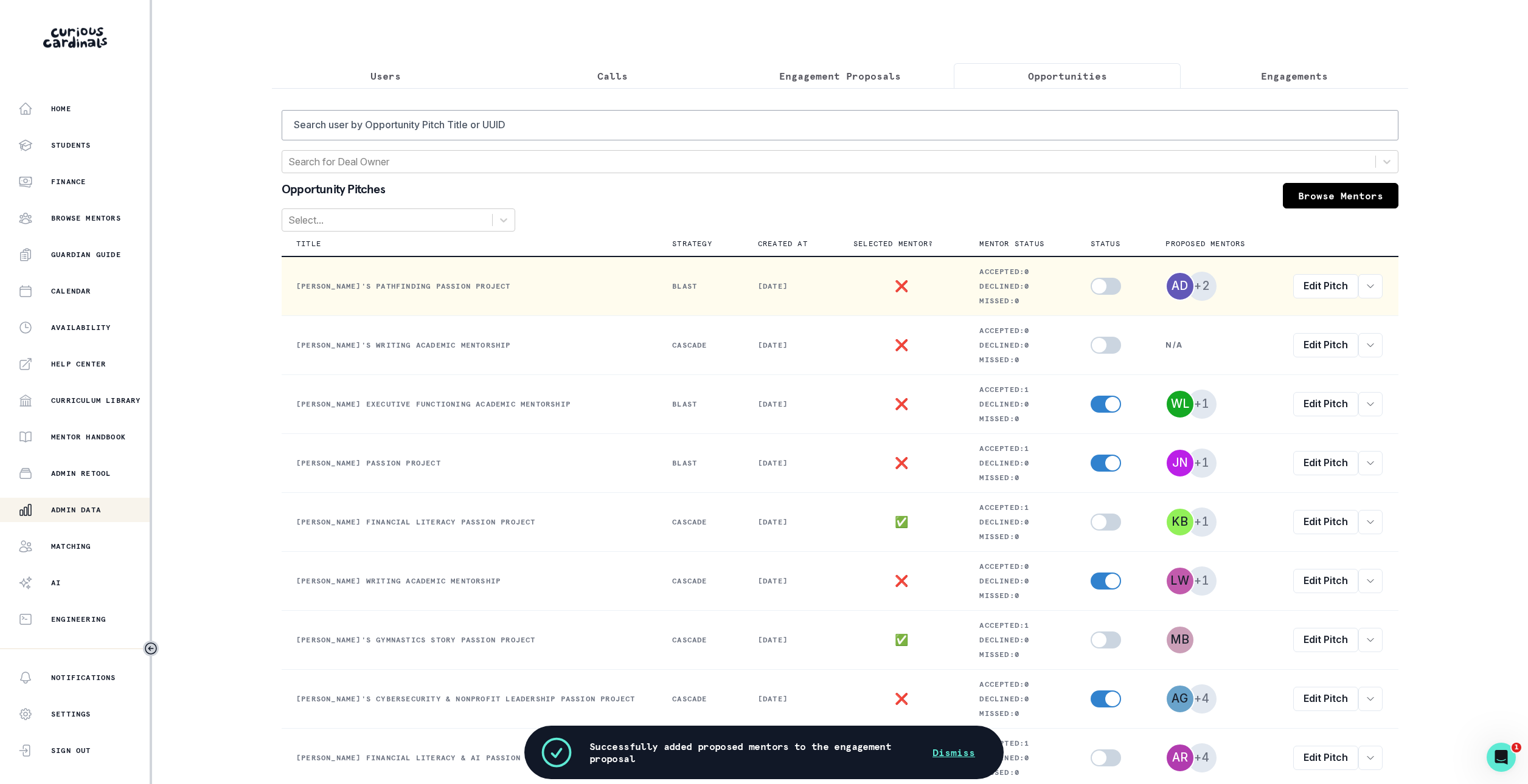
click at [1104, 281] on span at bounding box center [1106, 286] width 31 height 17
click at [1091, 278] on input "checkbox" at bounding box center [1090, 277] width 1 height 1
click at [1104, 289] on span at bounding box center [1106, 286] width 31 height 17
click at [1091, 278] on input "checkbox" at bounding box center [1090, 277] width 1 height 1
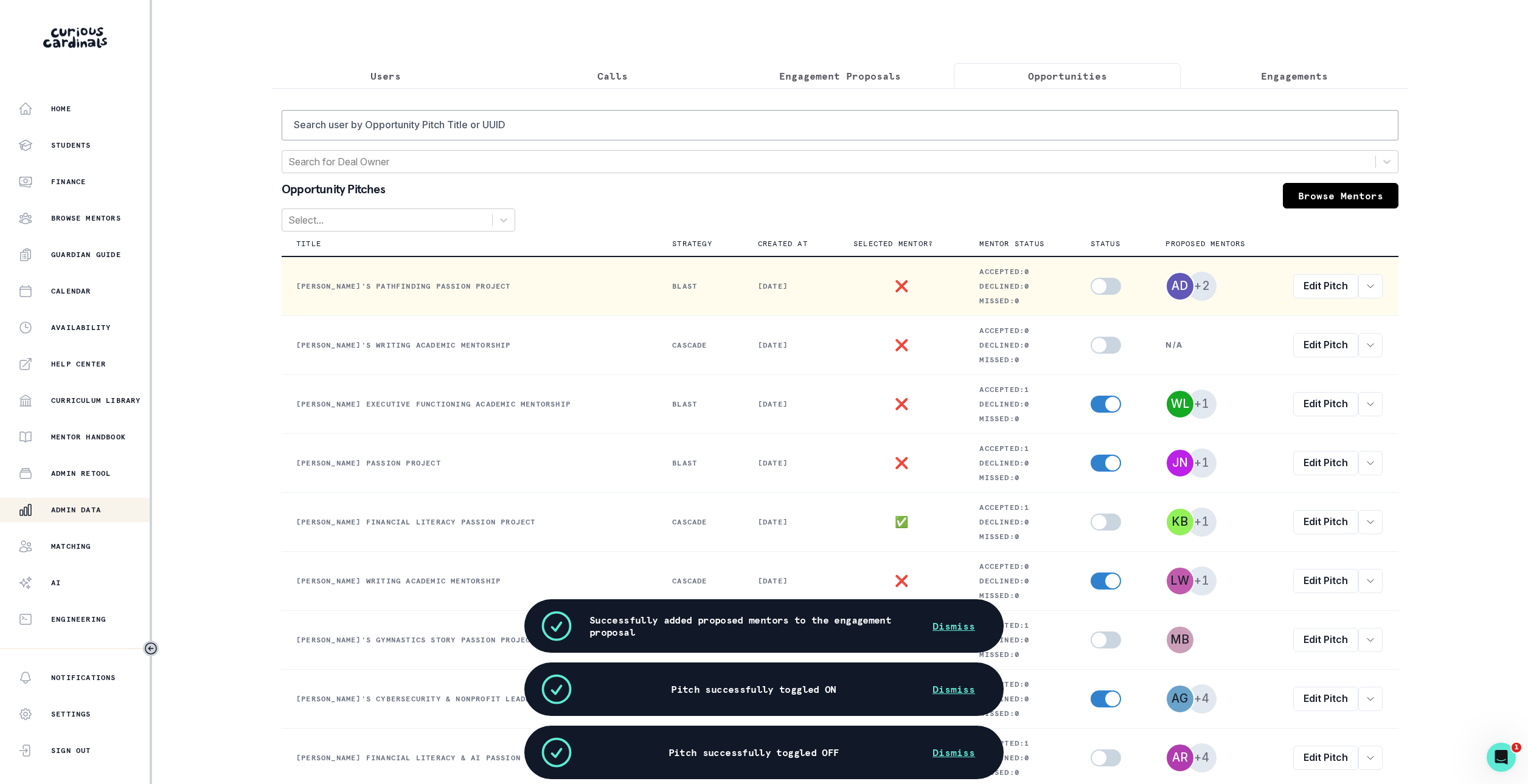
click at [1104, 288] on span at bounding box center [1106, 286] width 31 height 17
click at [1091, 278] on input "checkbox" at bounding box center [1090, 277] width 1 height 1
checkbox input "true"
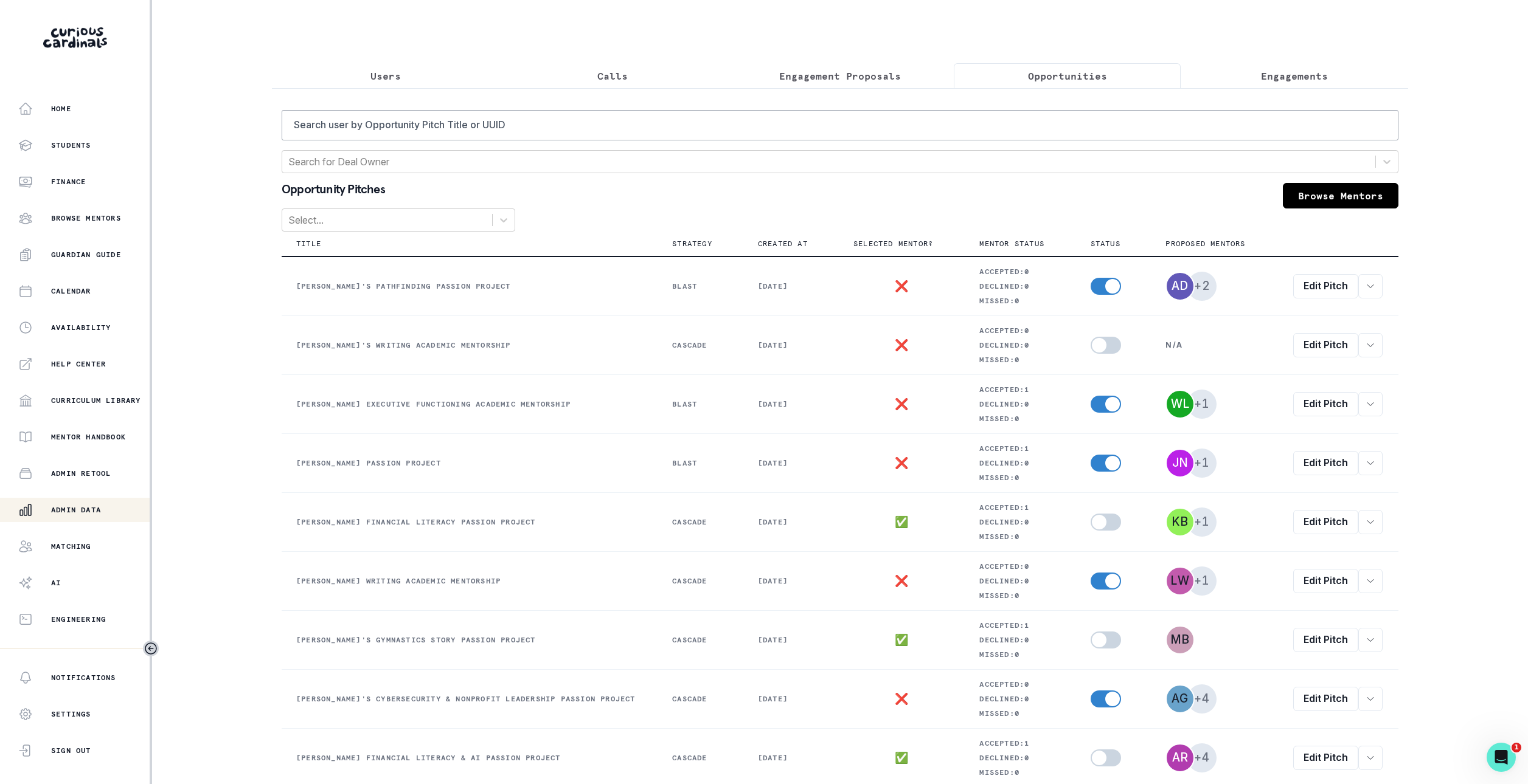
click at [879, 80] on p "Engagement Proposals" at bounding box center [840, 76] width 122 height 14
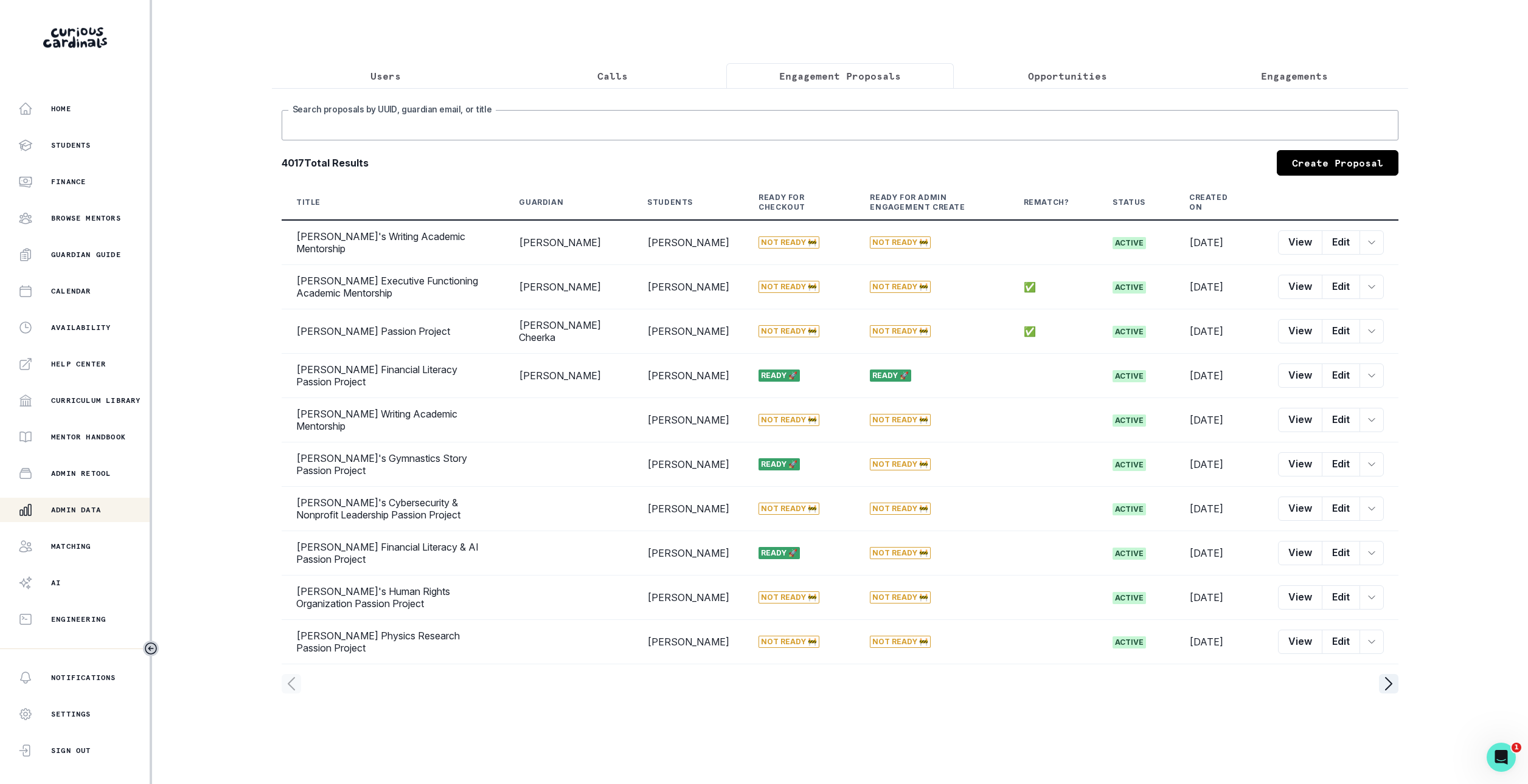
click at [881, 127] on input "Search proposals by UUID, guardian email, or title" at bounding box center [840, 125] width 1117 height 31
type input "[PERSON_NAME]"
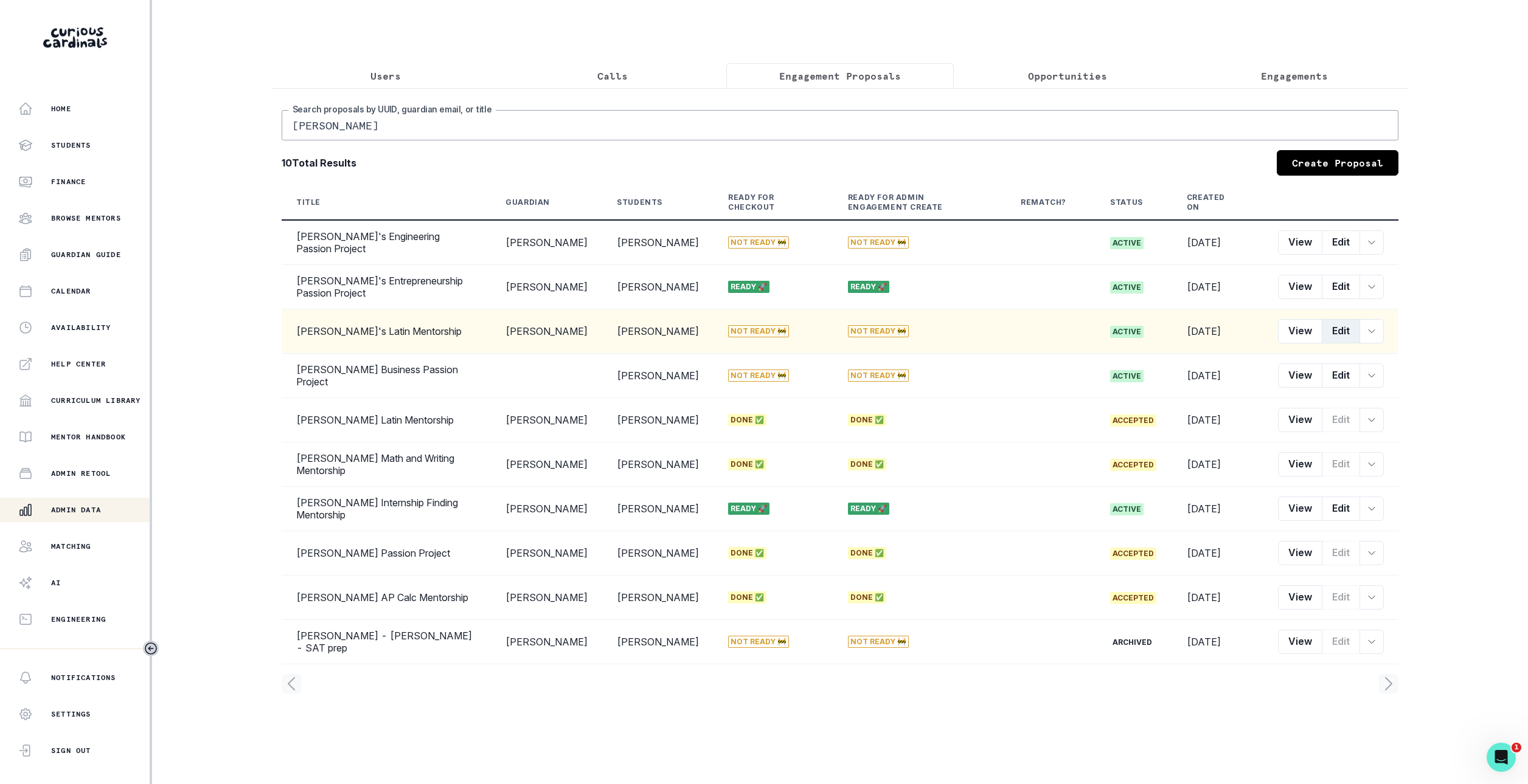
click at [1336, 333] on button "Edit" at bounding box center [1341, 331] width 38 height 24
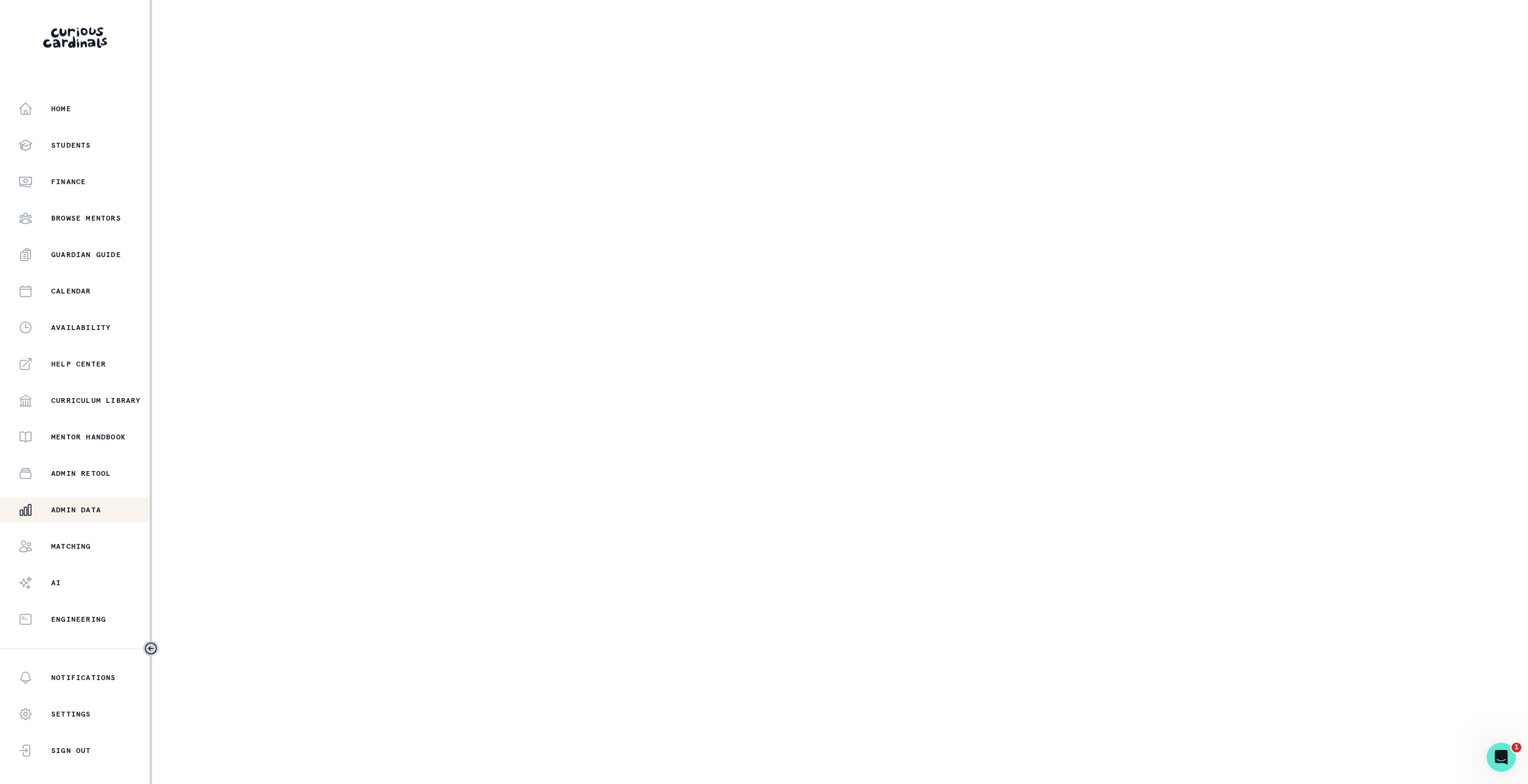
select select "2b2a87af-3877-406e-80f1-826191683463"
select select "87b9f14d-5639-43e8-acdc-749fffc3b6d7"
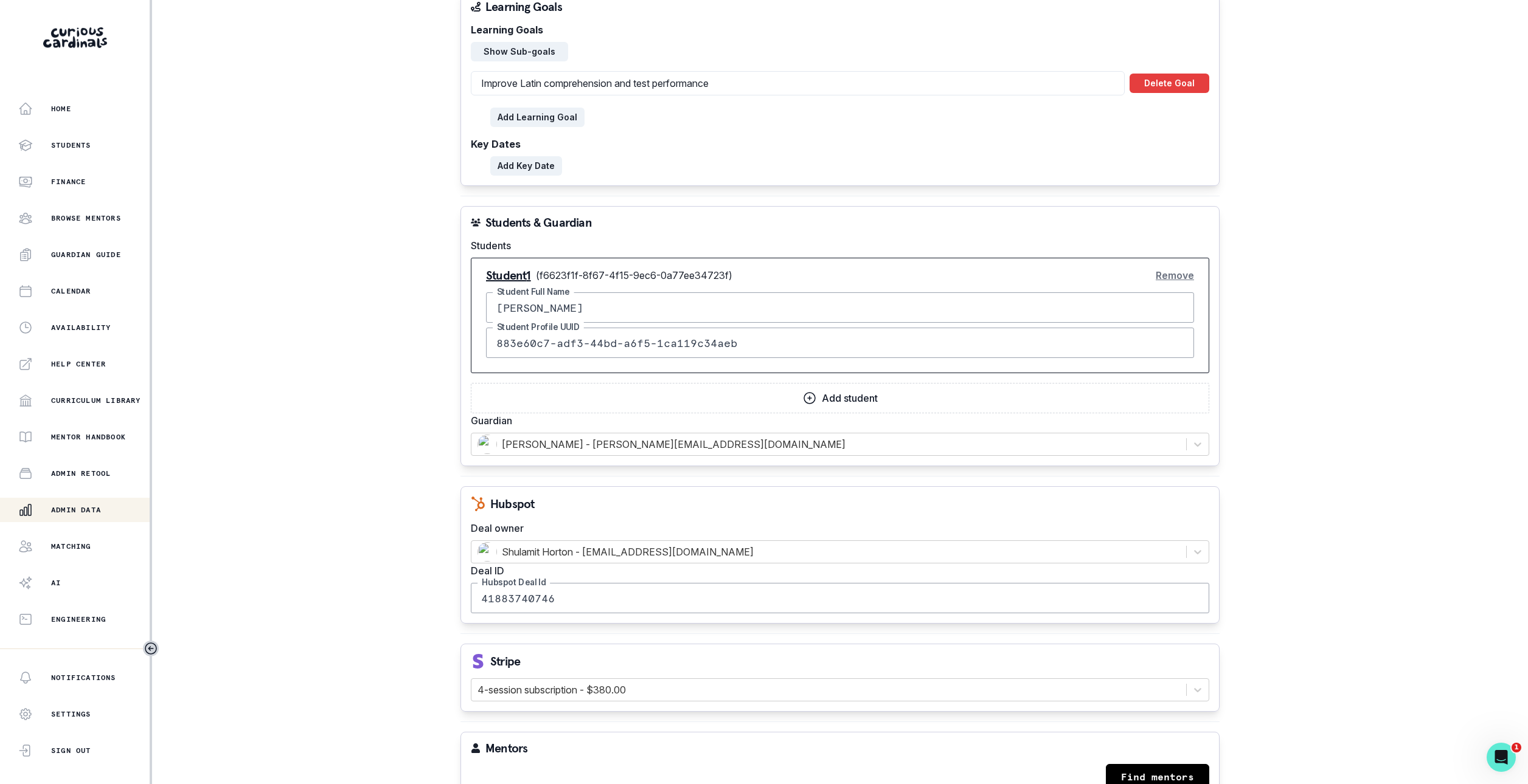
scroll to position [870, 0]
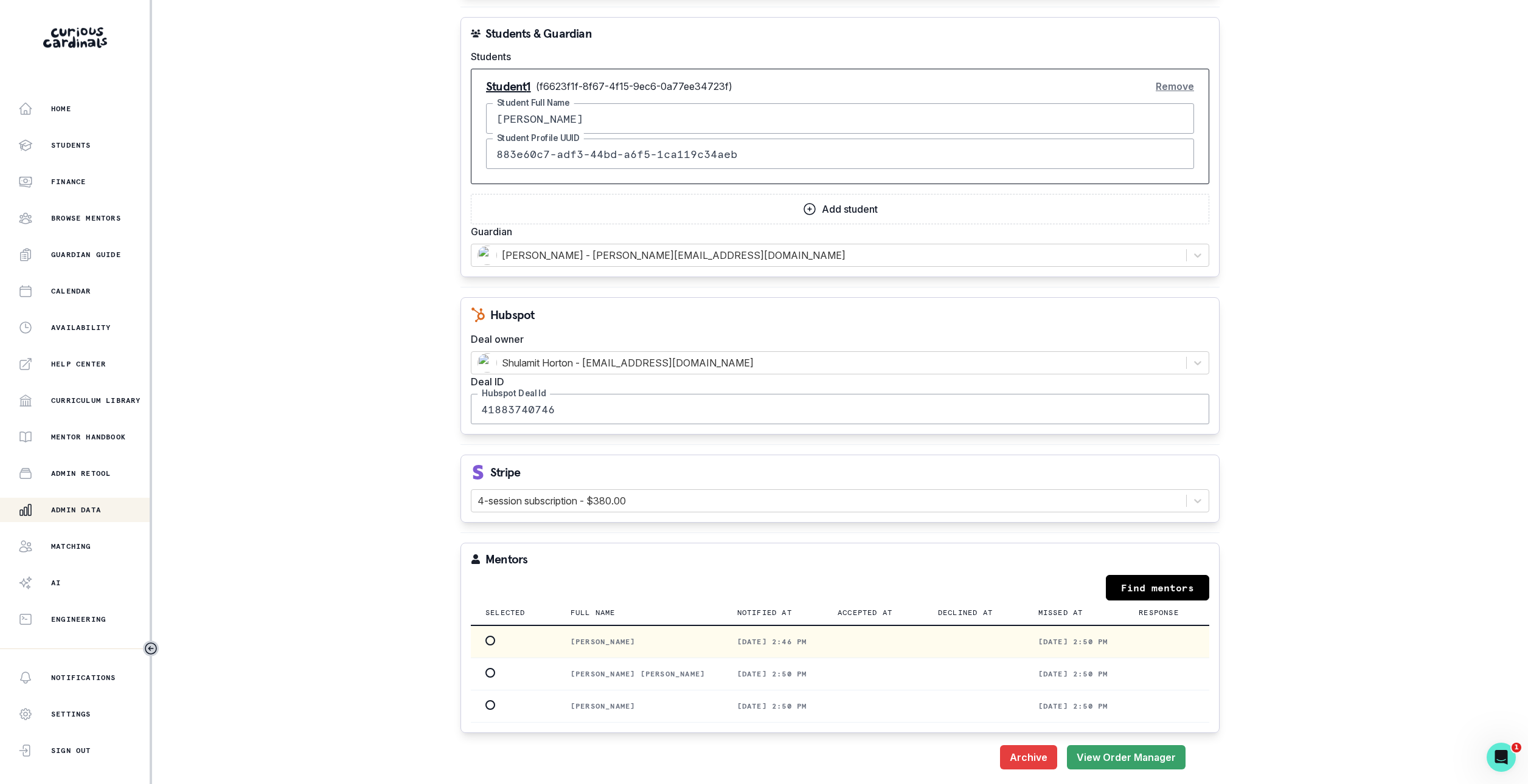
click at [601, 640] on p "[PERSON_NAME]" at bounding box center [640, 642] width 138 height 10
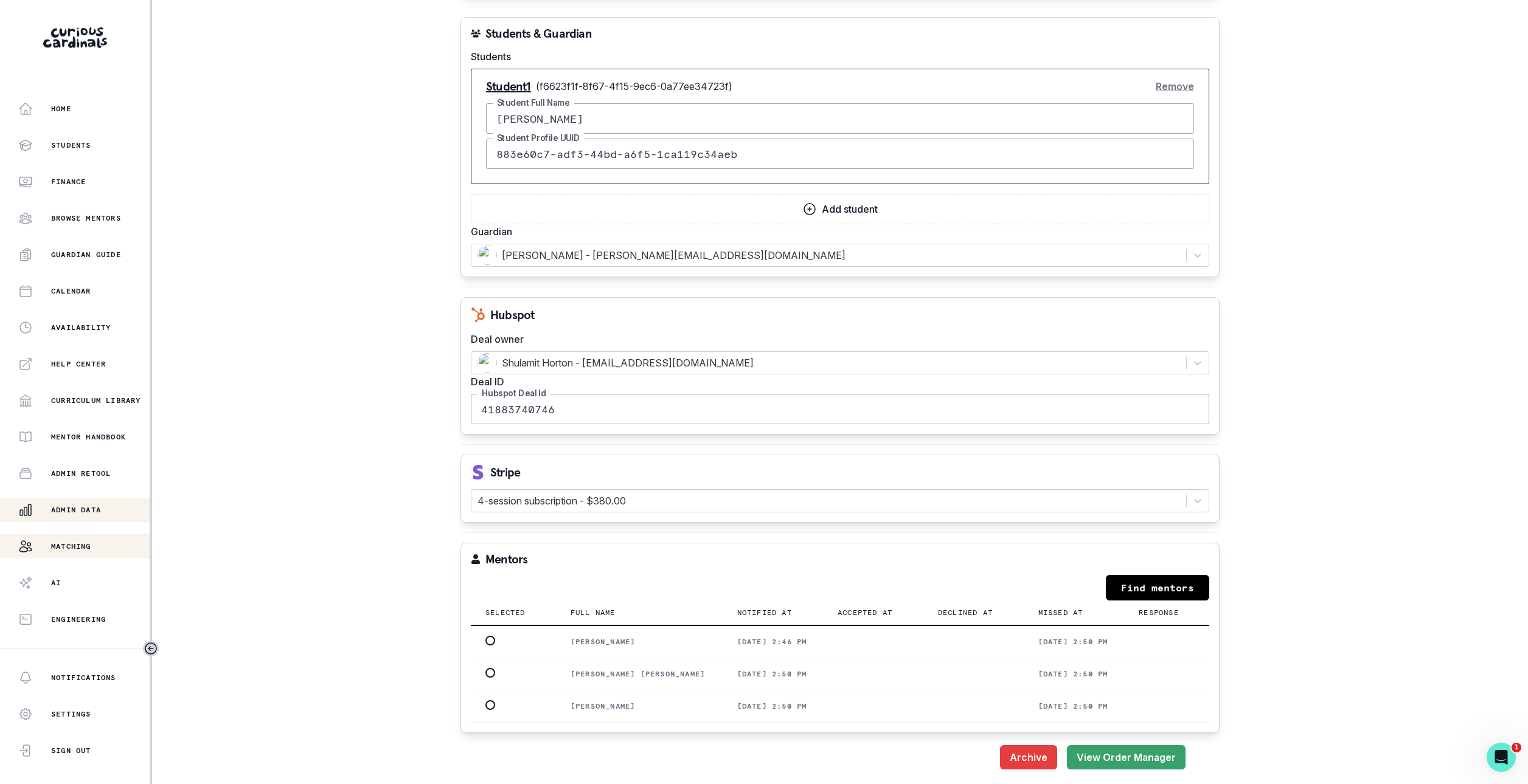
click at [99, 543] on div "Matching" at bounding box center [84, 546] width 131 height 14
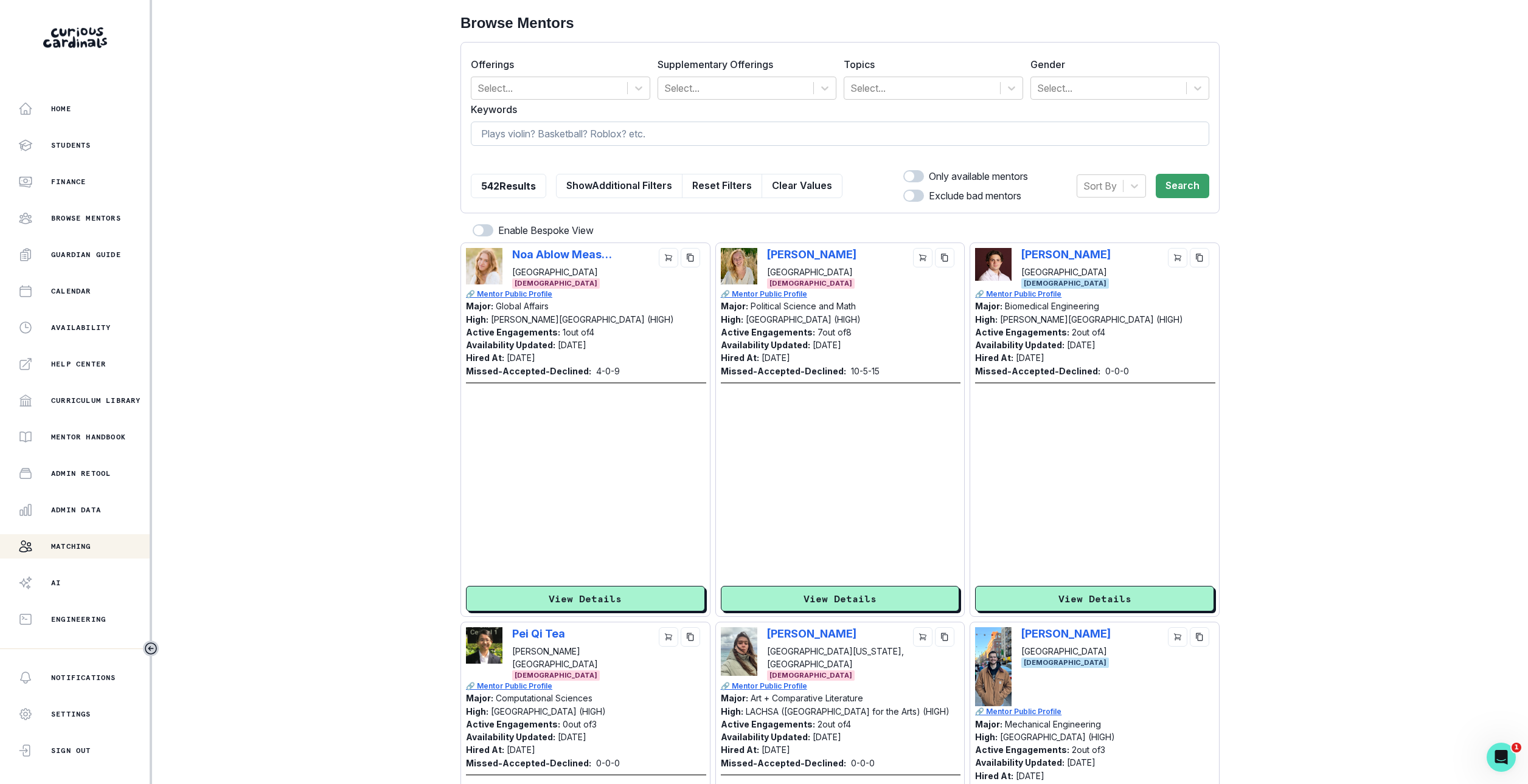
click at [607, 131] on input at bounding box center [840, 133] width 738 height 24
type input "[PERSON_NAME] y"
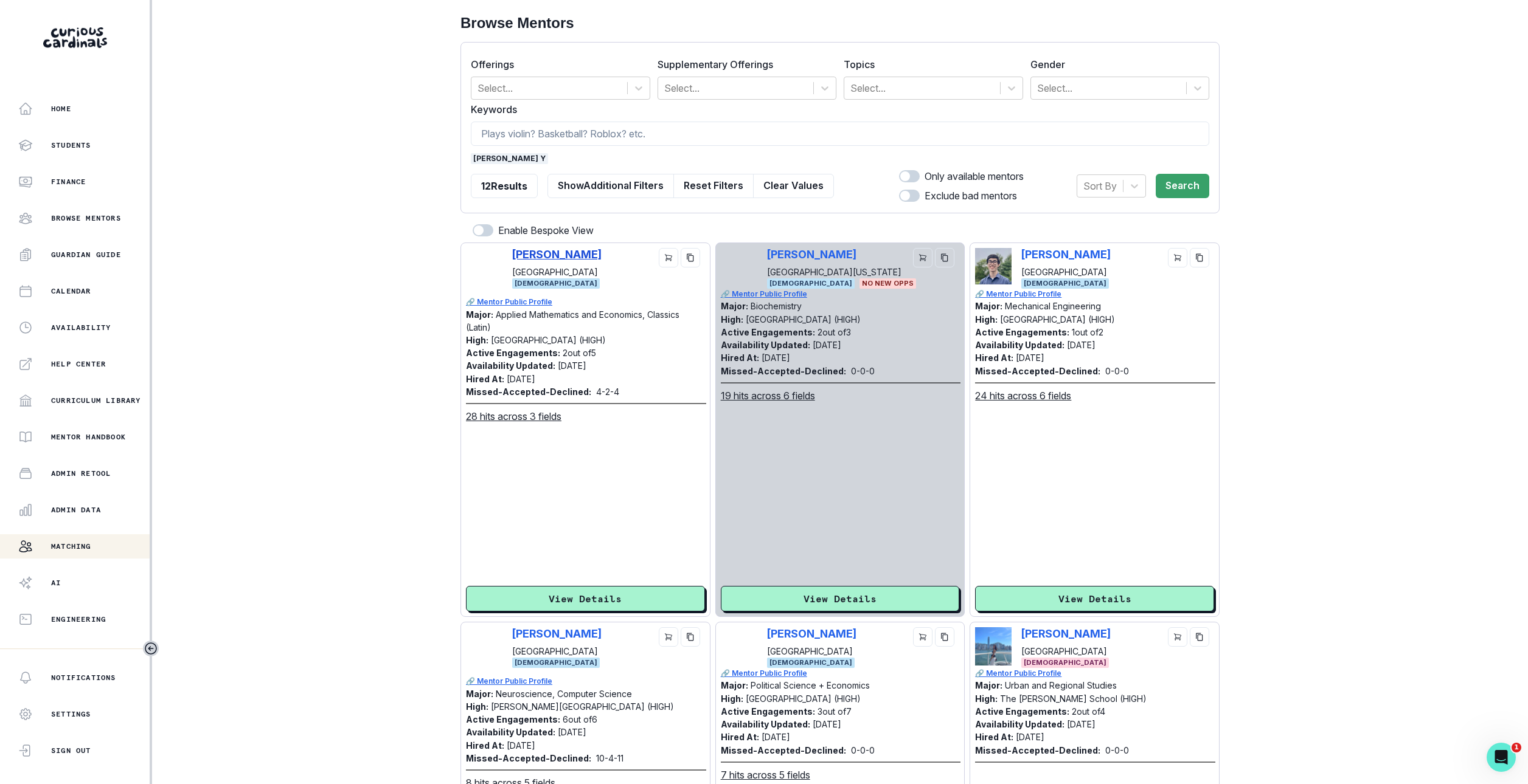
click at [558, 255] on p "[PERSON_NAME]" at bounding box center [557, 255] width 90 height 13
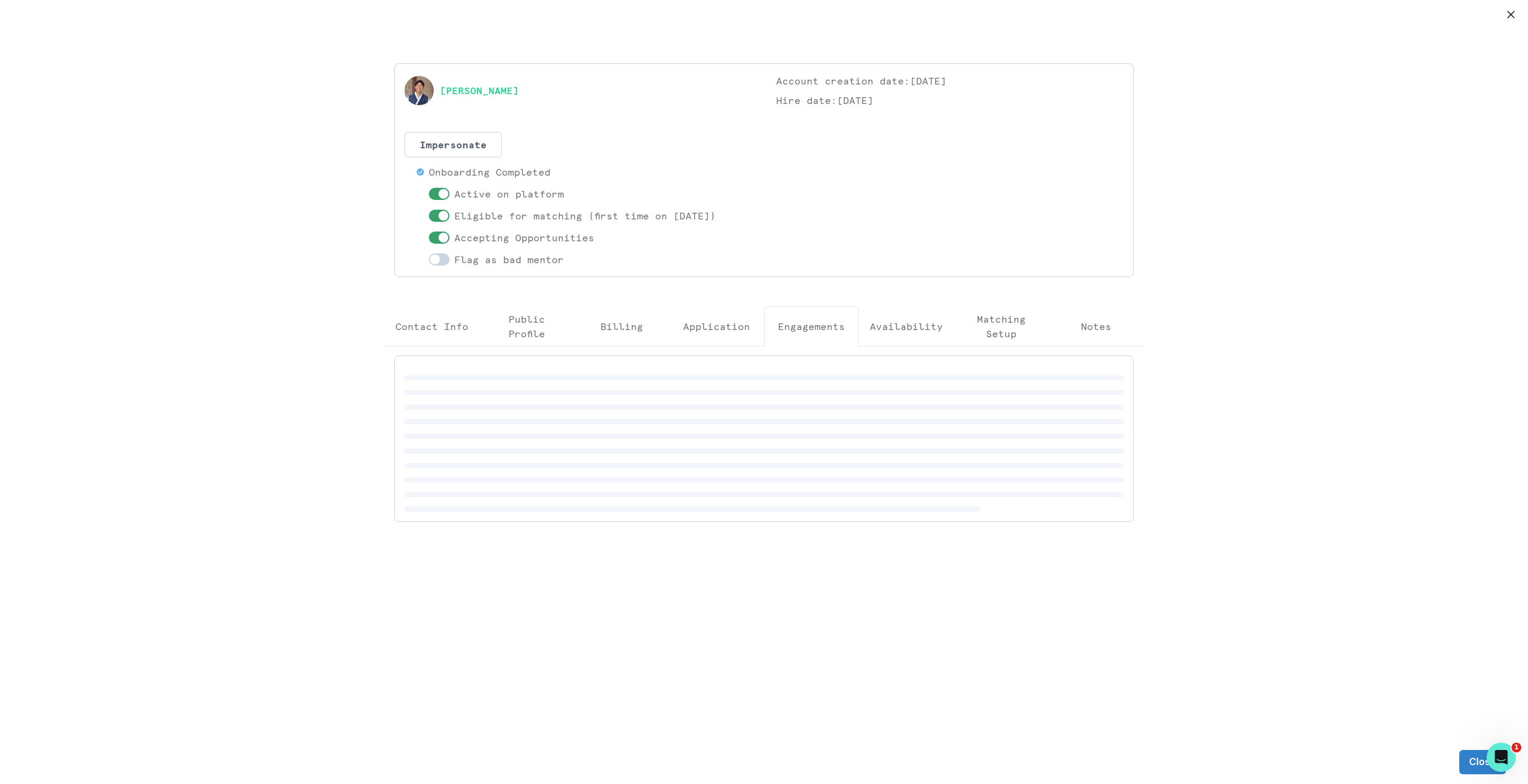
click at [805, 320] on p "Engagements" at bounding box center [811, 326] width 67 height 14
click at [916, 333] on p "Availability" at bounding box center [906, 326] width 73 height 14
click at [987, 341] on p "Matching Setup" at bounding box center [1001, 326] width 74 height 29
click at [932, 337] on button "Availability" at bounding box center [907, 327] width 95 height 40
click at [828, 332] on p "Engagements" at bounding box center [811, 326] width 67 height 14
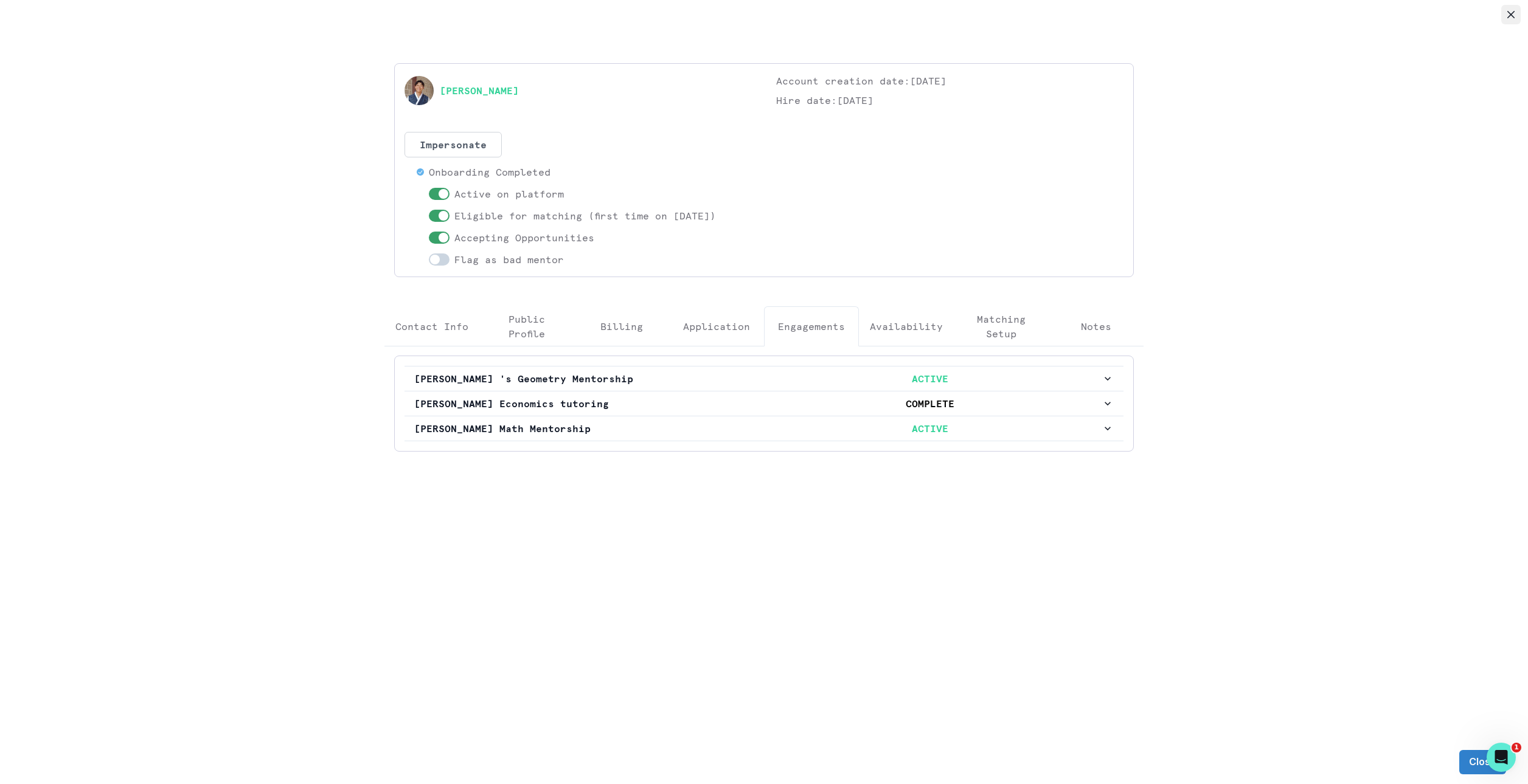
click at [1505, 14] on button "Close" at bounding box center [1511, 14] width 19 height 19
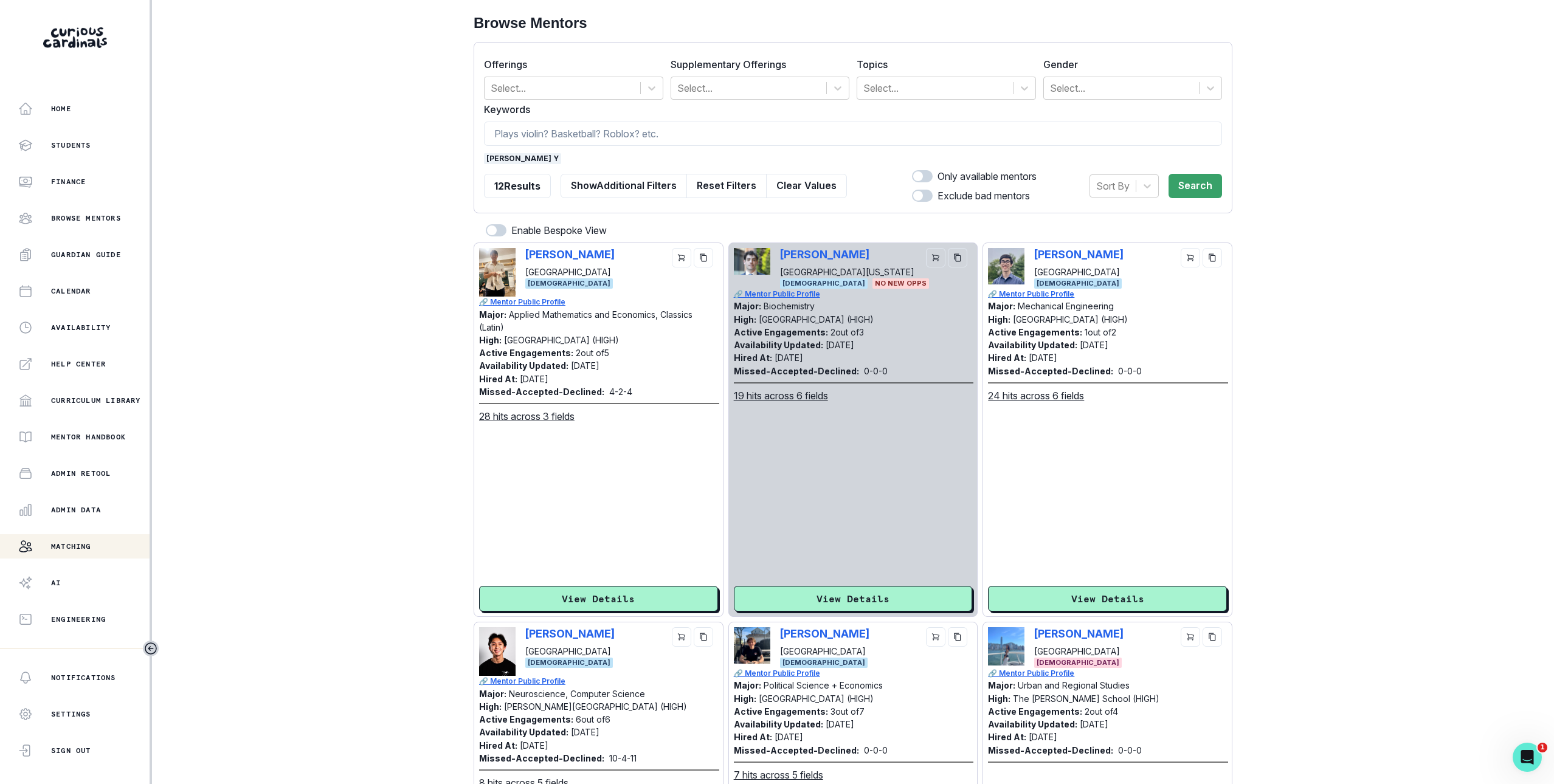
click at [505, 156] on span "[PERSON_NAME] y" at bounding box center [522, 158] width 77 height 11
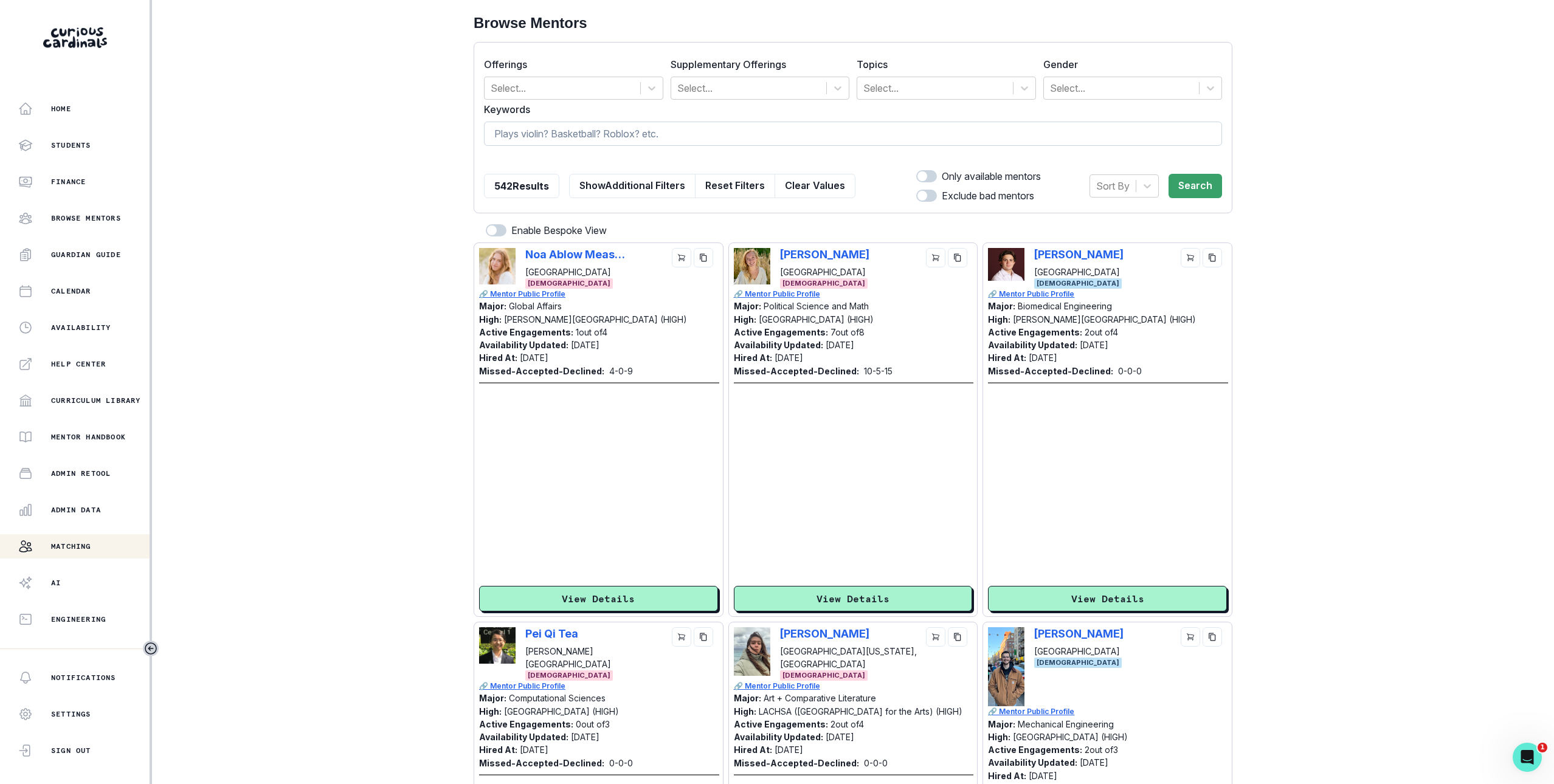
click at [713, 125] on input at bounding box center [853, 133] width 738 height 24
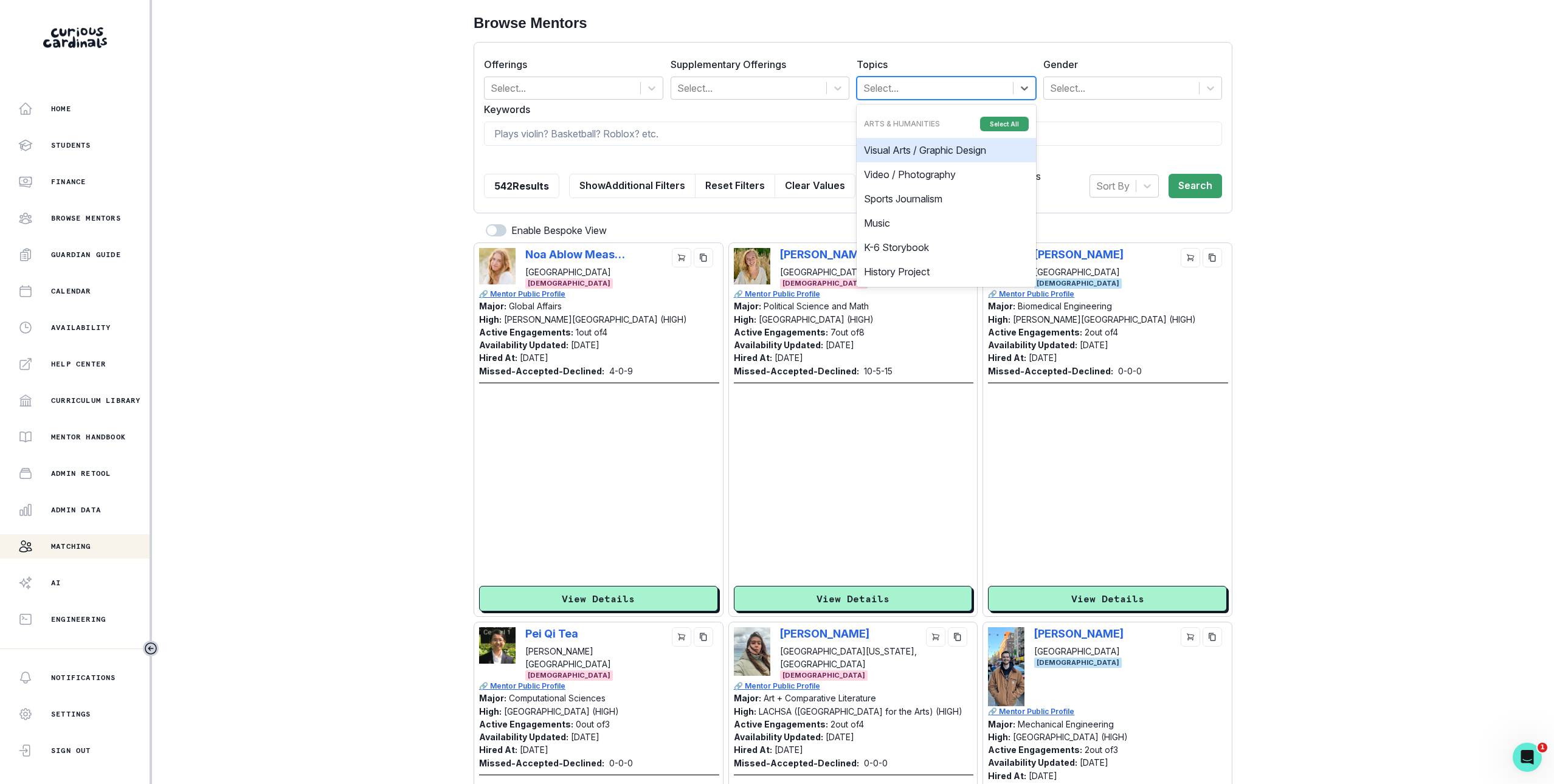
click at [887, 89] on div at bounding box center [935, 88] width 144 height 17
type input "lati"
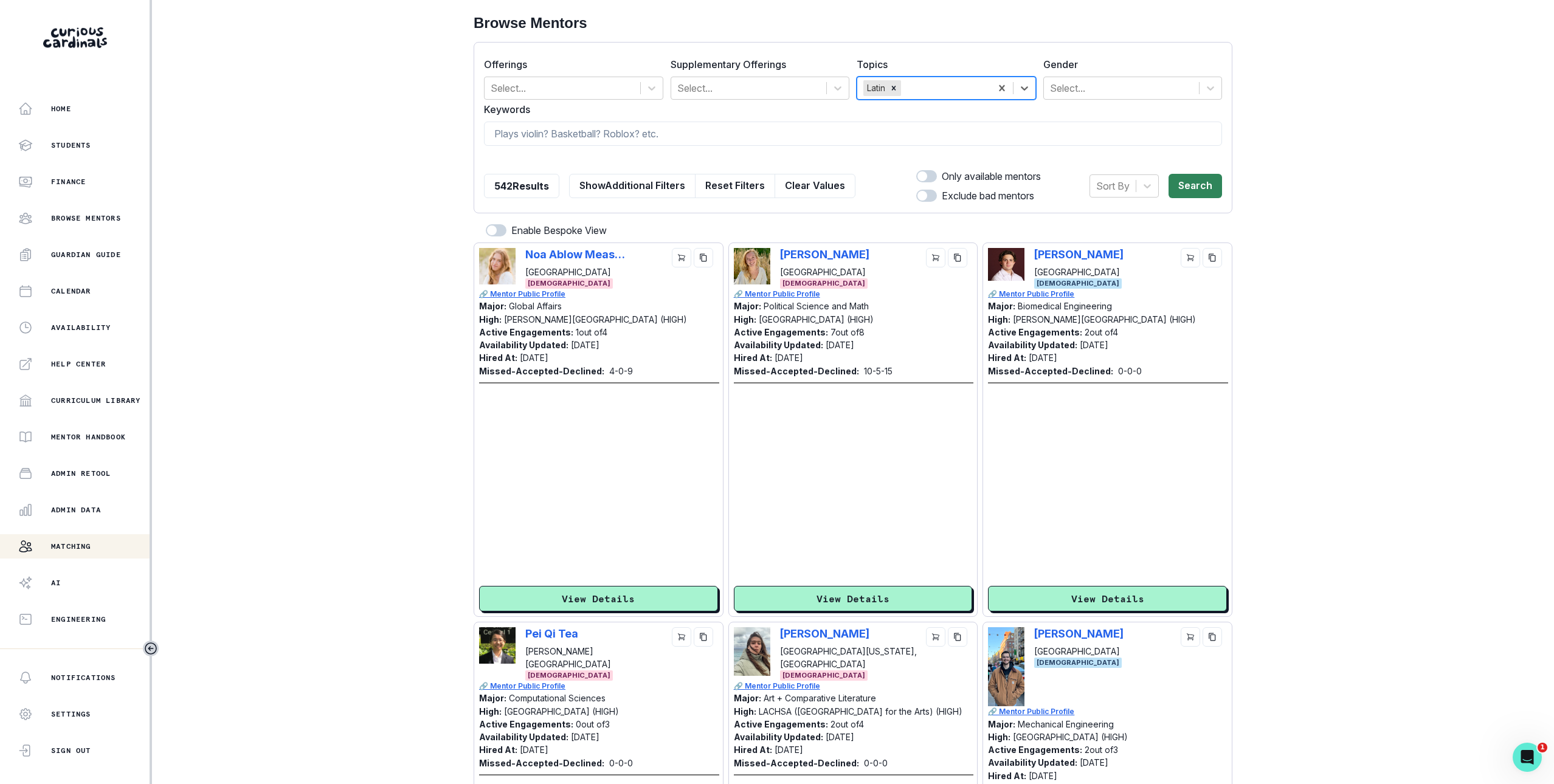
click at [1215, 183] on button "Search" at bounding box center [1195, 186] width 53 height 24
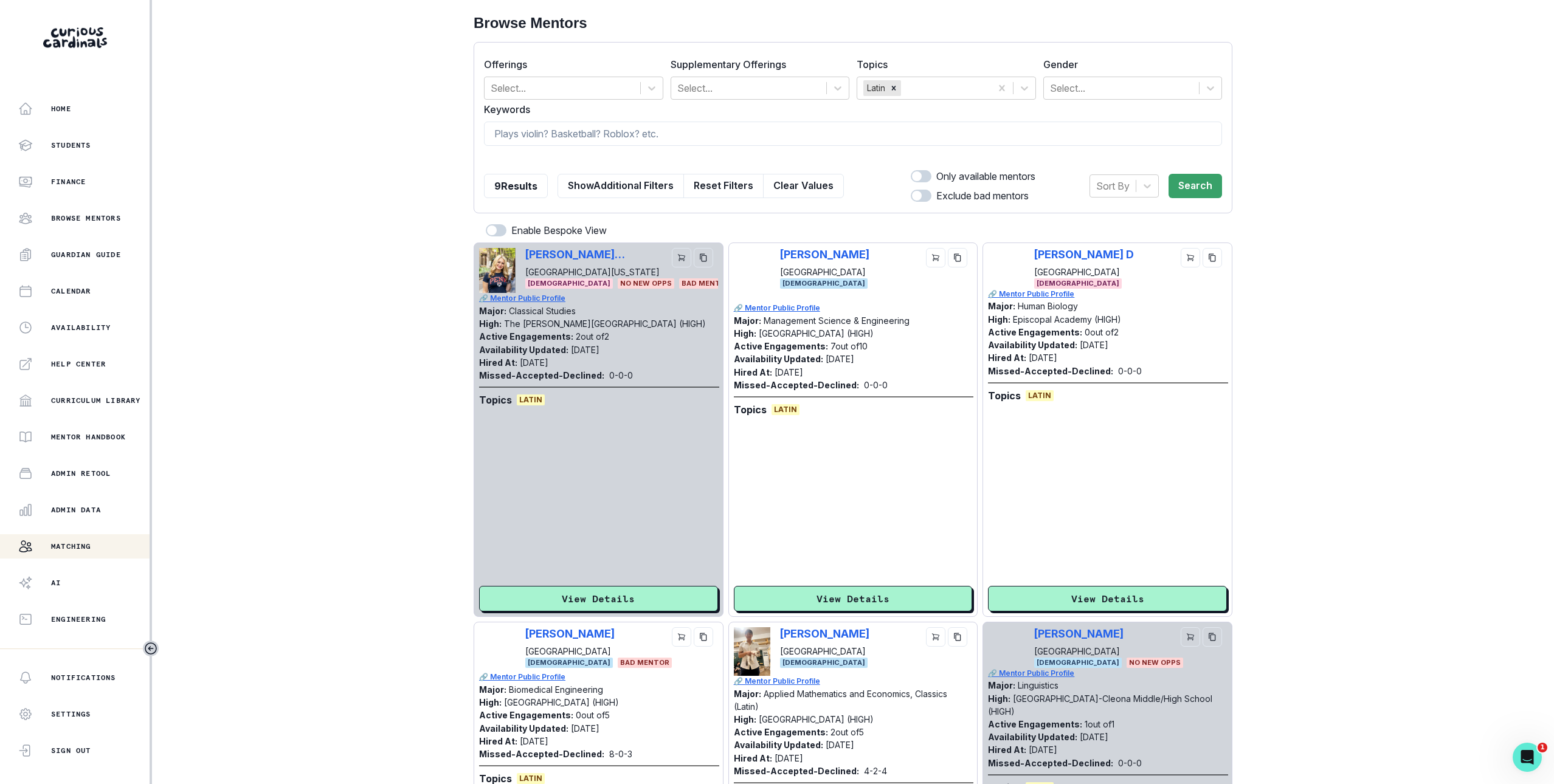
click at [922, 173] on span at bounding box center [921, 176] width 21 height 12
click at [911, 170] on input "checkbox" at bounding box center [910, 170] width 1 height 1
click at [928, 175] on span at bounding box center [921, 176] width 21 height 12
click at [911, 170] on input "checkbox" at bounding box center [910, 170] width 1 height 1
checkbox input "false"
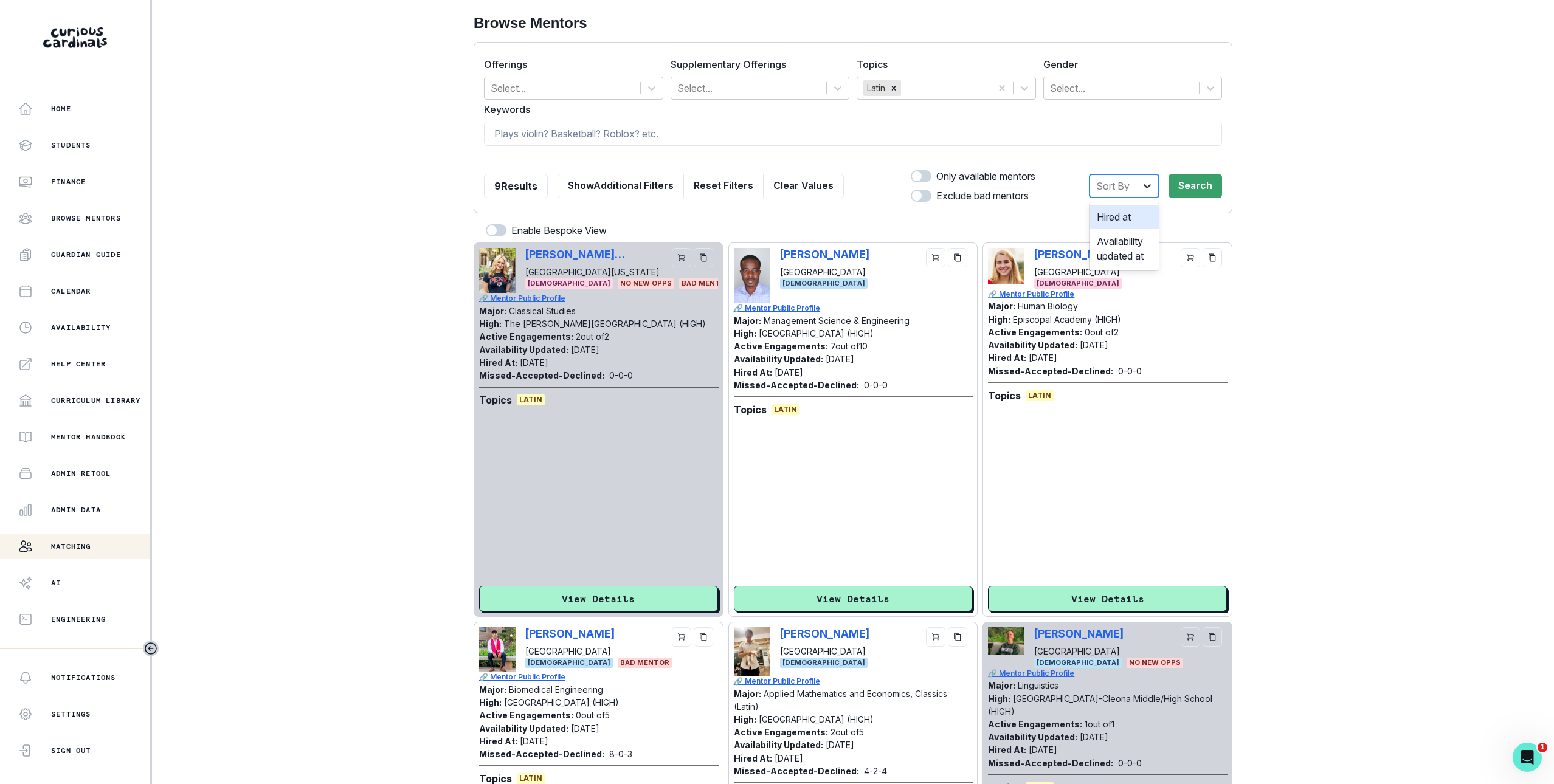
click at [1151, 194] on div at bounding box center [1147, 186] width 22 height 22
click at [1133, 212] on div "Hired at" at bounding box center [1124, 216] width 70 height 24
click at [1199, 186] on button "Search" at bounding box center [1195, 186] width 53 height 24
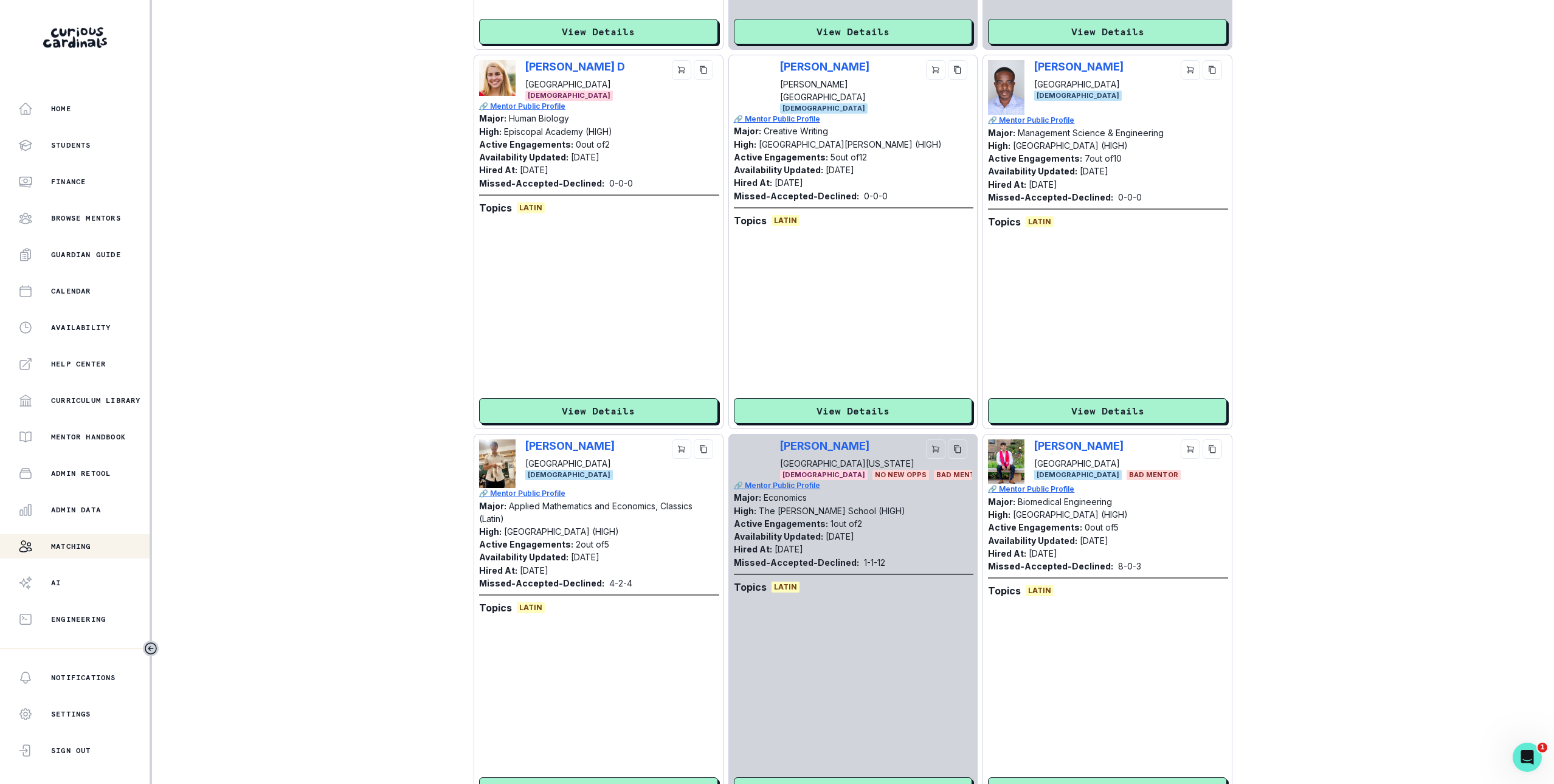
scroll to position [588, 0]
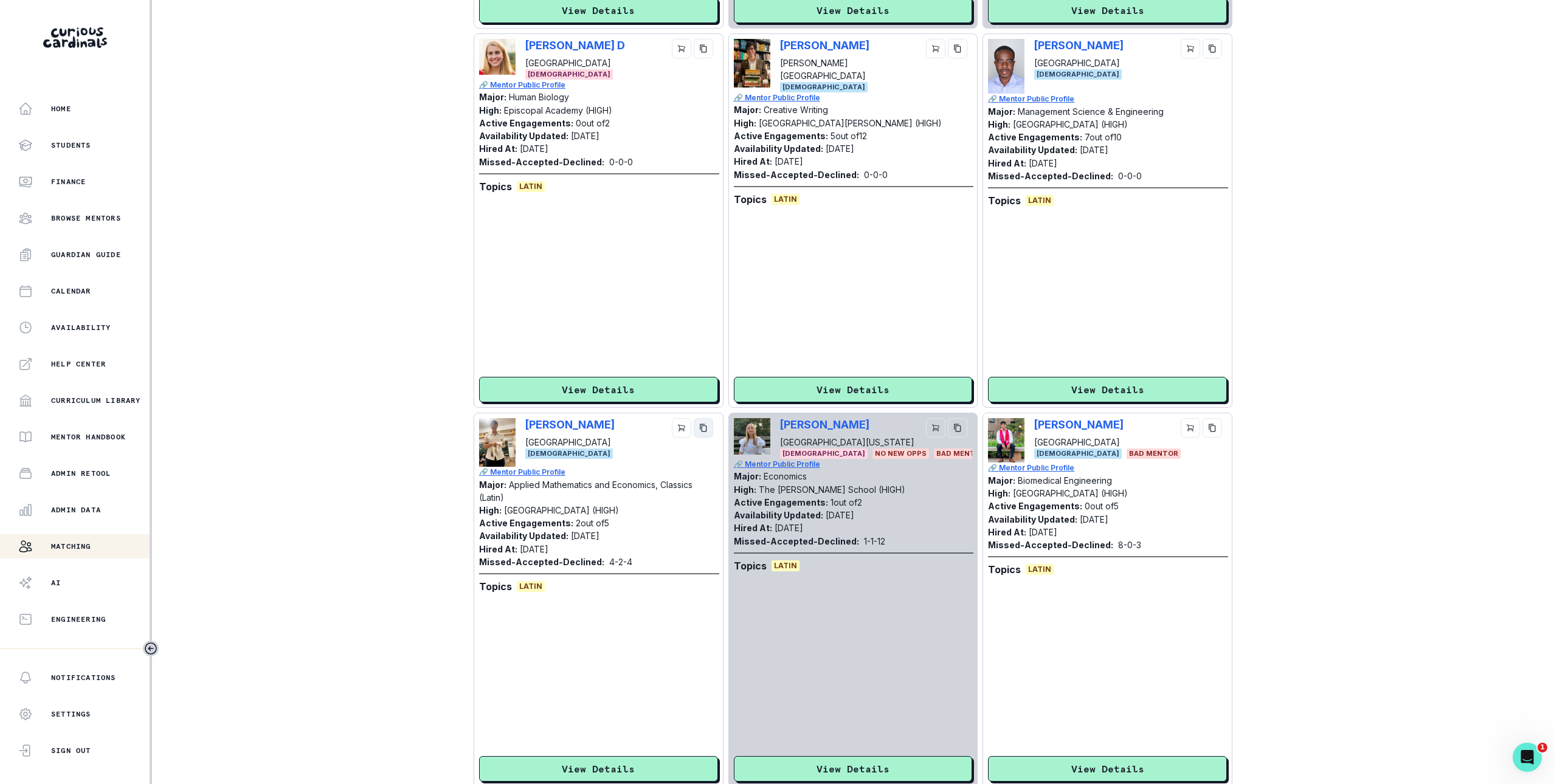
click at [707, 425] on icon "copy" at bounding box center [703, 427] width 8 height 8
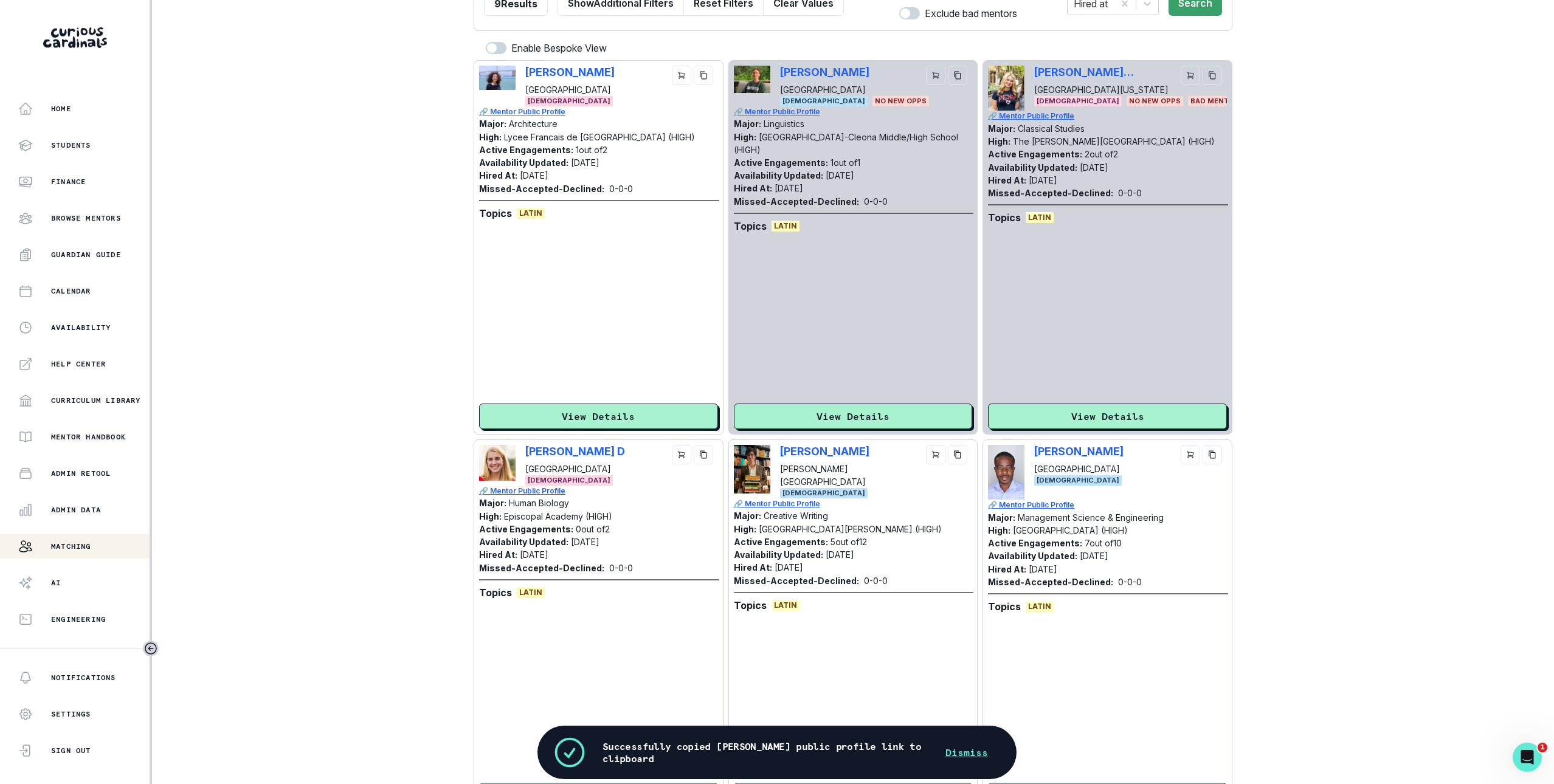
scroll to position [0, 0]
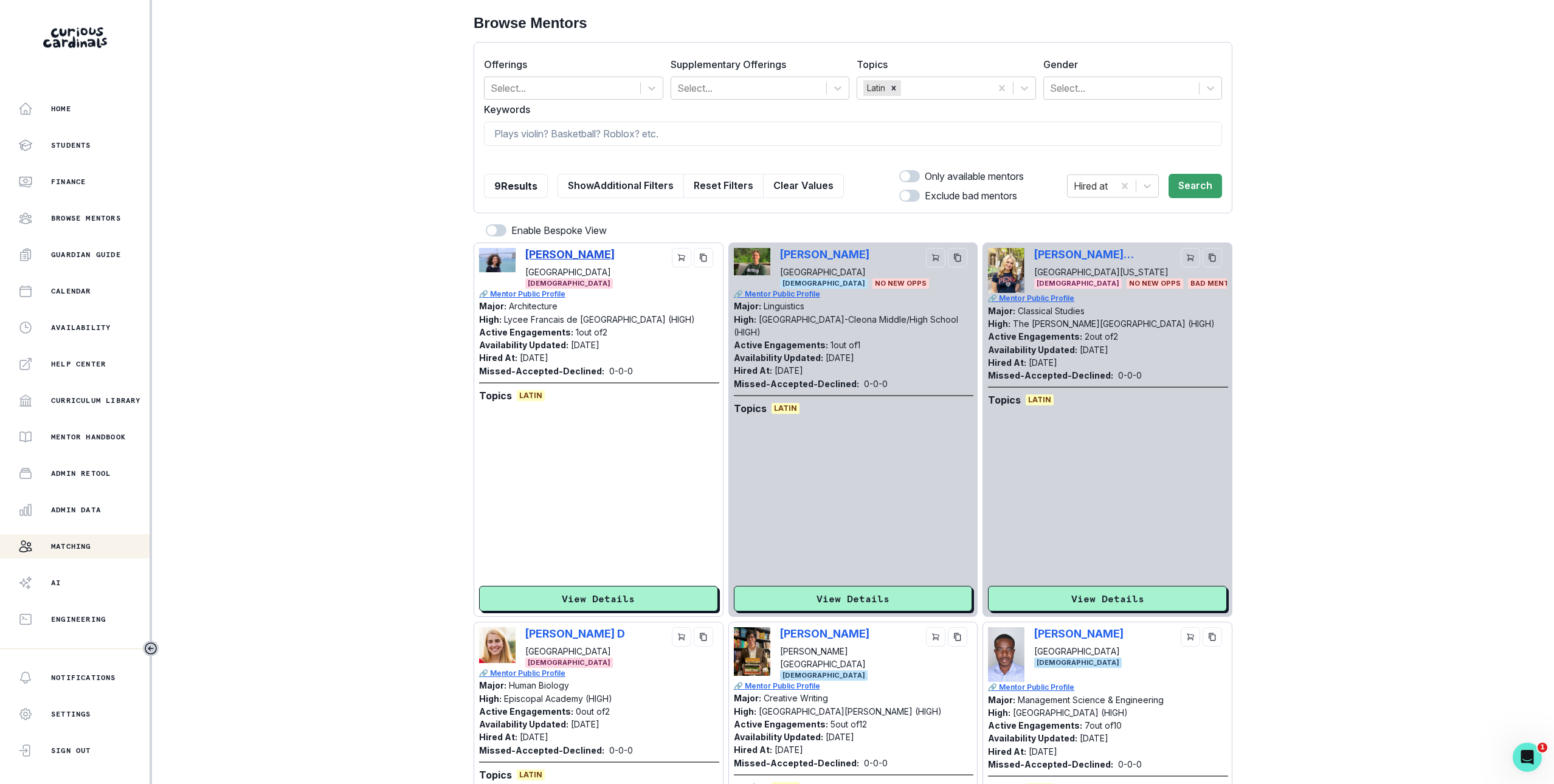
click at [565, 252] on p "[PERSON_NAME]" at bounding box center [570, 255] width 90 height 13
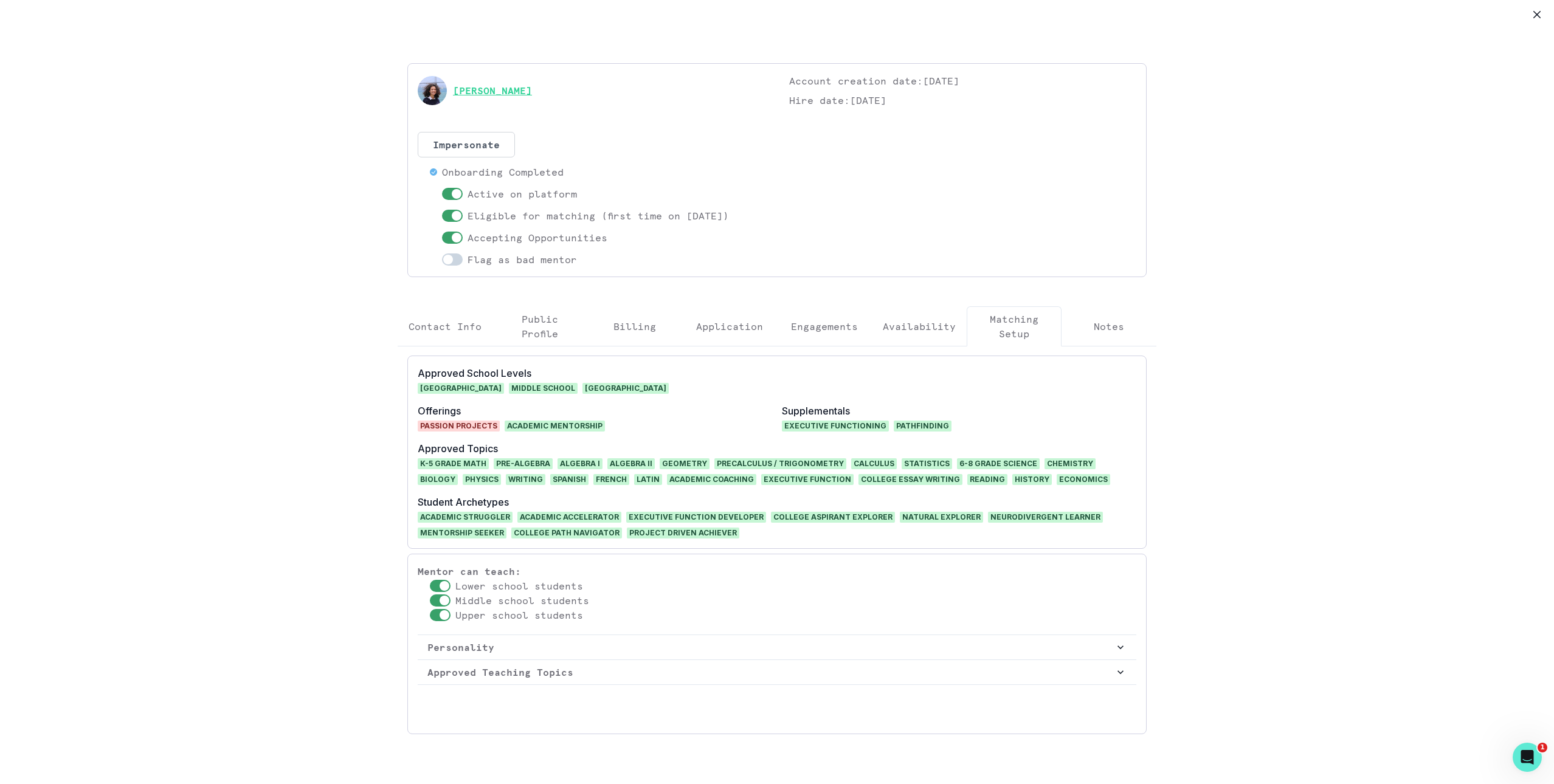
click at [509, 89] on link "[PERSON_NAME]" at bounding box center [492, 90] width 79 height 14
